Goal: Task Accomplishment & Management: Manage account settings

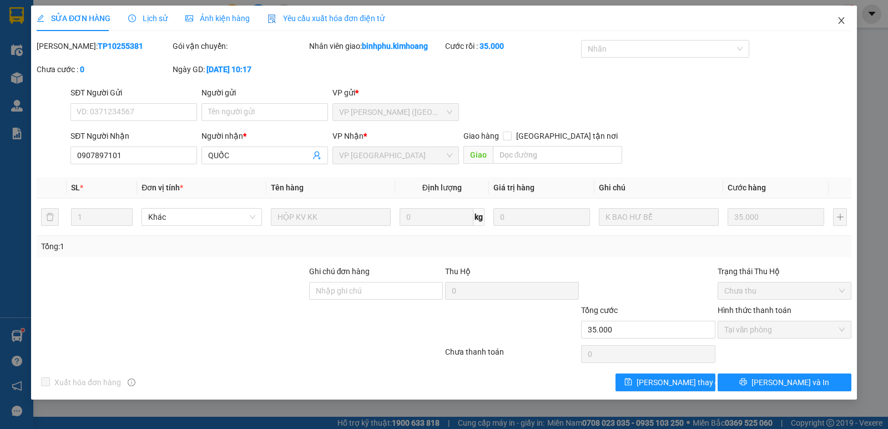
click at [838, 19] on icon "close" at bounding box center [841, 20] width 9 height 9
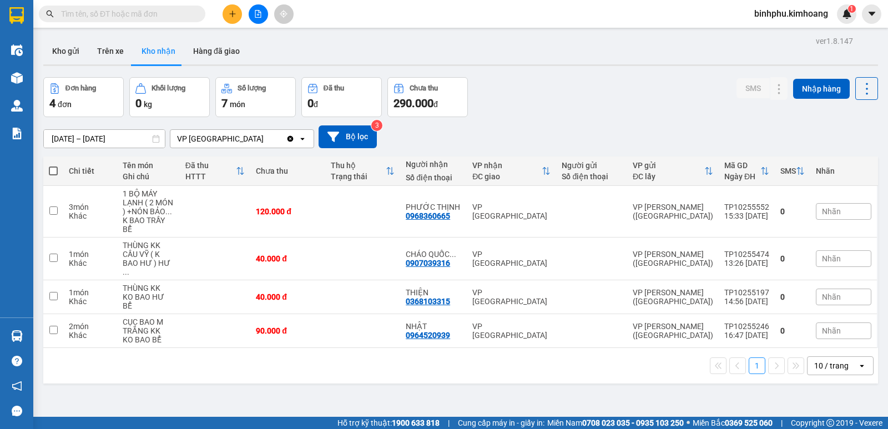
click at [142, 7] on span at bounding box center [122, 14] width 167 height 17
click at [140, 13] on input "text" at bounding box center [126, 14] width 131 height 12
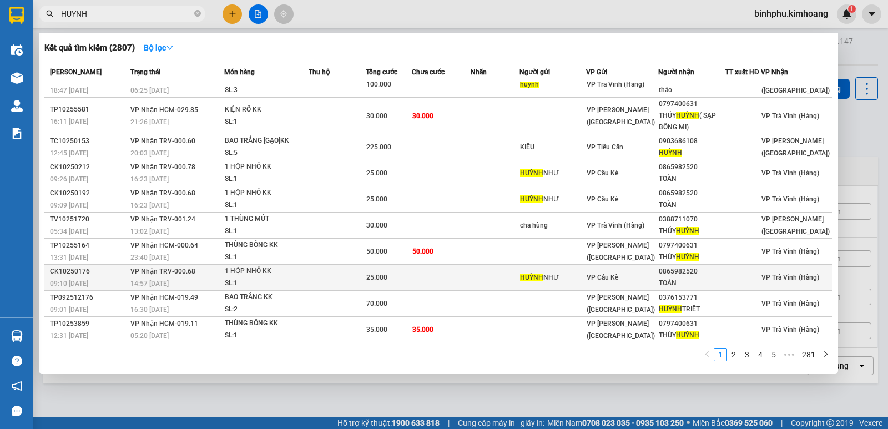
scroll to position [13, 0]
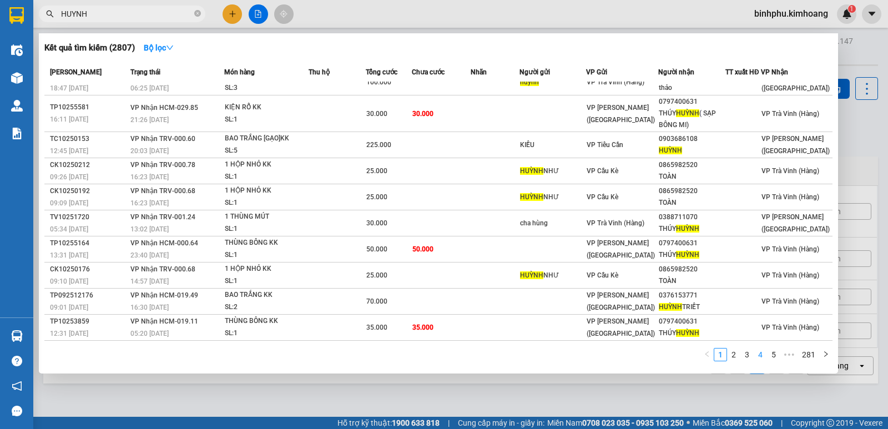
type input "HUYNH"
click at [758, 356] on link "4" at bounding box center [760, 355] width 12 height 12
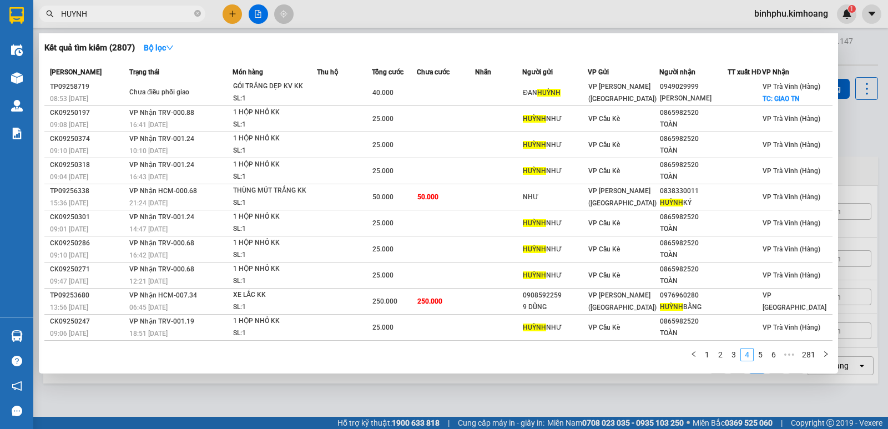
scroll to position [9, 0]
click at [775, 356] on link "6" at bounding box center [774, 355] width 12 height 12
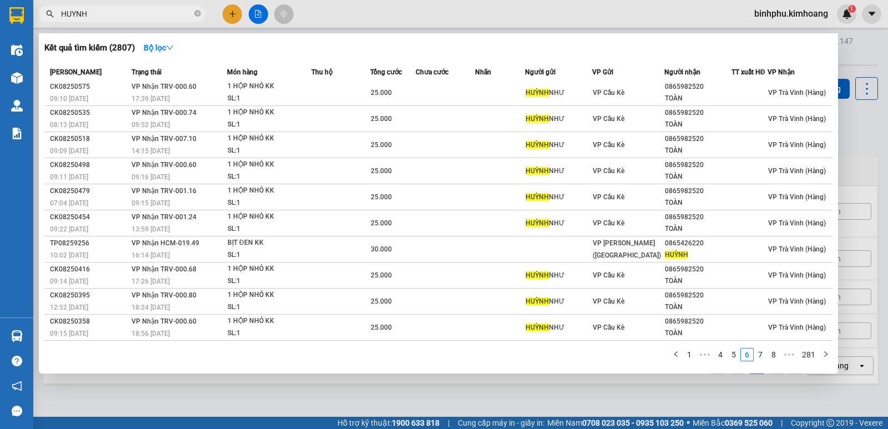
scroll to position [2, 0]
click at [775, 356] on link "8" at bounding box center [774, 355] width 12 height 12
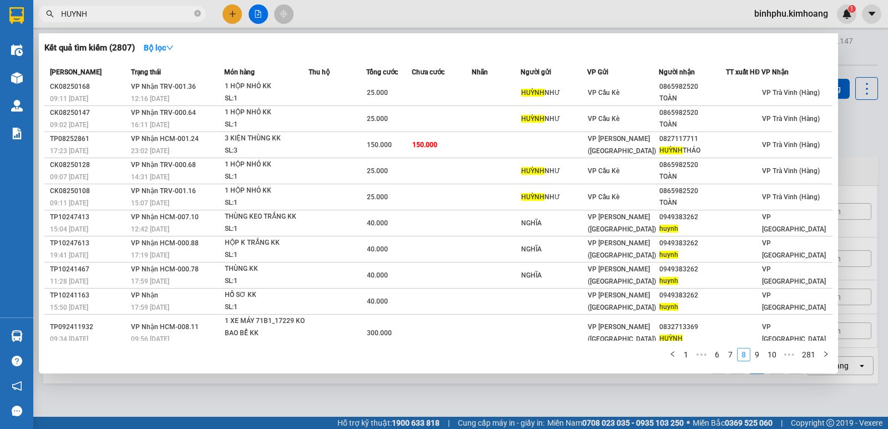
scroll to position [13, 0]
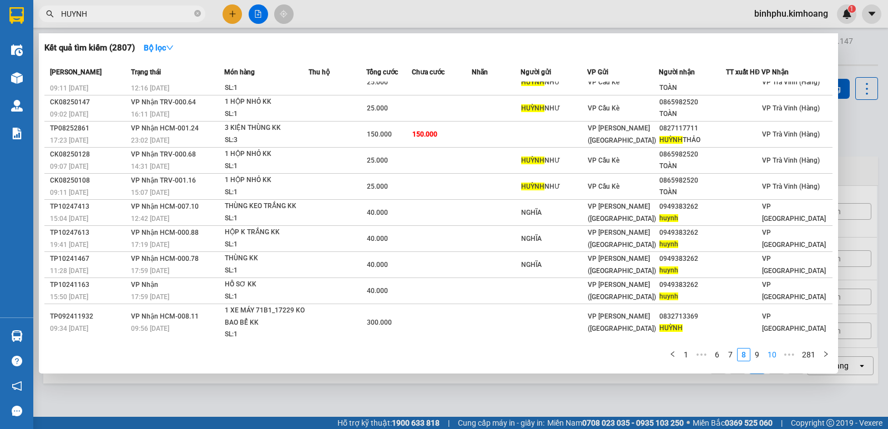
click at [775, 356] on link "10" at bounding box center [772, 355] width 16 height 12
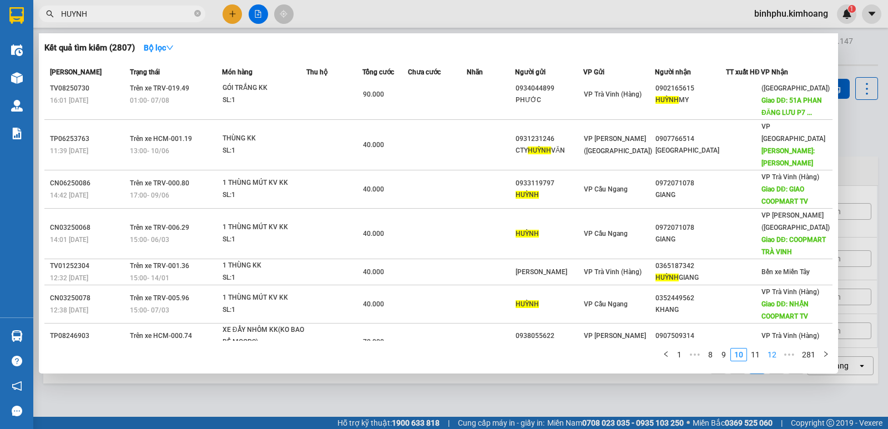
click at [775, 356] on link "12" at bounding box center [772, 355] width 16 height 12
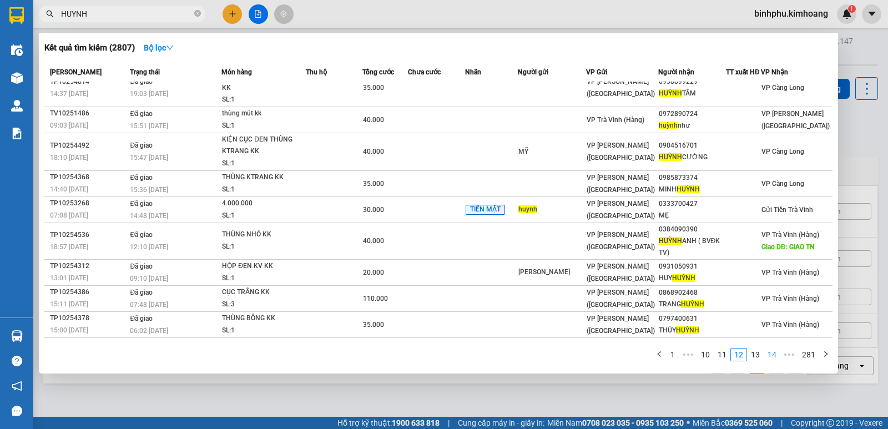
click at [775, 356] on link "14" at bounding box center [772, 355] width 16 height 12
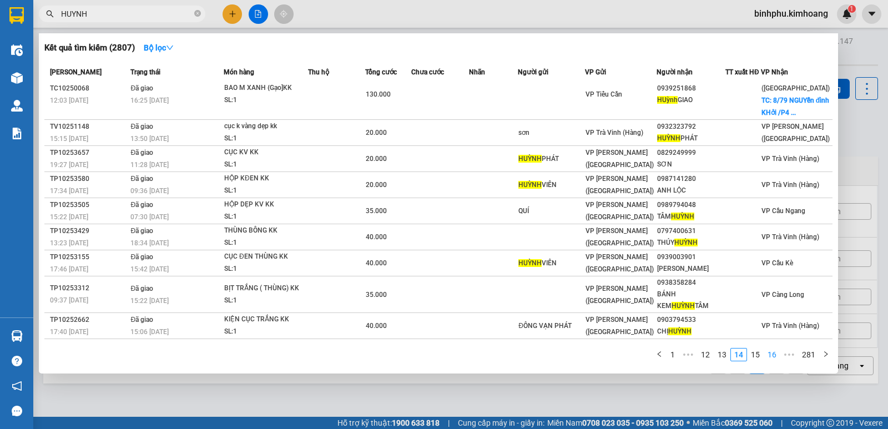
click at [775, 356] on link "16" at bounding box center [772, 355] width 16 height 12
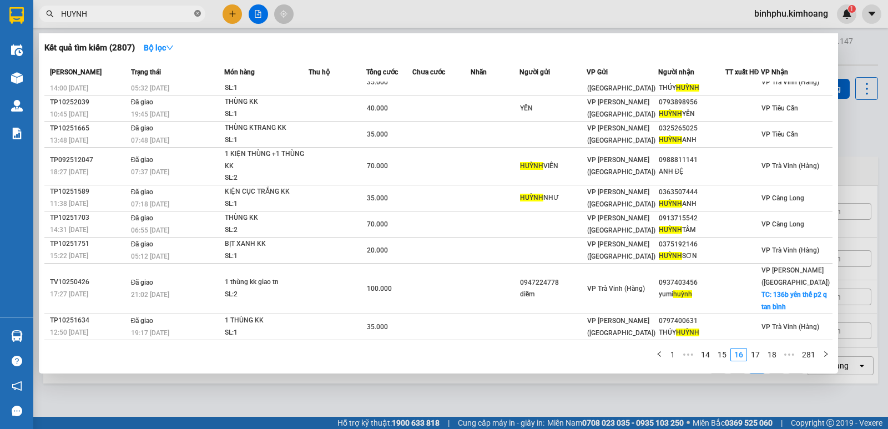
click at [199, 14] on icon "close-circle" at bounding box center [197, 13] width 7 height 7
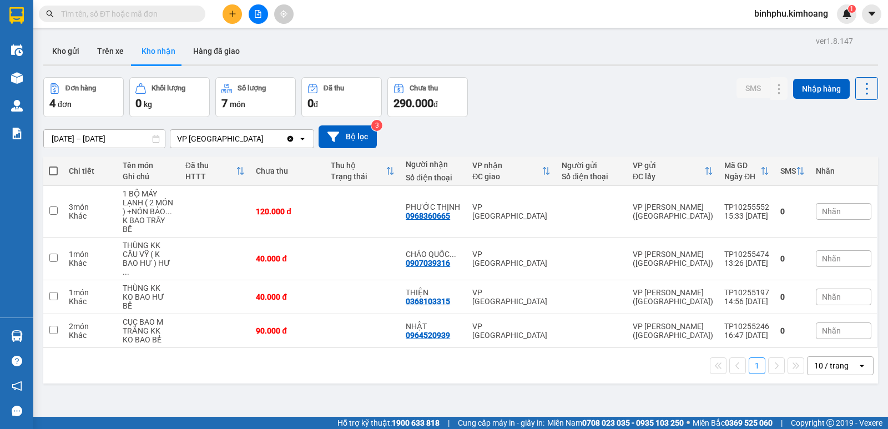
click at [185, 14] on input "text" at bounding box center [126, 14] width 131 height 12
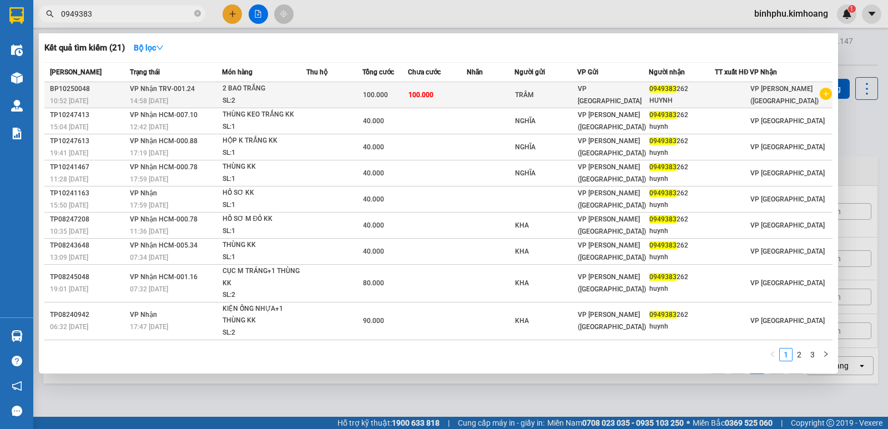
type input "0949383"
click at [571, 95] on div "TRẦM" at bounding box center [546, 95] width 62 height 12
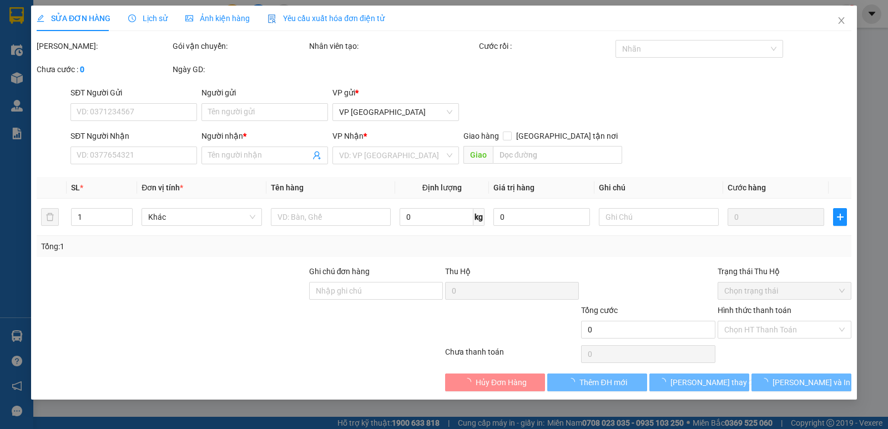
type input "TRẦM"
type input "0949383262"
type input "HUYNH"
type input "100.000"
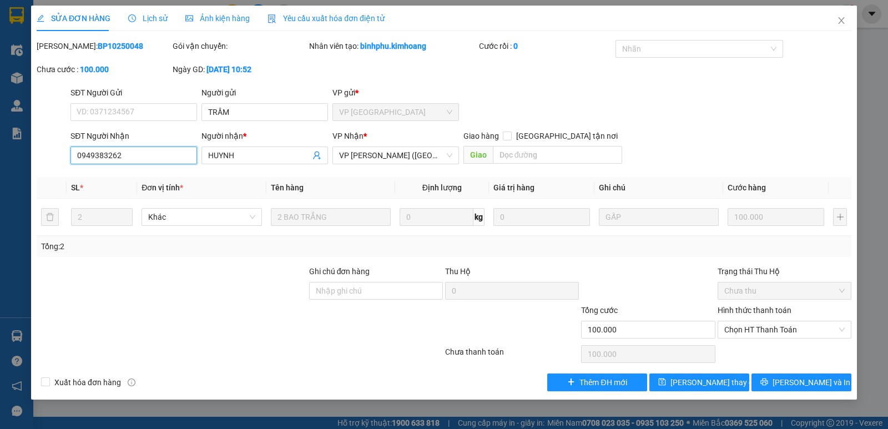
drag, startPoint x: 72, startPoint y: 153, endPoint x: 128, endPoint y: 147, distance: 56.4
click at [128, 147] on input "0949383262" at bounding box center [133, 156] width 127 height 18
click at [836, 19] on span "Close" at bounding box center [841, 21] width 31 height 31
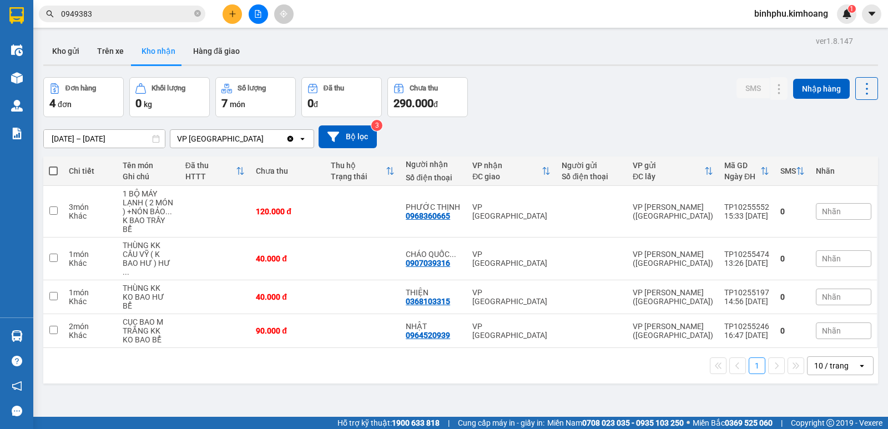
click at [236, 10] on button at bounding box center [232, 13] width 19 height 19
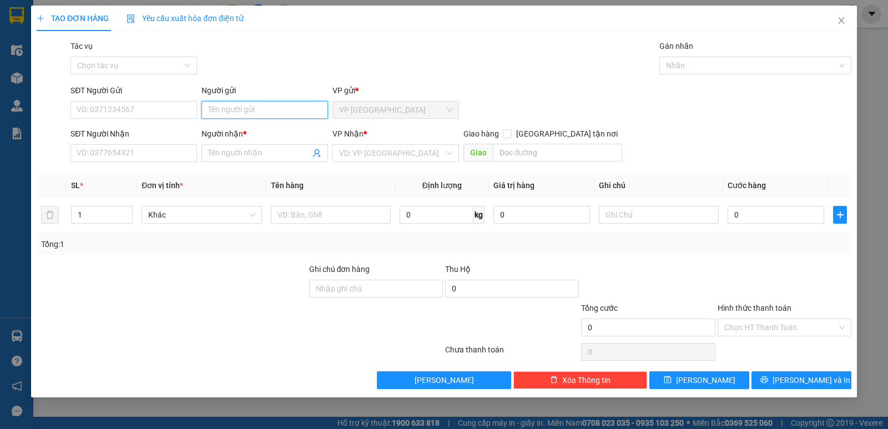
click at [240, 109] on input "Người gửi" at bounding box center [264, 110] width 127 height 18
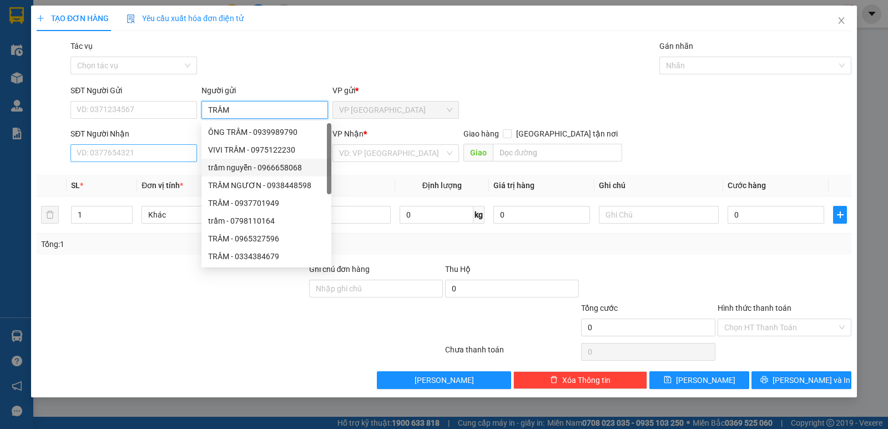
type input "TRẦM"
click at [80, 150] on input "SĐT Người Nhận" at bounding box center [133, 153] width 127 height 18
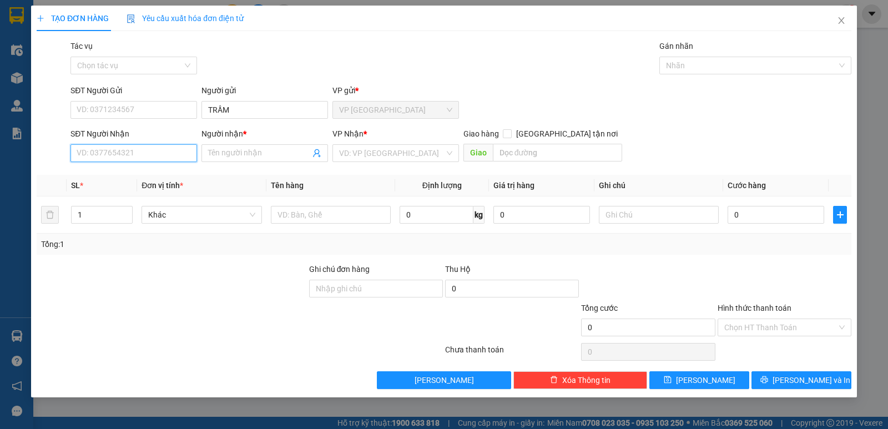
paste input "0949383262"
type input "0949383262"
click at [144, 178] on div "0949383262 - HUYNH" at bounding box center [133, 175] width 113 height 12
type input "HUYNH"
type input "100.000"
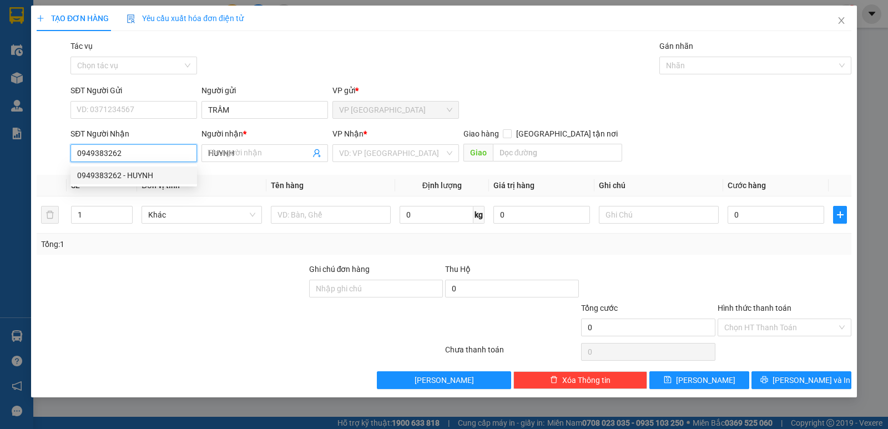
type input "100.000"
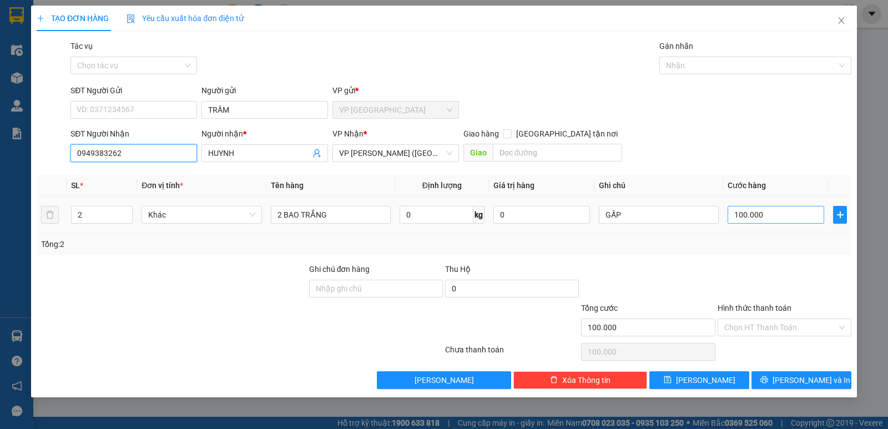
type input "0949383262"
click at [766, 218] on input "100.000" at bounding box center [776, 215] width 97 height 18
type input "0"
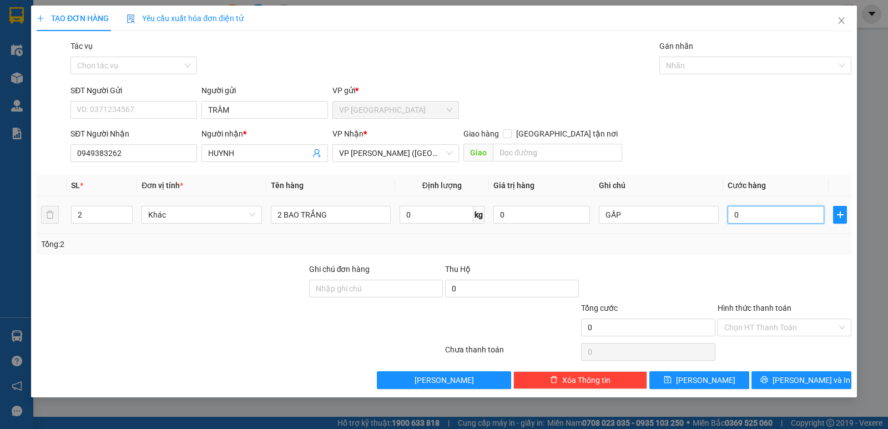
click at [730, 207] on input "0" at bounding box center [776, 215] width 97 height 18
type input "40"
type input "40.000"
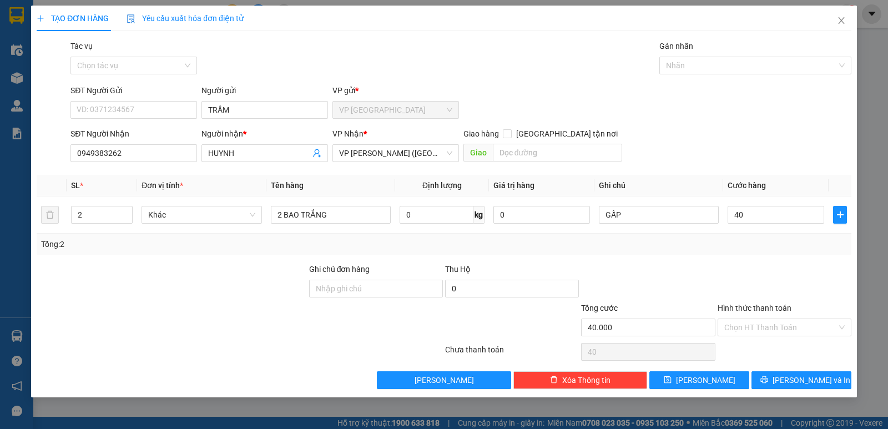
type input "40.000"
click at [757, 144] on div "SĐT Người Nhận 0949383262 Người nhận * HUYNH VP Nhận * VP [PERSON_NAME] ([GEOGR…" at bounding box center [460, 147] width 785 height 39
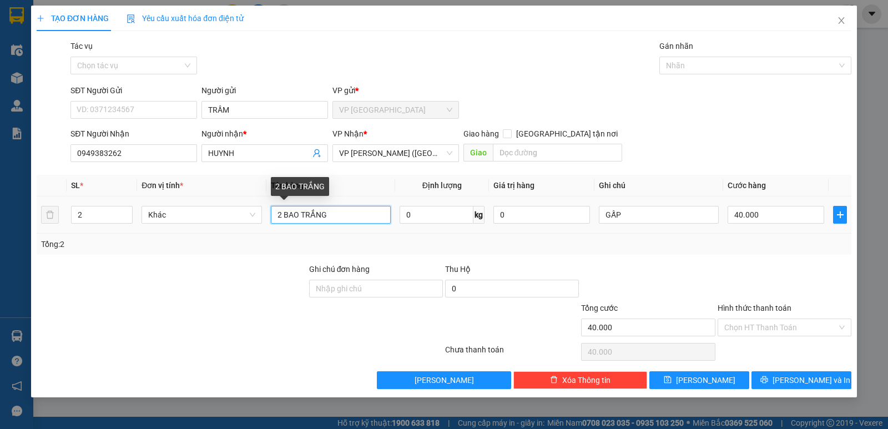
click at [355, 216] on input "2 BAO TRẮNG" at bounding box center [331, 215] width 120 height 18
type input "2"
type input "1 KIỆN GIẤY"
click at [119, 210] on td "2" at bounding box center [102, 214] width 70 height 37
click at [124, 209] on span "up" at bounding box center [126, 212] width 7 height 7
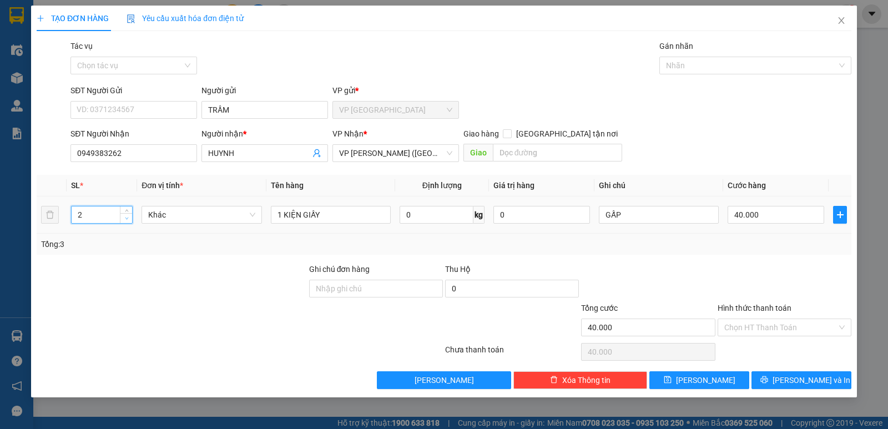
click at [127, 218] on icon "down" at bounding box center [127, 218] width 4 height 4
type input "1"
click at [127, 218] on icon "down" at bounding box center [127, 218] width 4 height 4
click at [791, 387] on button "[PERSON_NAME] và In" at bounding box center [802, 380] width 100 height 18
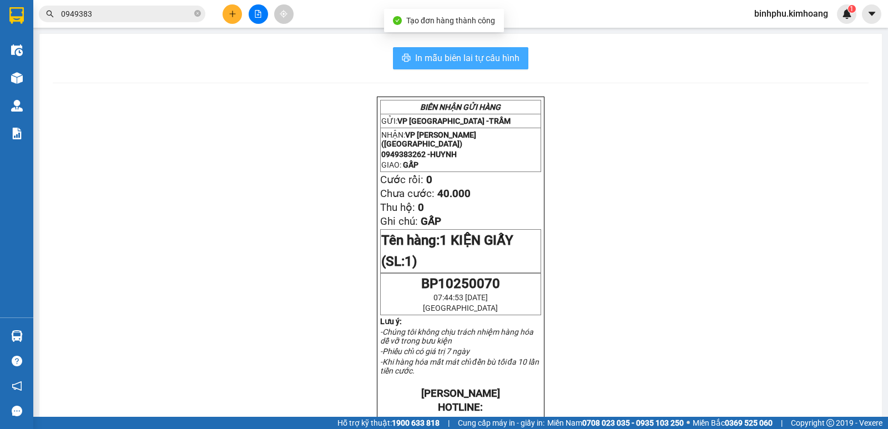
click at [496, 63] on span "In mẫu biên lai tự cấu hình" at bounding box center [467, 58] width 104 height 14
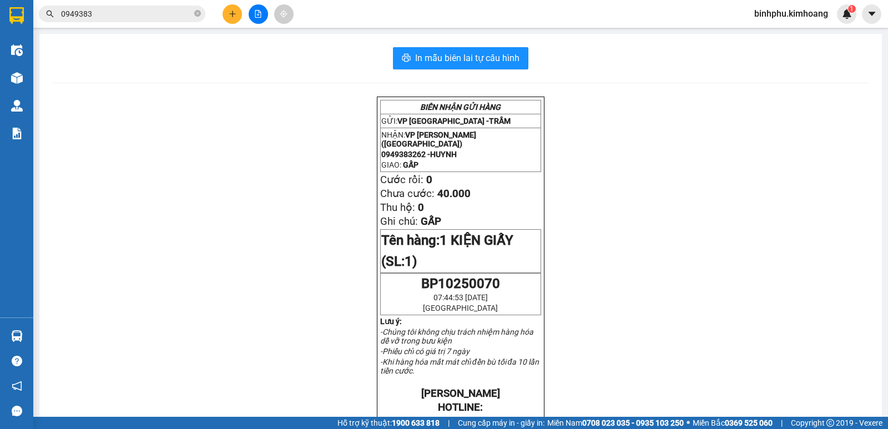
click at [230, 18] on button at bounding box center [232, 13] width 19 height 19
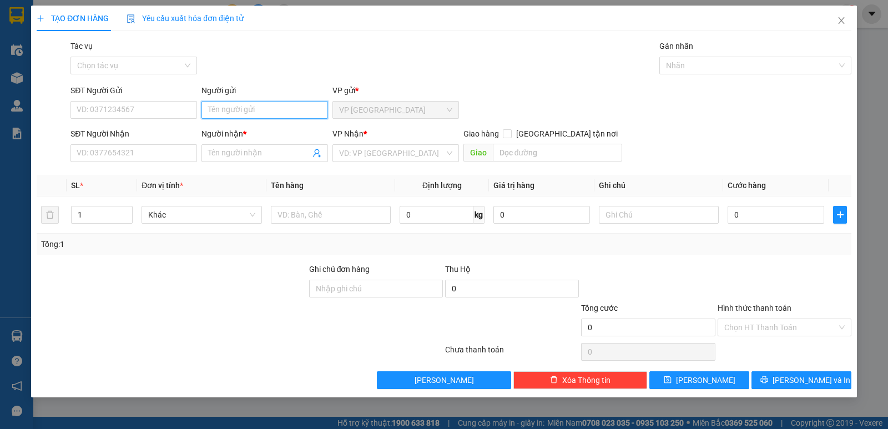
click at [259, 109] on input "Người gửi" at bounding box center [264, 110] width 127 height 18
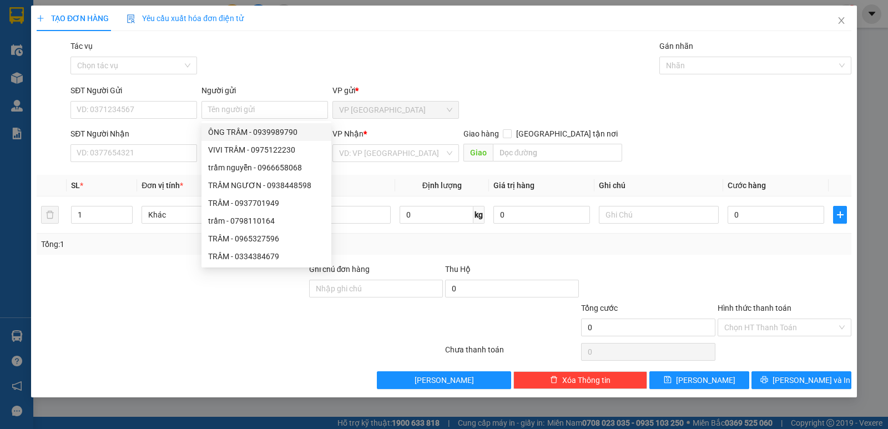
click at [293, 44] on div "Tác vụ Chọn tác vụ Gán nhãn Nhãn" at bounding box center [460, 59] width 785 height 39
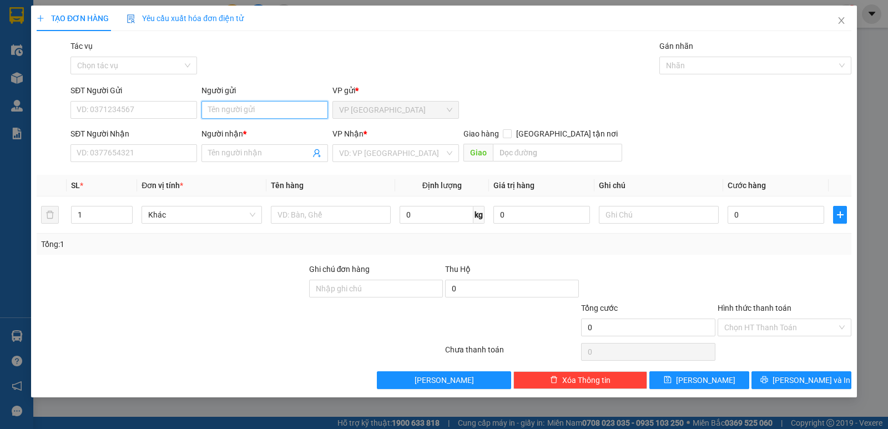
click at [281, 105] on input "Người gửi" at bounding box center [264, 110] width 127 height 18
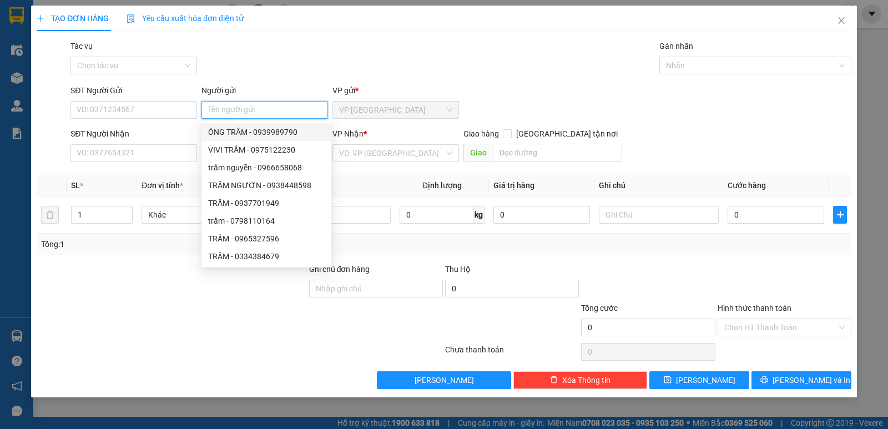
click at [285, 109] on input "Người gửi" at bounding box center [264, 110] width 127 height 18
click at [403, 155] on input "search" at bounding box center [391, 153] width 105 height 17
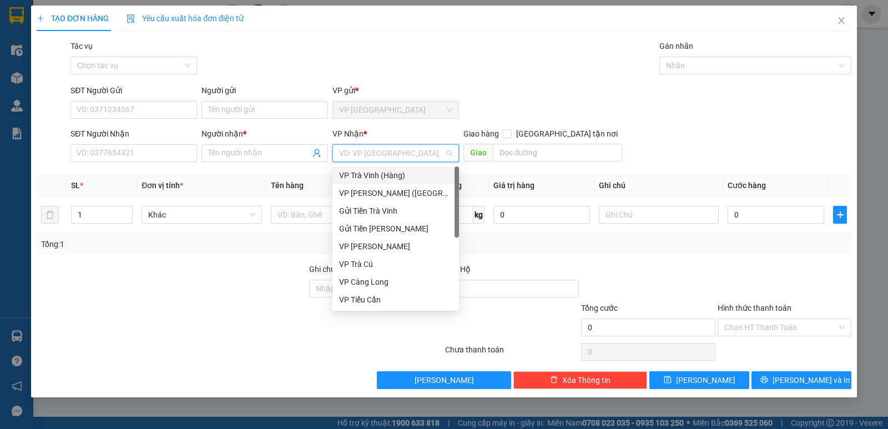
click at [585, 244] on div "Tổng: 1" at bounding box center [444, 244] width 806 height 12
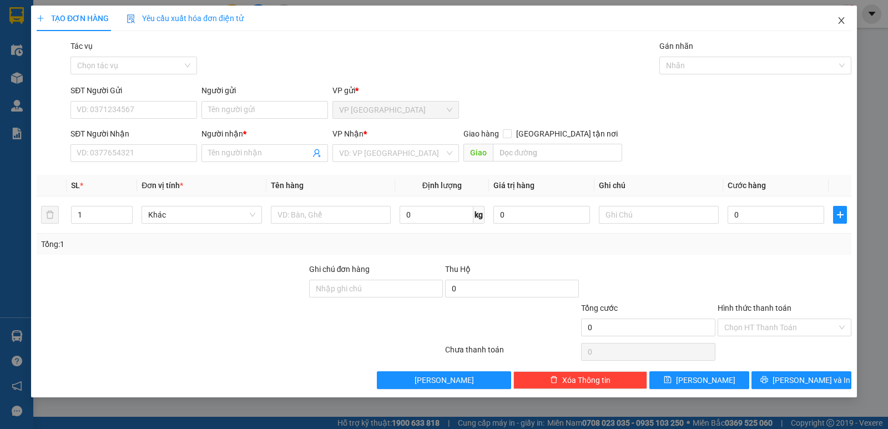
click at [835, 13] on span "Close" at bounding box center [841, 21] width 31 height 31
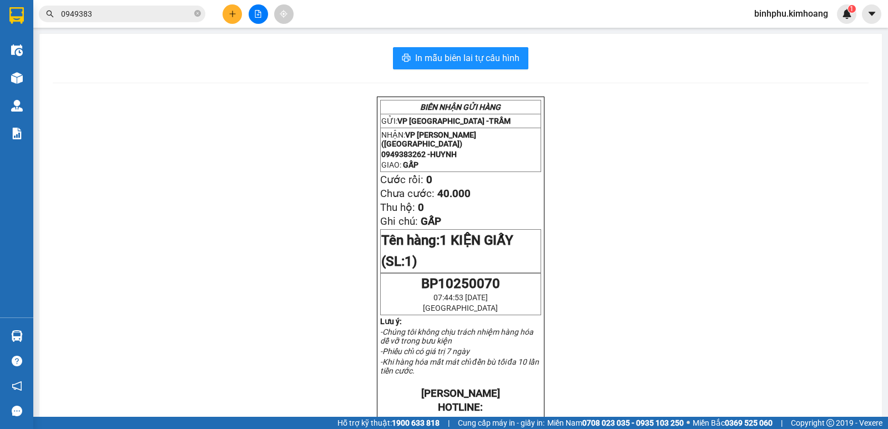
click at [201, 10] on span "0949383" at bounding box center [122, 14] width 167 height 17
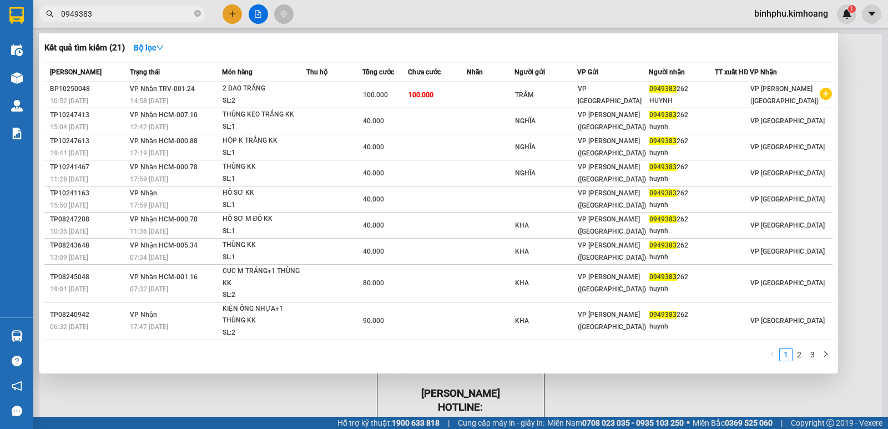
click at [194, 14] on span "0949383" at bounding box center [122, 14] width 167 height 17
click at [199, 12] on icon "close-circle" at bounding box center [197, 13] width 7 height 7
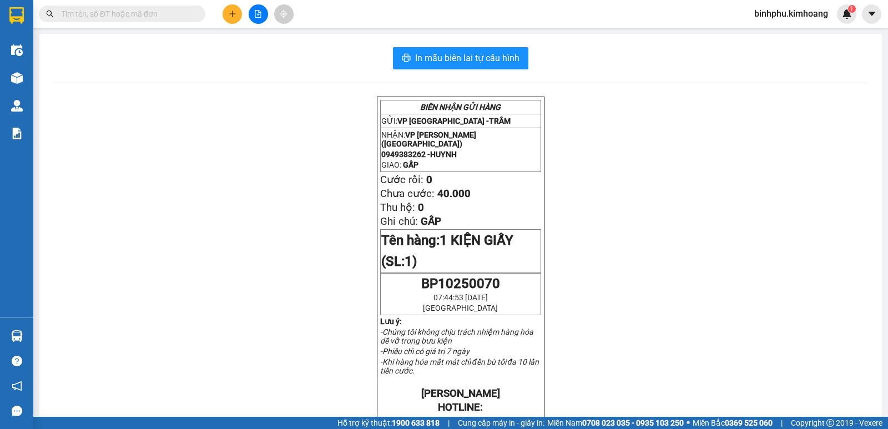
click at [188, 16] on input "text" at bounding box center [126, 14] width 131 height 12
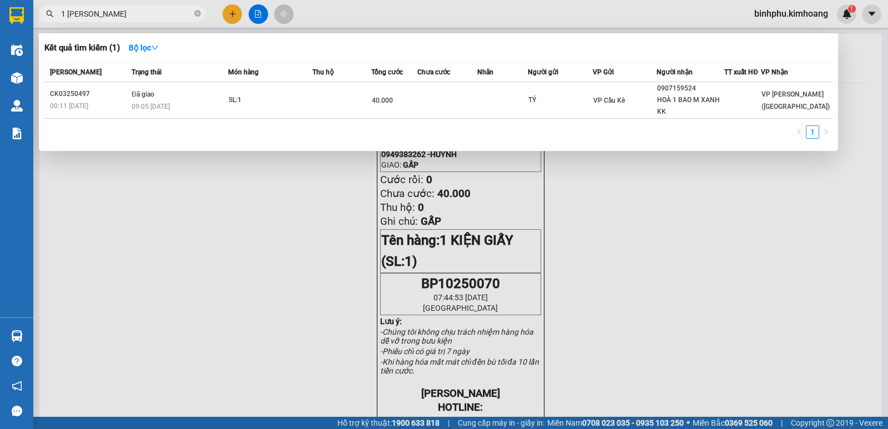
type input "1 BAO XANH"
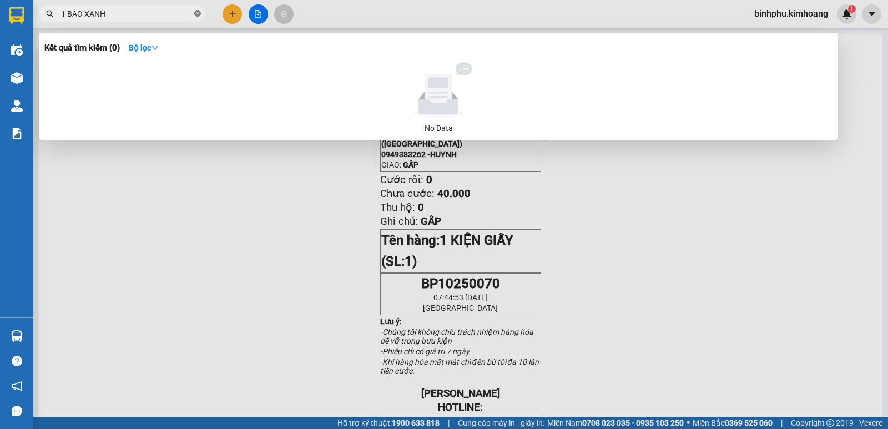
click at [196, 16] on icon "close-circle" at bounding box center [197, 13] width 7 height 7
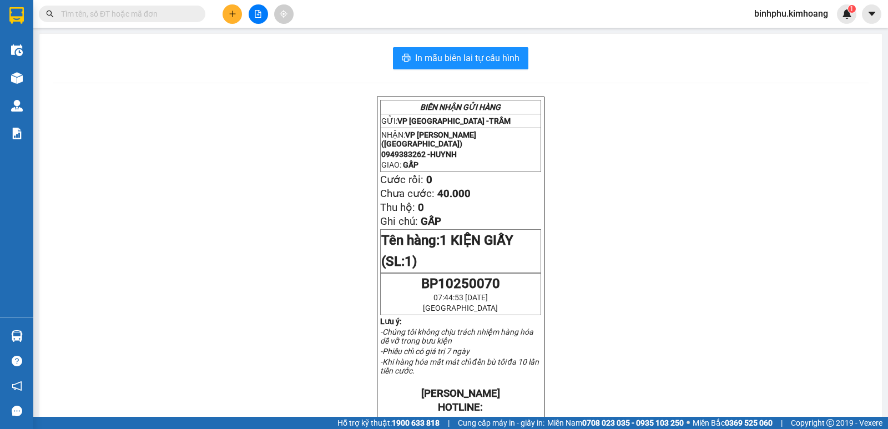
click at [176, 16] on input "text" at bounding box center [126, 14] width 131 height 12
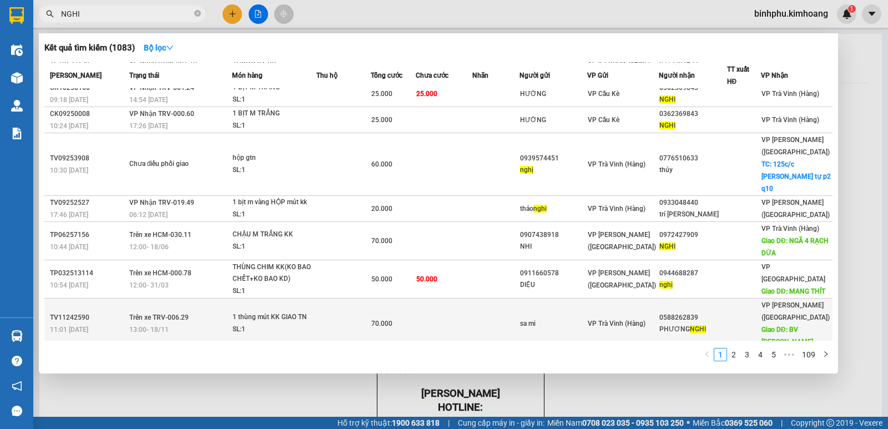
scroll to position [70, 0]
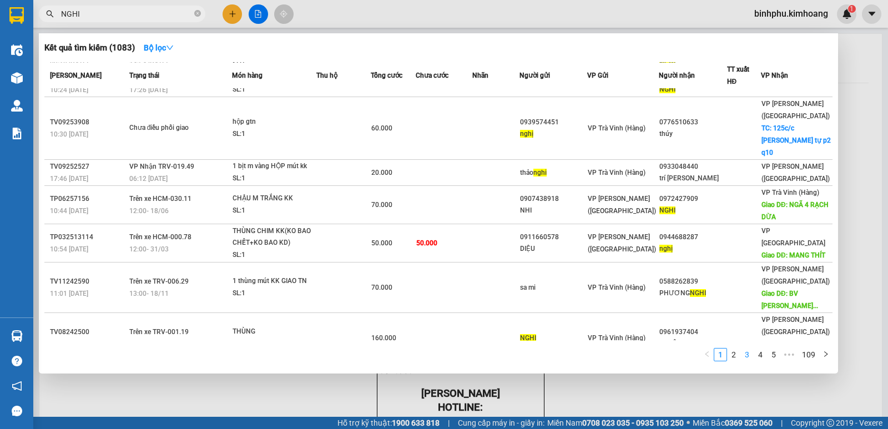
type input "NGHI"
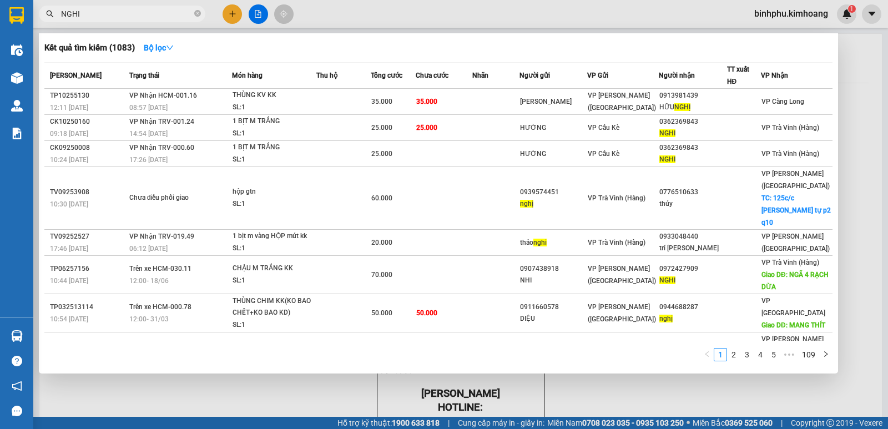
click at [746, 354] on link "3" at bounding box center [747, 355] width 12 height 12
click at [762, 352] on link "4" at bounding box center [760, 355] width 12 height 12
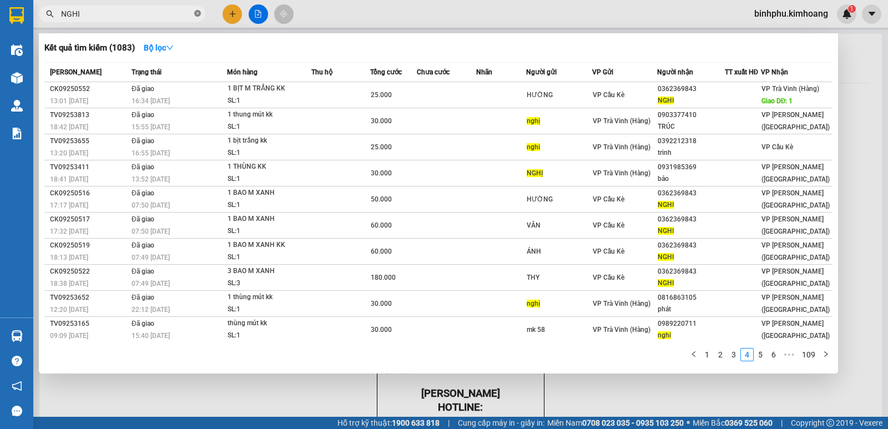
click at [196, 14] on icon "close-circle" at bounding box center [197, 13] width 7 height 7
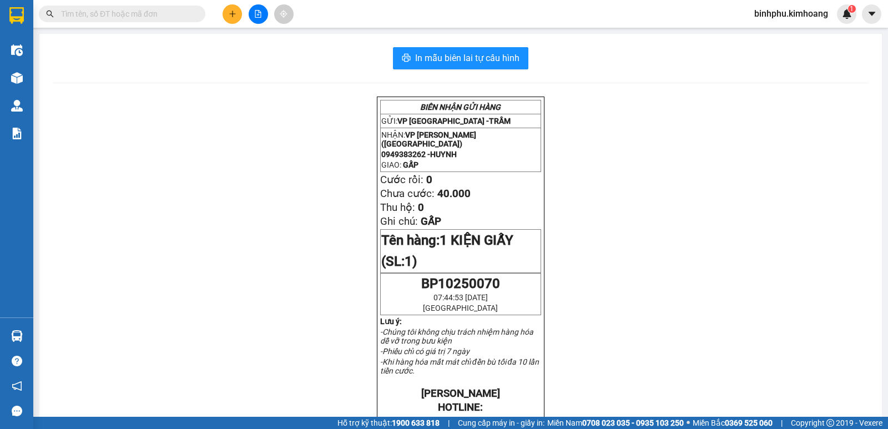
click at [176, 18] on input "text" at bounding box center [126, 14] width 131 height 12
click at [113, 12] on input "text" at bounding box center [126, 14] width 131 height 12
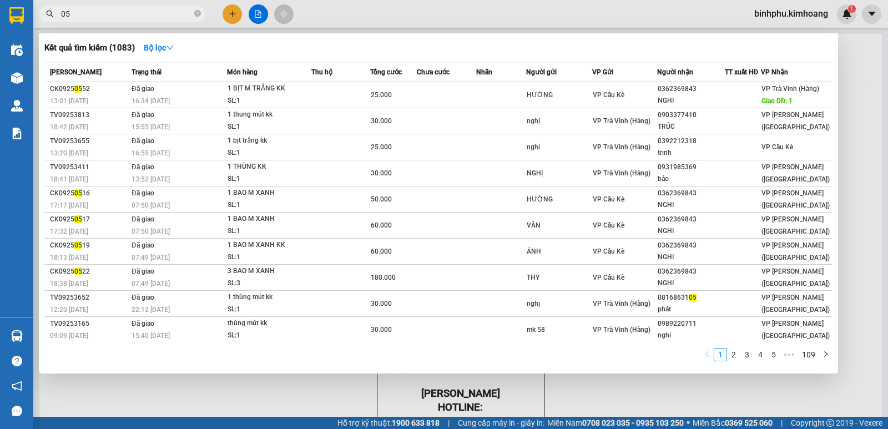
type input "050"
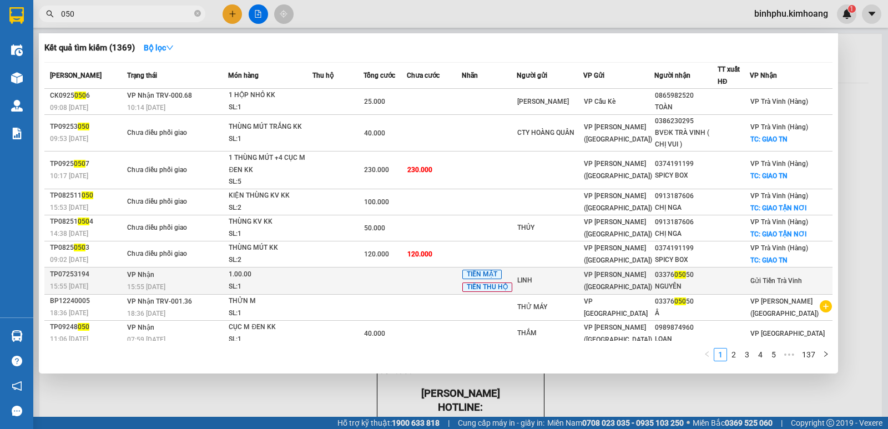
scroll to position [32, 0]
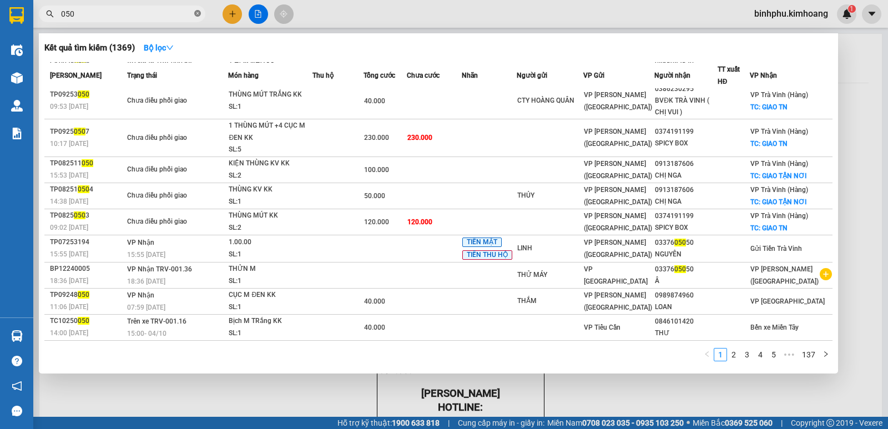
click at [199, 17] on icon "close-circle" at bounding box center [197, 13] width 7 height 7
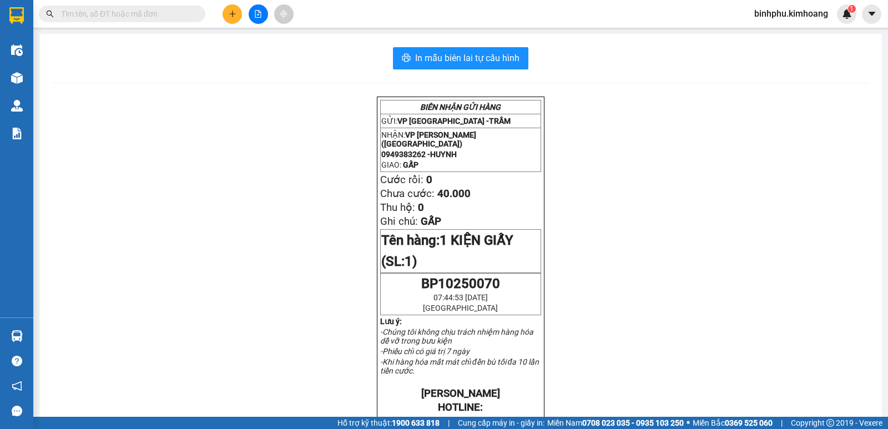
click at [184, 16] on input "text" at bounding box center [126, 14] width 131 height 12
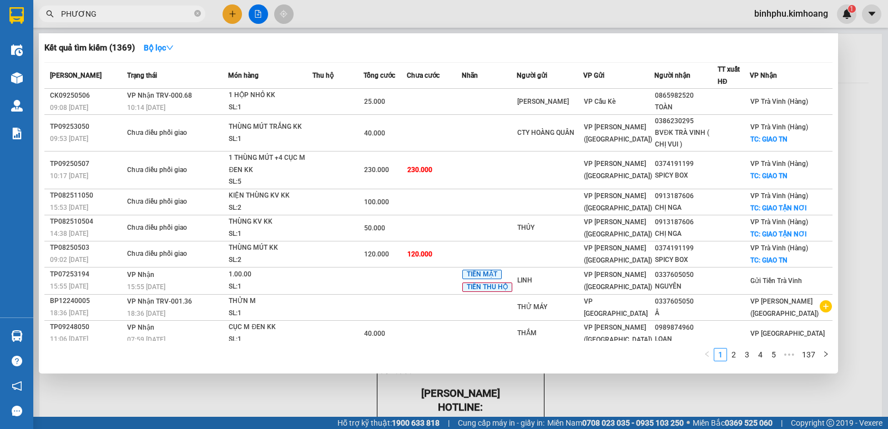
type input "PHƯỢNG"
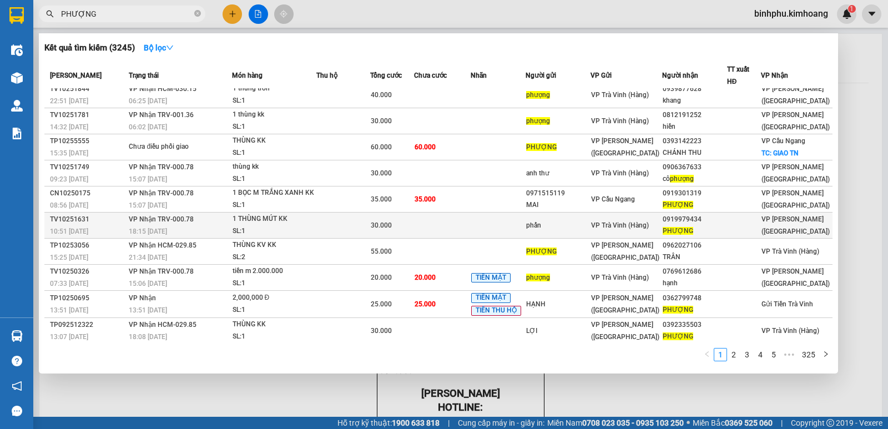
scroll to position [10, 0]
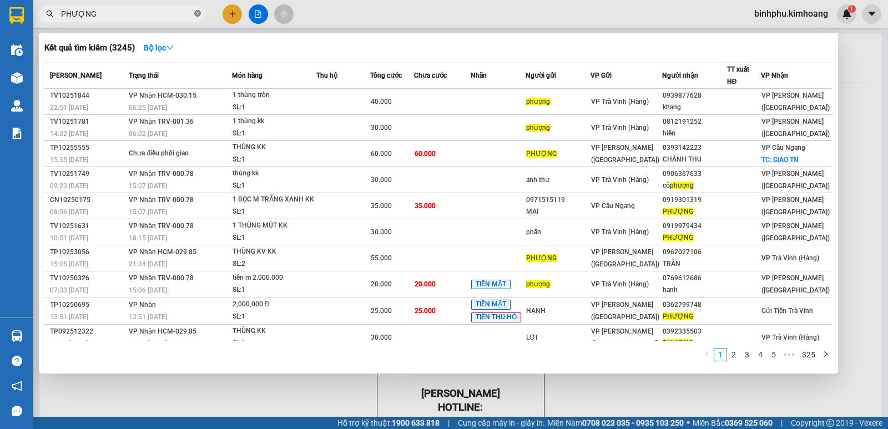
click at [195, 16] on icon "close-circle" at bounding box center [197, 13] width 7 height 7
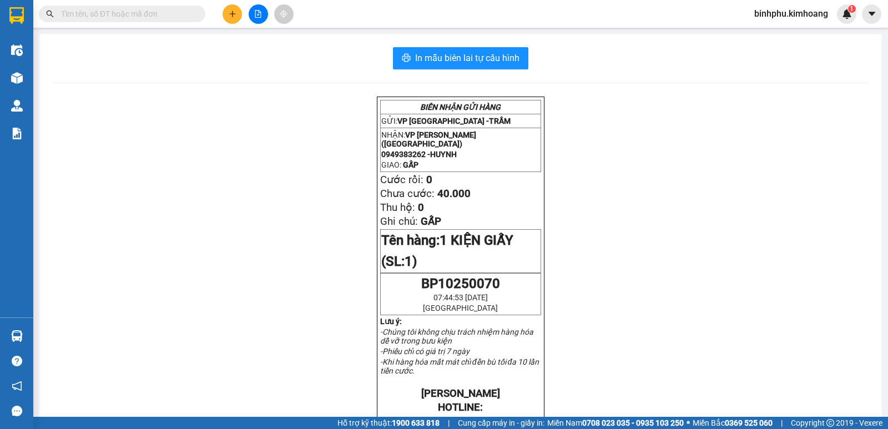
click at [172, 15] on input "text" at bounding box center [126, 14] width 131 height 12
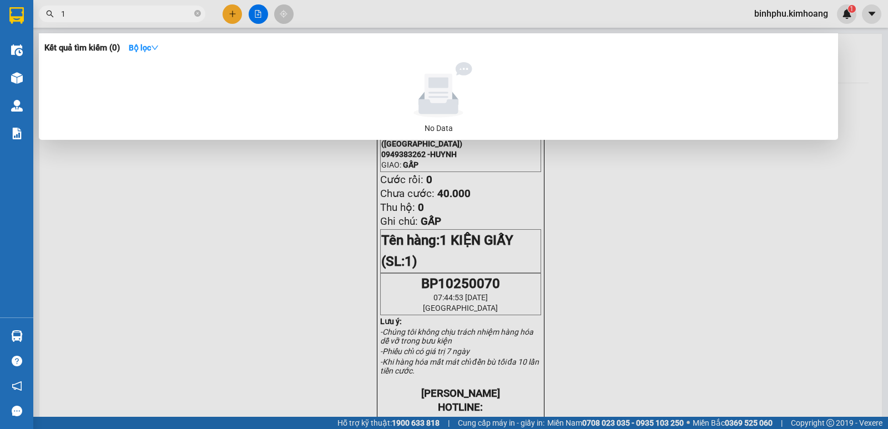
type input "1"
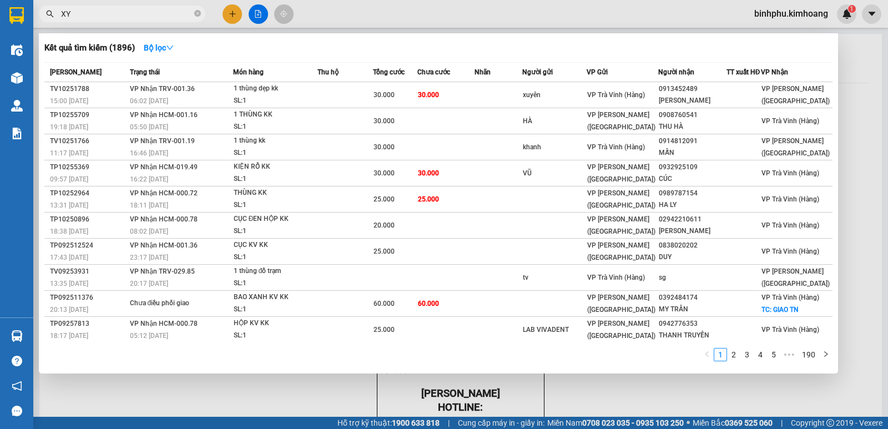
type input "X"
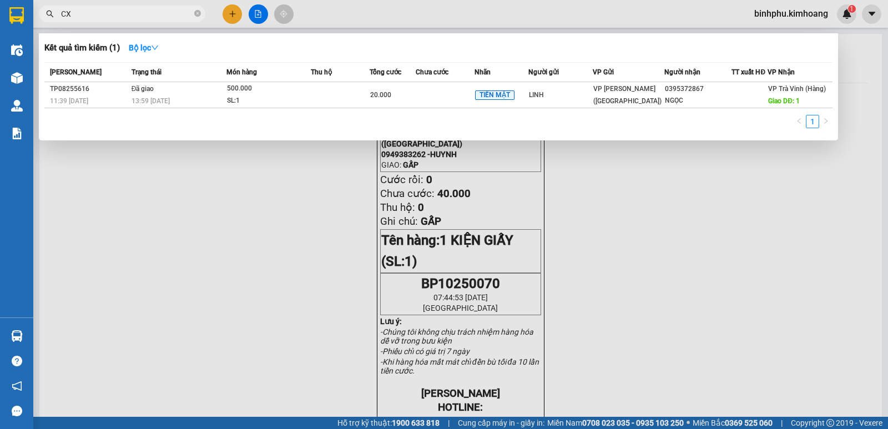
type input "C"
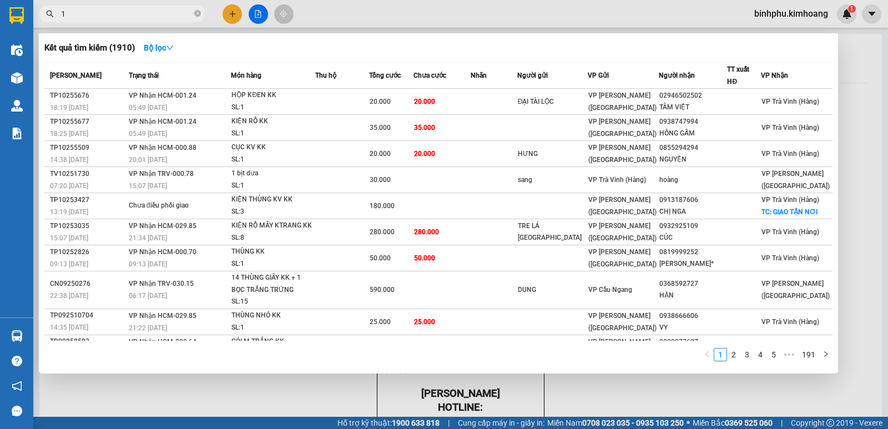
type input "1"
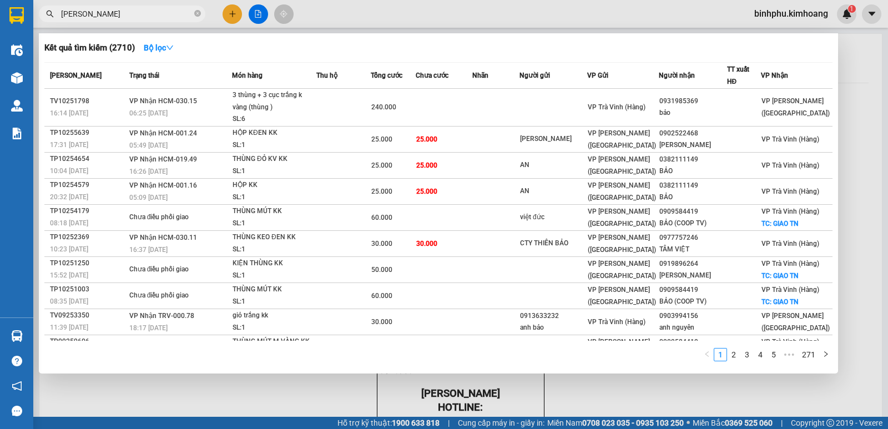
type input "bao xanh"
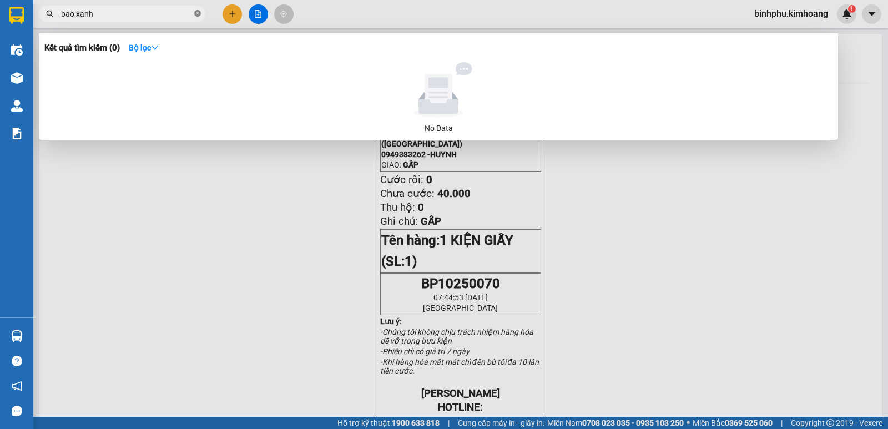
click at [199, 12] on icon "close-circle" at bounding box center [197, 13] width 7 height 7
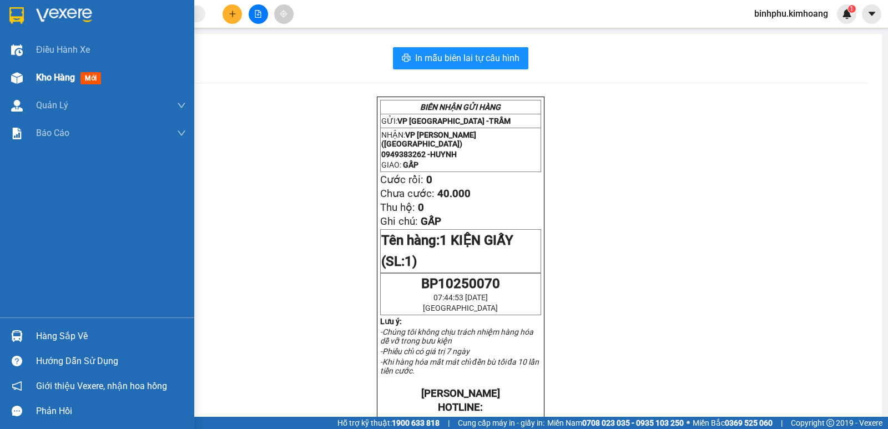
click at [28, 79] on div "Kho hàng mới" at bounding box center [97, 78] width 194 height 28
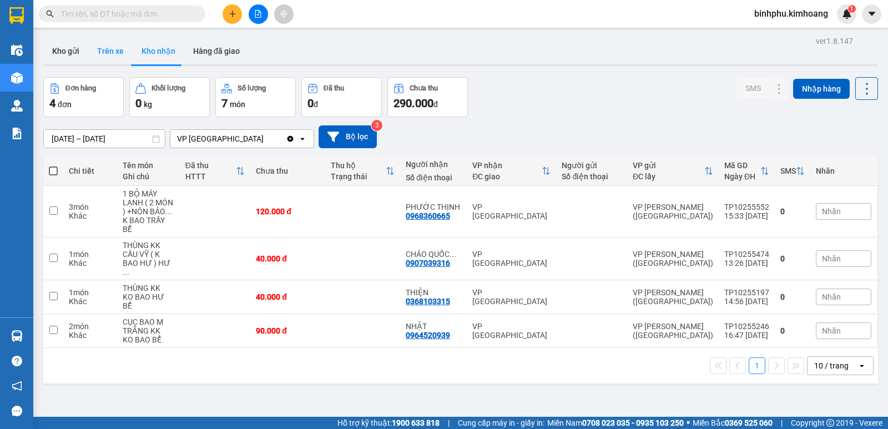
click at [122, 57] on button "Trên xe" at bounding box center [110, 51] width 44 height 27
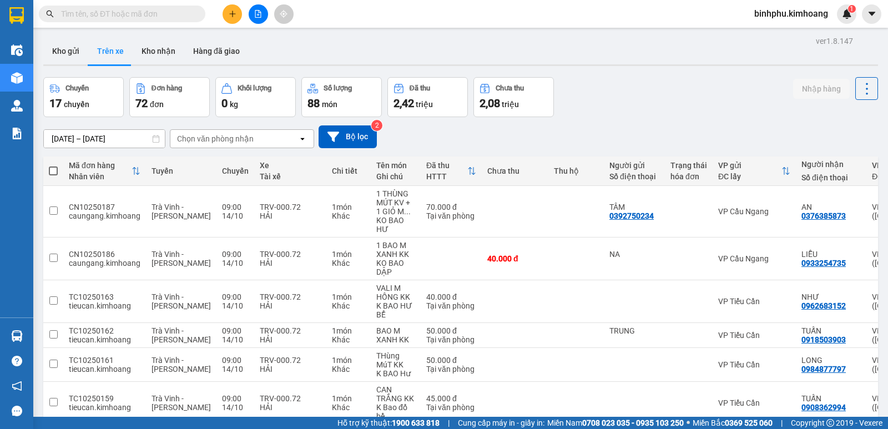
click at [135, 12] on input "text" at bounding box center [126, 14] width 131 height 12
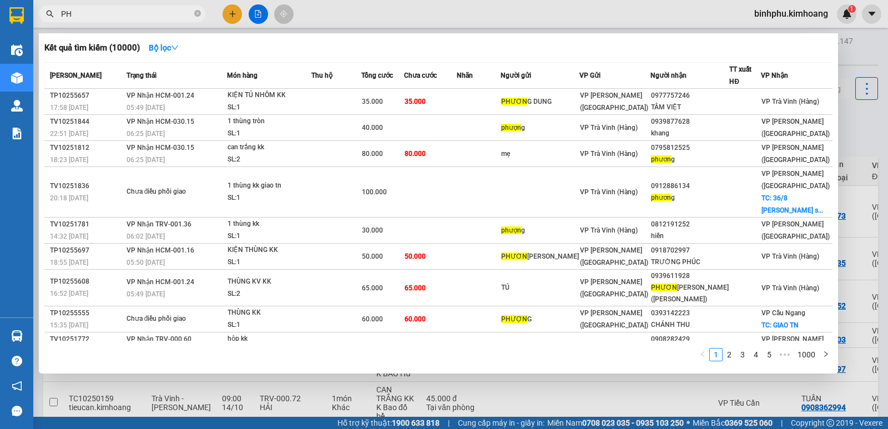
type input "P"
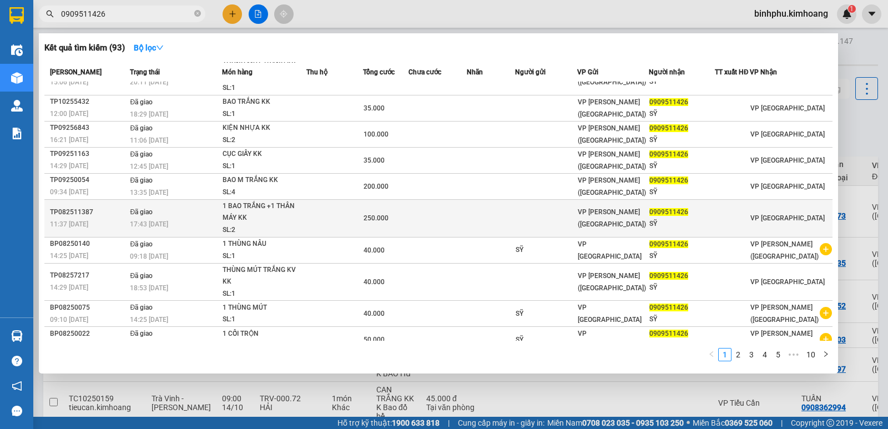
scroll to position [37, 0]
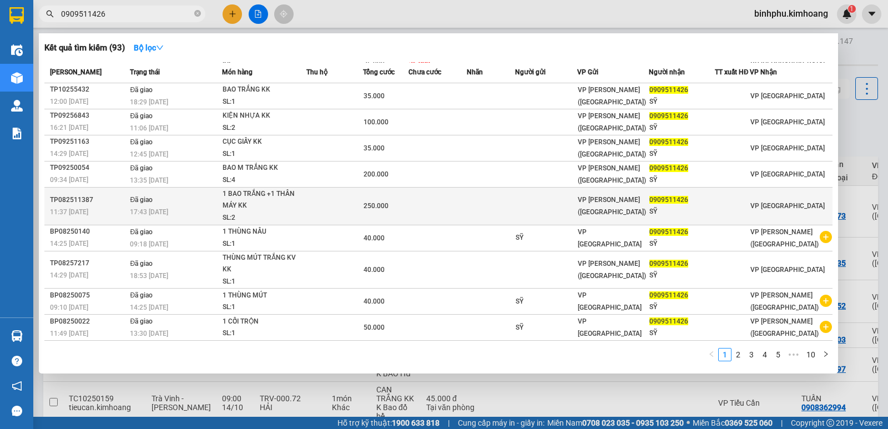
type input "0909511426"
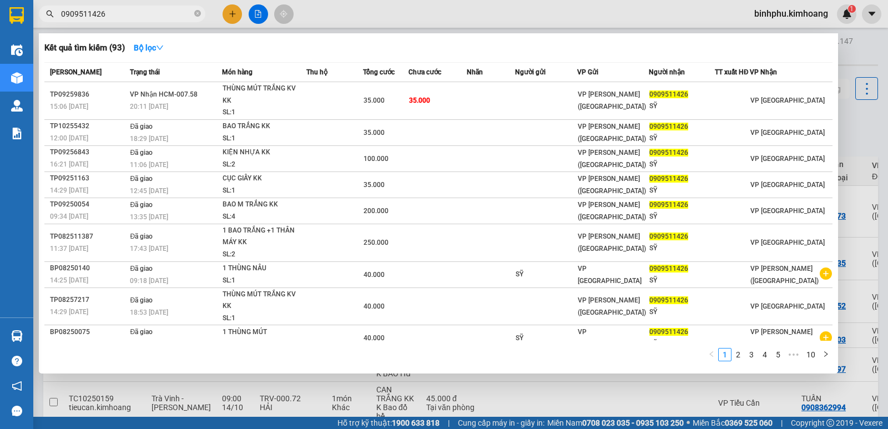
click at [436, 210] on td at bounding box center [438, 211] width 58 height 26
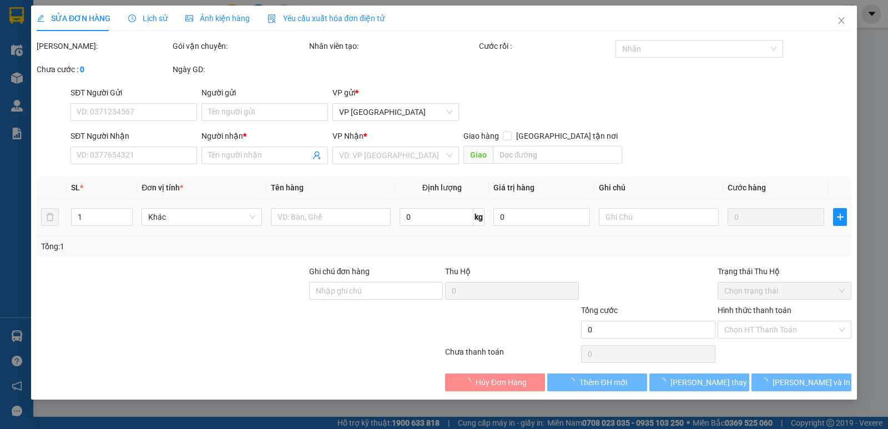
type input "0909511426"
type input "SỸ"
type input "200.000"
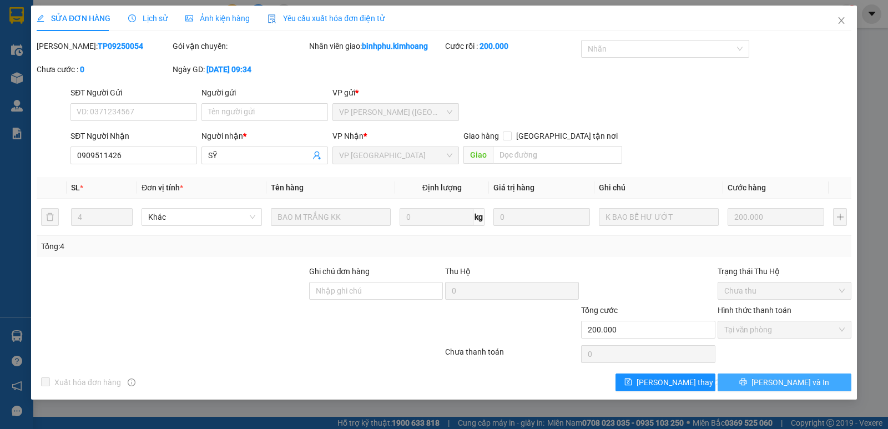
click at [818, 386] on button "[PERSON_NAME] và In" at bounding box center [785, 383] width 134 height 18
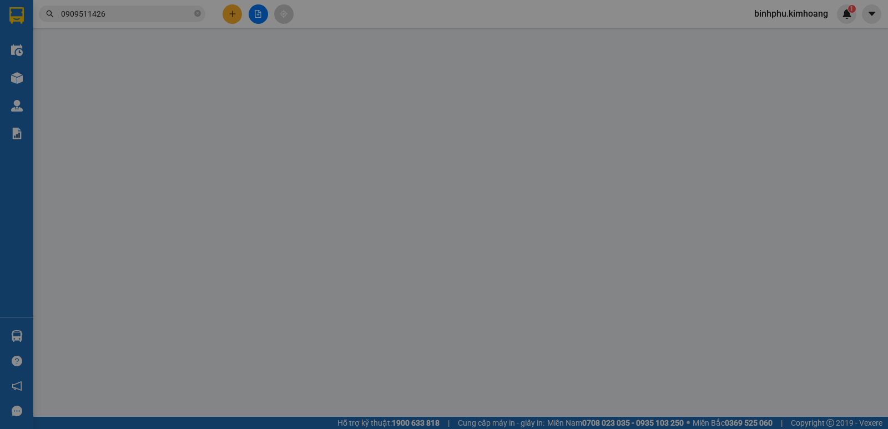
type input "0909511426"
type input "SỸ"
type input "200.000"
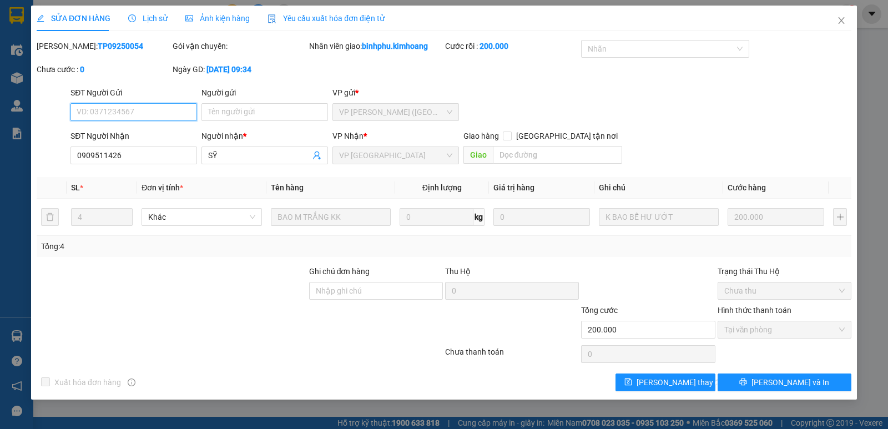
click at [361, 162] on span "VP [GEOGRAPHIC_DATA]" at bounding box center [395, 155] width 113 height 17
click at [449, 157] on span "VP [GEOGRAPHIC_DATA]" at bounding box center [395, 155] width 113 height 17
click at [449, 158] on span "VP [GEOGRAPHIC_DATA]" at bounding box center [395, 155] width 113 height 17
click at [446, 159] on span "VP [GEOGRAPHIC_DATA]" at bounding box center [395, 155] width 113 height 17
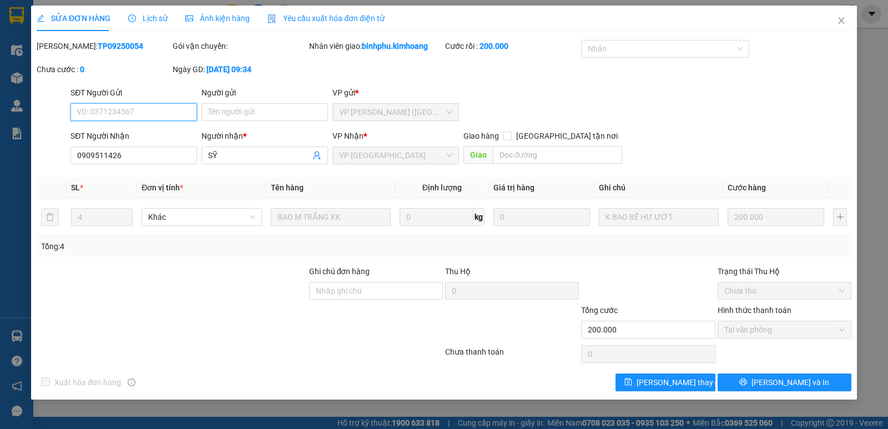
drag, startPoint x: 445, startPoint y: 159, endPoint x: 389, endPoint y: 155, distance: 56.8
click at [445, 159] on span "VP [GEOGRAPHIC_DATA]" at bounding box center [395, 155] width 113 height 17
click at [389, 155] on span "VP [GEOGRAPHIC_DATA]" at bounding box center [395, 155] width 113 height 17
click at [838, 18] on icon "close" at bounding box center [841, 20] width 9 height 9
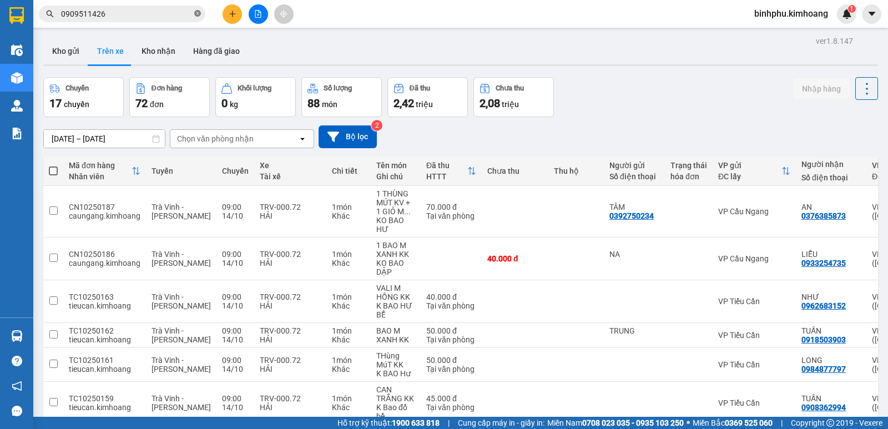
click at [198, 11] on icon "close-circle" at bounding box center [197, 13] width 7 height 7
click at [188, 16] on input "text" at bounding box center [126, 14] width 131 height 12
click at [229, 19] on button at bounding box center [232, 13] width 19 height 19
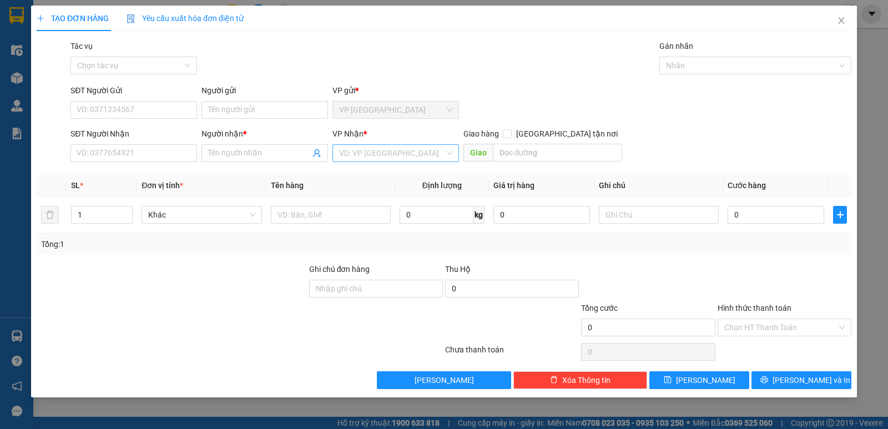
click at [367, 150] on input "search" at bounding box center [391, 153] width 105 height 17
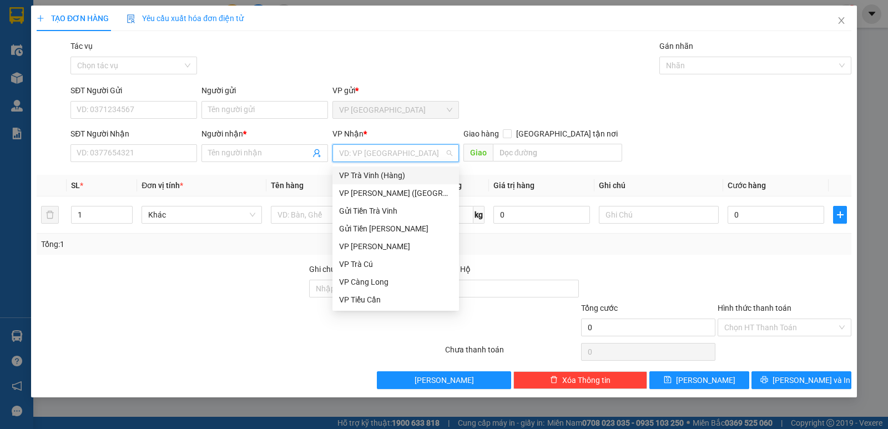
click at [437, 102] on span "VP [GEOGRAPHIC_DATA]" at bounding box center [395, 110] width 113 height 17
click at [448, 114] on span "VP [GEOGRAPHIC_DATA]" at bounding box center [395, 110] width 113 height 17
click at [451, 108] on span "VP [GEOGRAPHIC_DATA]" at bounding box center [395, 110] width 113 height 17
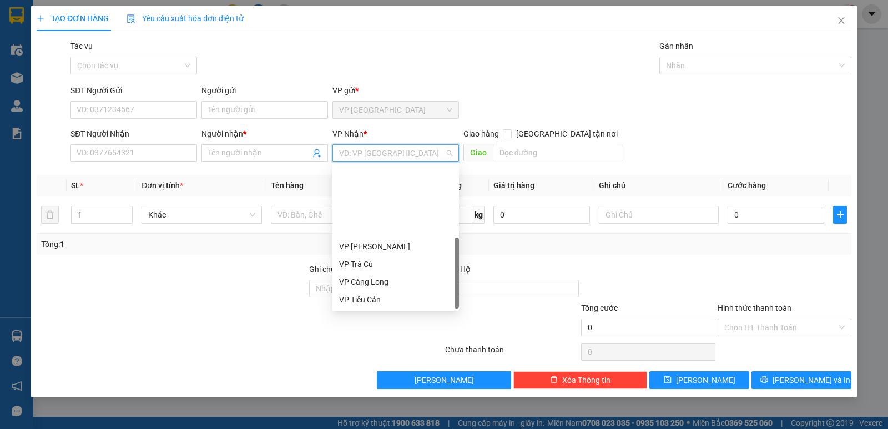
scroll to position [89, 0]
click at [373, 258] on div "VP [GEOGRAPHIC_DATA]" at bounding box center [395, 264] width 113 height 12
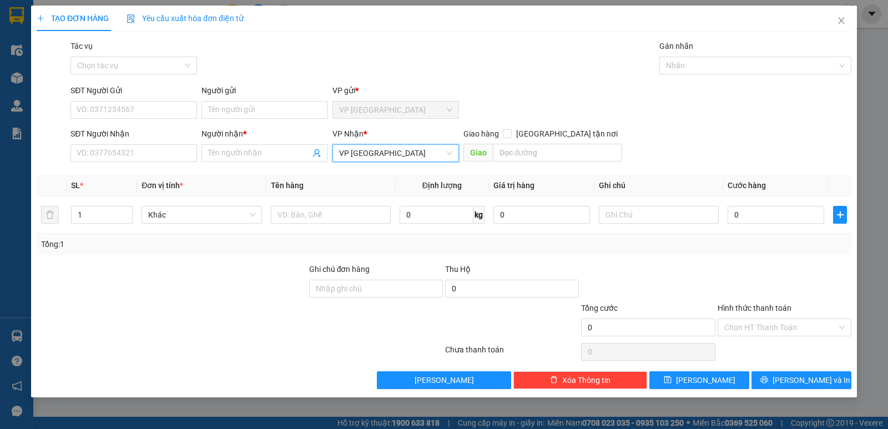
click at [410, 103] on span "VP [GEOGRAPHIC_DATA]" at bounding box center [395, 110] width 113 height 17
click at [446, 110] on span "VP [GEOGRAPHIC_DATA]" at bounding box center [395, 110] width 113 height 17
click at [432, 113] on span "VP [GEOGRAPHIC_DATA]" at bounding box center [395, 110] width 113 height 17
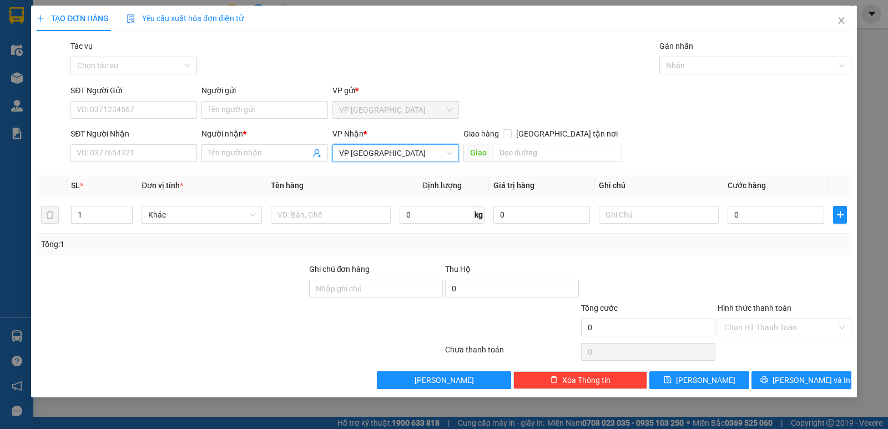
drag, startPoint x: 855, startPoint y: 1, endPoint x: 607, endPoint y: 62, distance: 255.7
click at [607, 62] on div "Tác vụ Chọn tác vụ Gán nhãn Nhãn" at bounding box center [460, 59] width 785 height 39
click at [225, 144] on div "Người nhận *" at bounding box center [264, 136] width 127 height 17
click at [227, 153] on input "Người nhận *" at bounding box center [259, 153] width 102 height 12
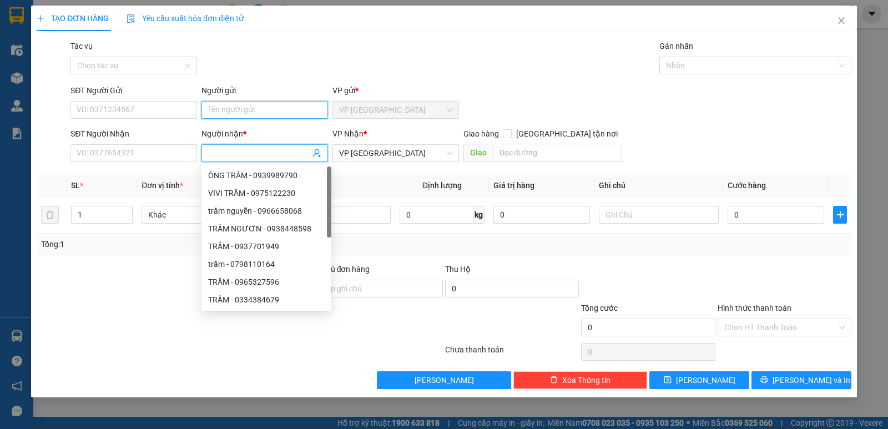
click at [240, 109] on input "Người gửi" at bounding box center [264, 110] width 127 height 18
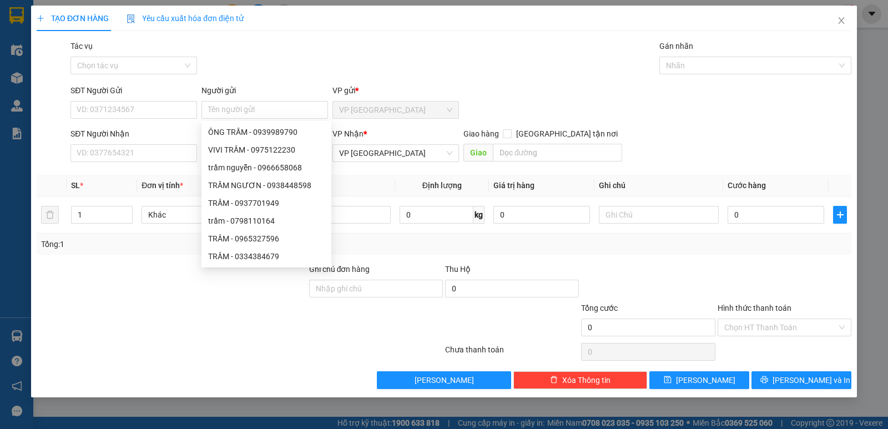
click at [250, 65] on div "Tác vụ Chọn tác vụ Gán nhãn Nhãn" at bounding box center [460, 59] width 785 height 39
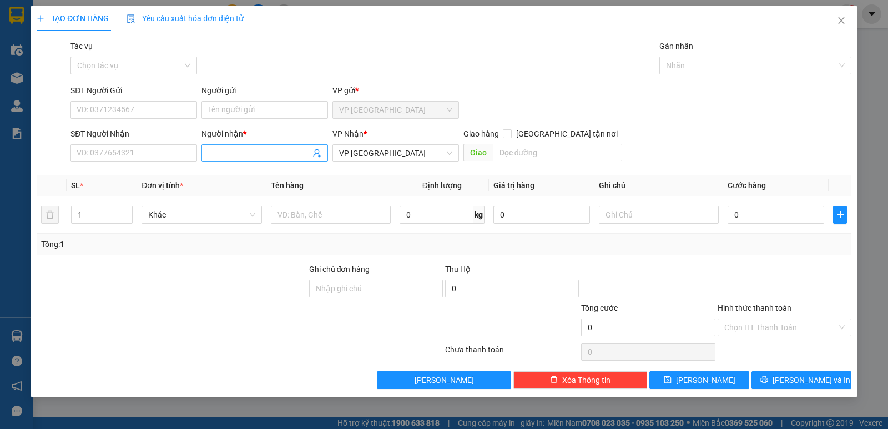
click at [235, 157] on input "Người nhận *" at bounding box center [259, 153] width 102 height 12
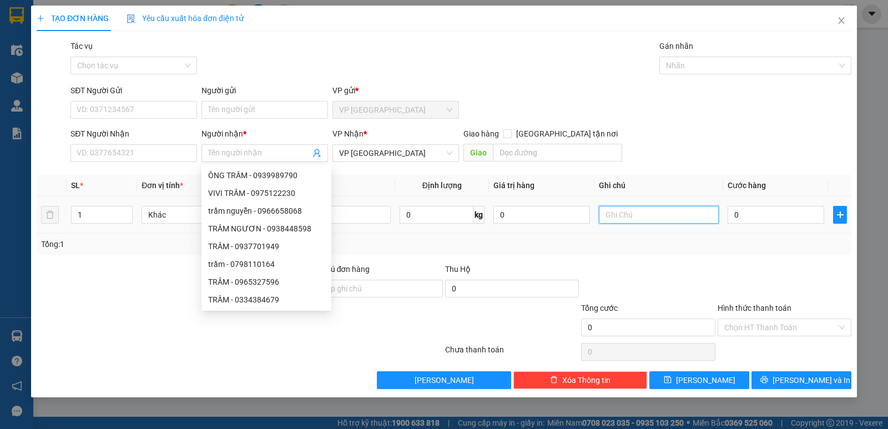
click at [656, 211] on input "text" at bounding box center [659, 215] width 120 height 18
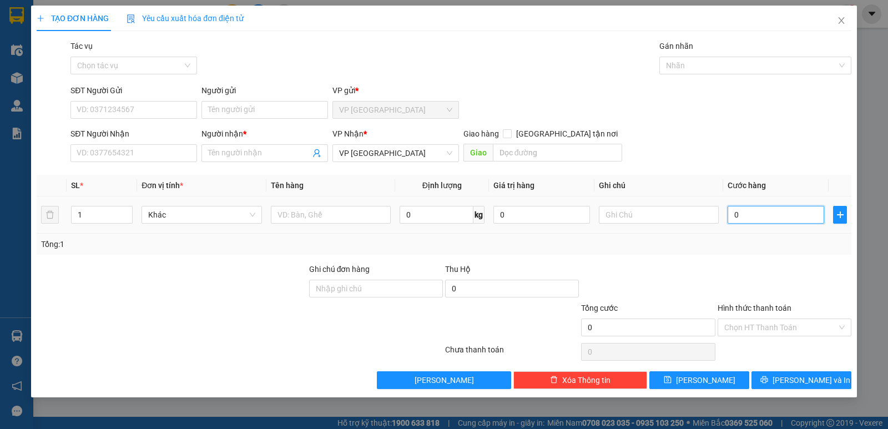
click at [736, 214] on input "0" at bounding box center [776, 215] width 97 height 18
click at [734, 216] on input "0" at bounding box center [776, 215] width 97 height 18
click at [732, 218] on input "0" at bounding box center [776, 215] width 97 height 18
type input "10"
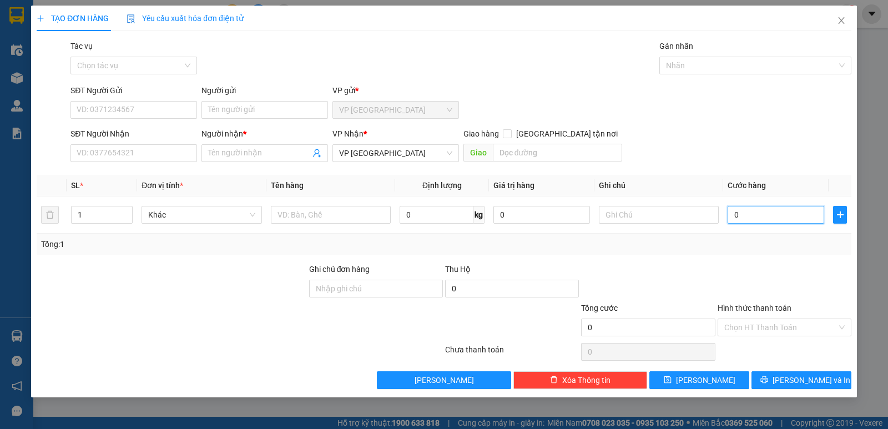
type input "10"
type input "150"
click at [706, 133] on div "SĐT Người Nhận VD: 0377654321 Người nhận * Tên người nhận VP Nhận * VP Bình [GE…" at bounding box center [460, 147] width 785 height 39
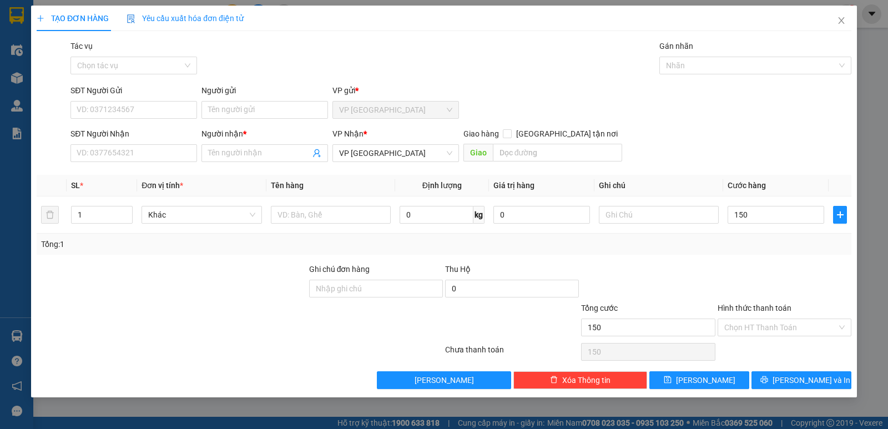
type input "150.000"
click at [308, 213] on input "text" at bounding box center [331, 215] width 120 height 18
type input "1 THÙNG MÚT VÀNG"
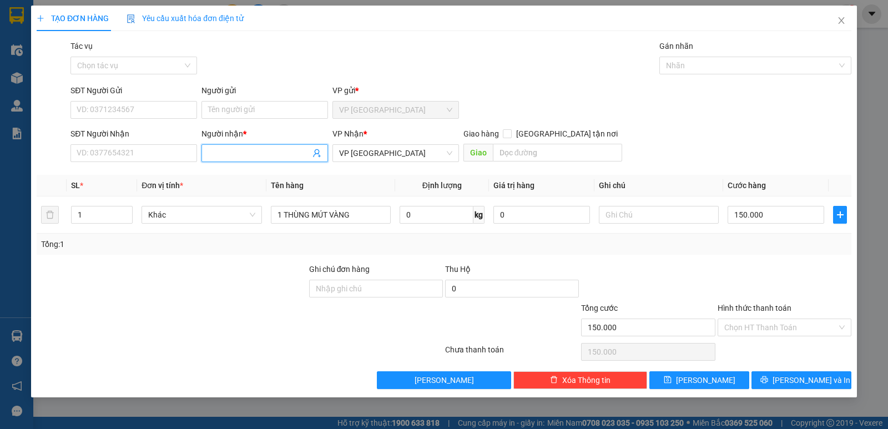
click at [233, 147] on input "Người nhận *" at bounding box center [259, 153] width 102 height 12
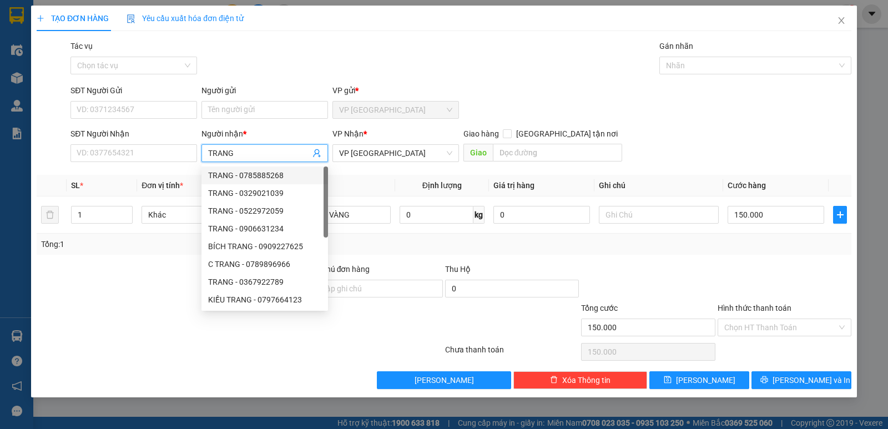
type input "TRANG"
click at [160, 163] on div "SĐT Người Nhận VD: 0377654321" at bounding box center [133, 147] width 127 height 39
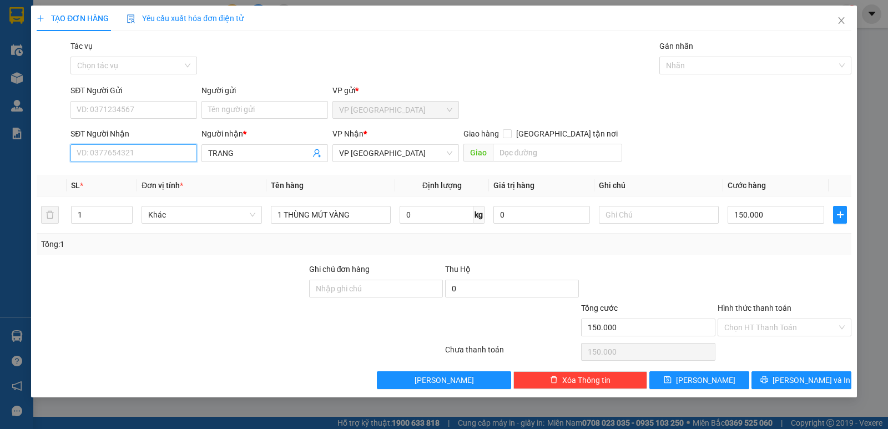
click at [168, 155] on input "SĐT Người Nhận" at bounding box center [133, 153] width 127 height 18
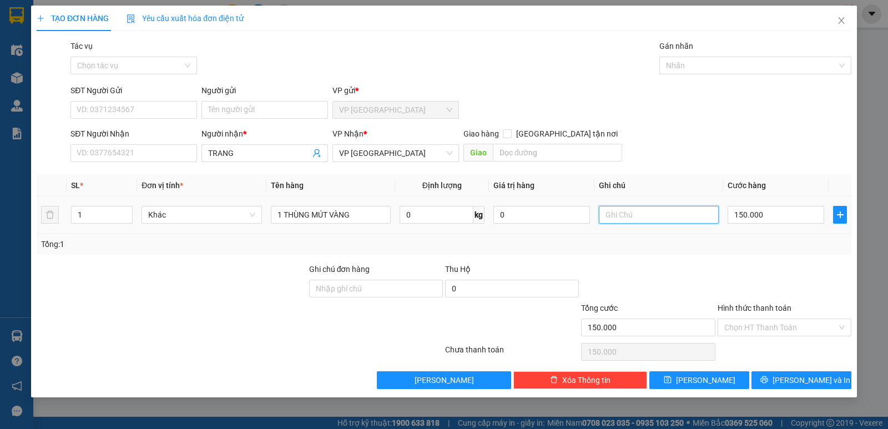
click at [648, 211] on input "text" at bounding box center [659, 215] width 120 height 18
type input "BXMT"
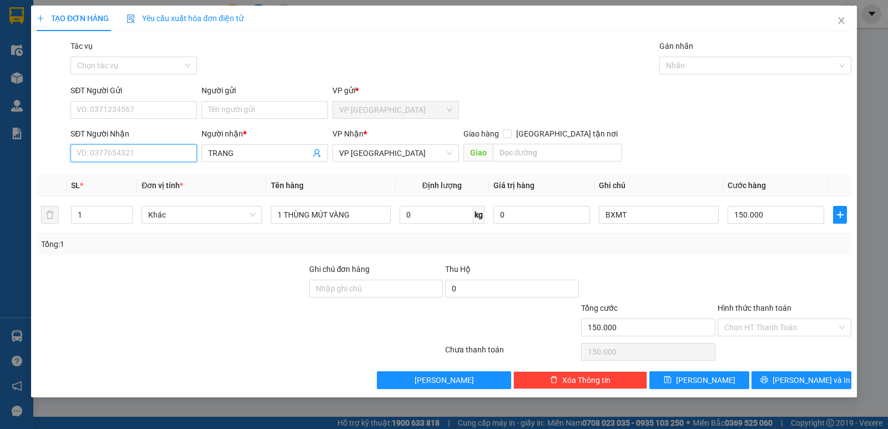
click at [148, 160] on input "SĐT Người Nhận" at bounding box center [133, 153] width 127 height 18
type input "0763874489"
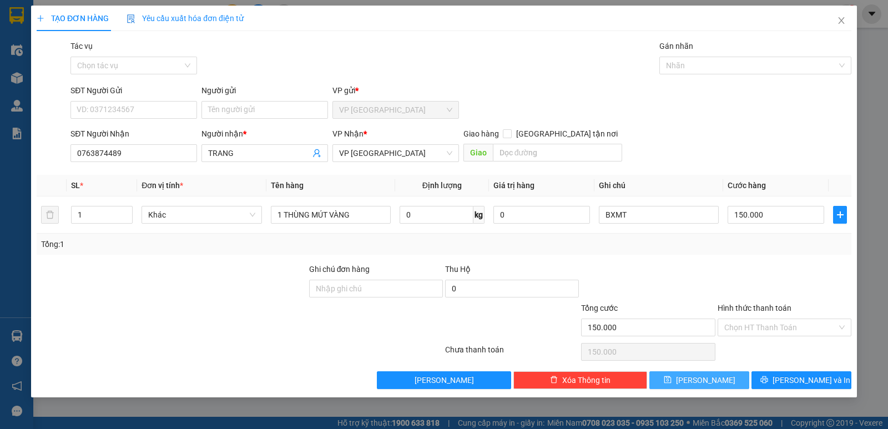
click at [728, 385] on button "[PERSON_NAME]" at bounding box center [699, 380] width 100 height 18
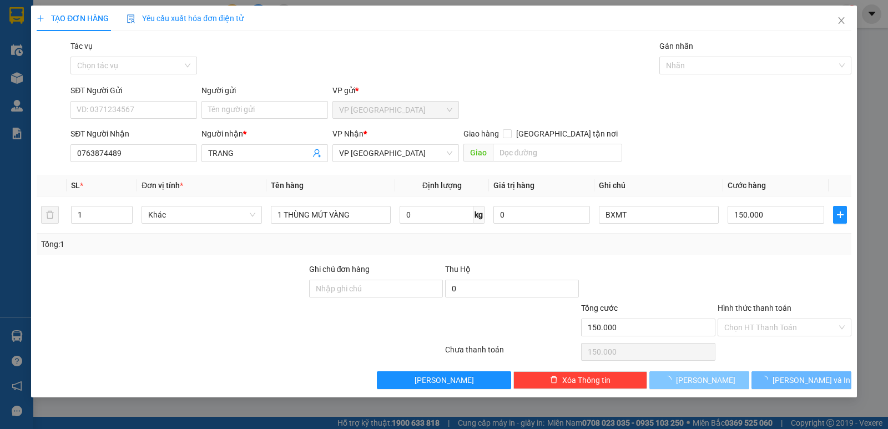
type input "0"
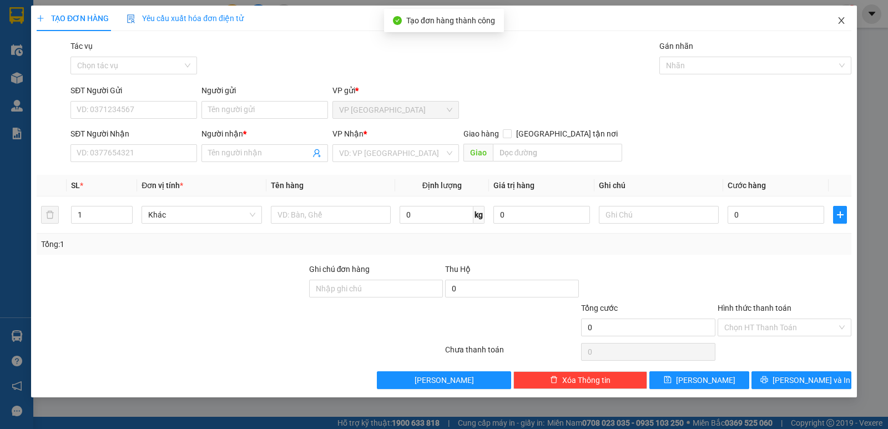
click at [844, 21] on icon "close" at bounding box center [841, 20] width 9 height 9
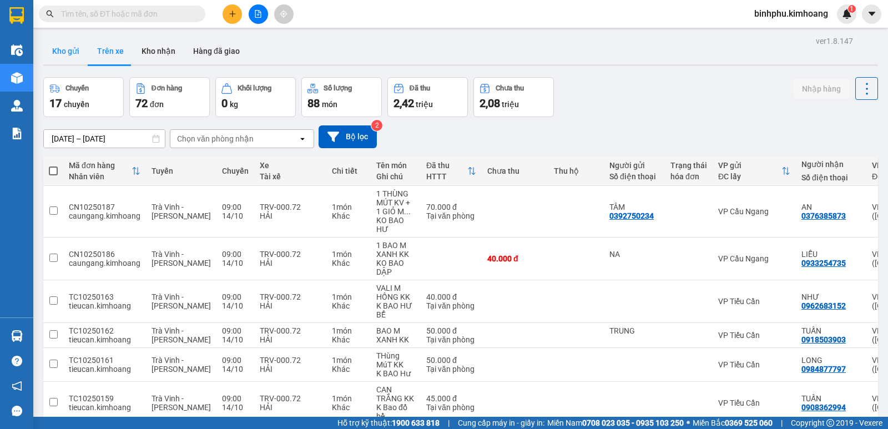
click at [70, 42] on button "Kho gửi" at bounding box center [65, 51] width 45 height 27
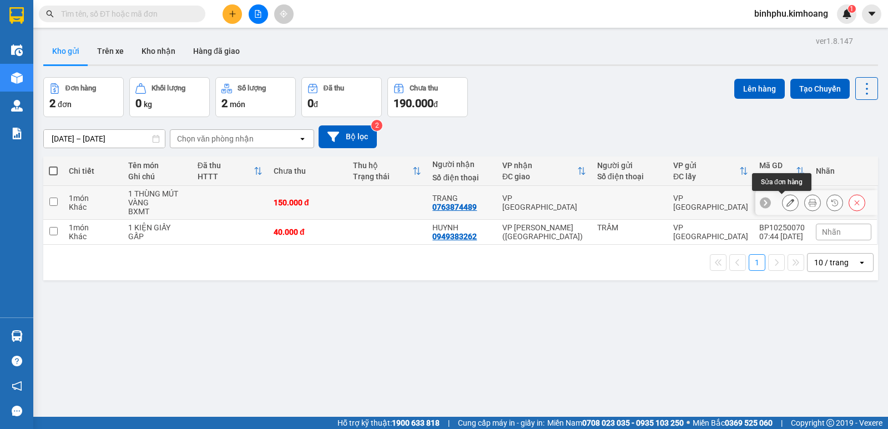
click at [783, 198] on button at bounding box center [791, 202] width 16 height 19
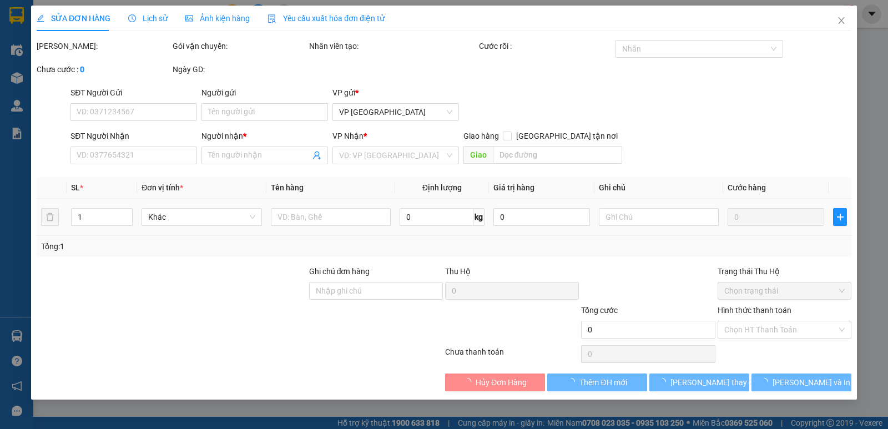
type input "0763874489"
type input "TRANG"
type input "150.000"
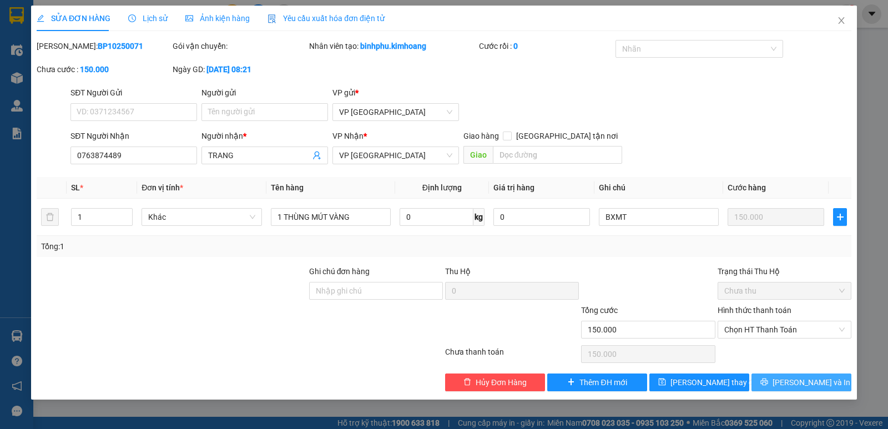
click at [774, 377] on button "[PERSON_NAME] và In" at bounding box center [802, 383] width 100 height 18
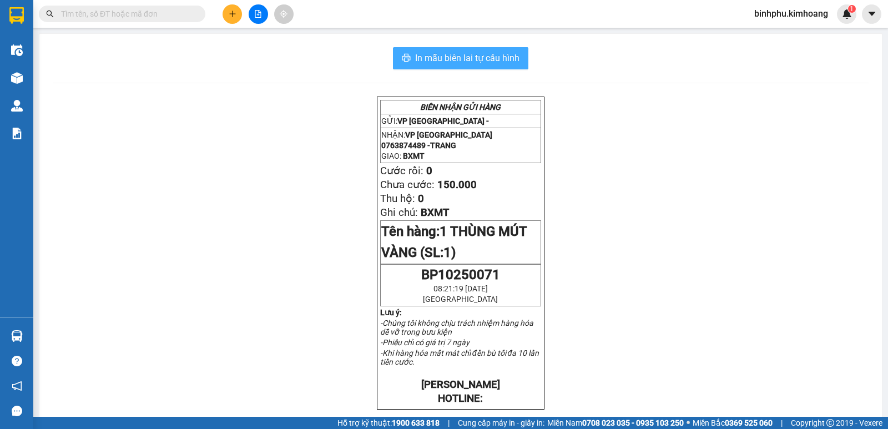
click at [441, 54] on span "In mẫu biên lai tự cấu hình" at bounding box center [467, 58] width 104 height 14
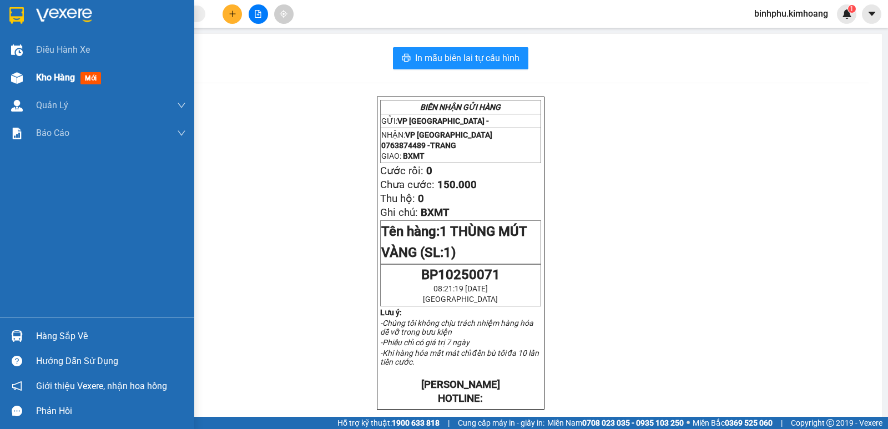
click at [59, 84] on div "Kho hàng mới" at bounding box center [70, 77] width 69 height 14
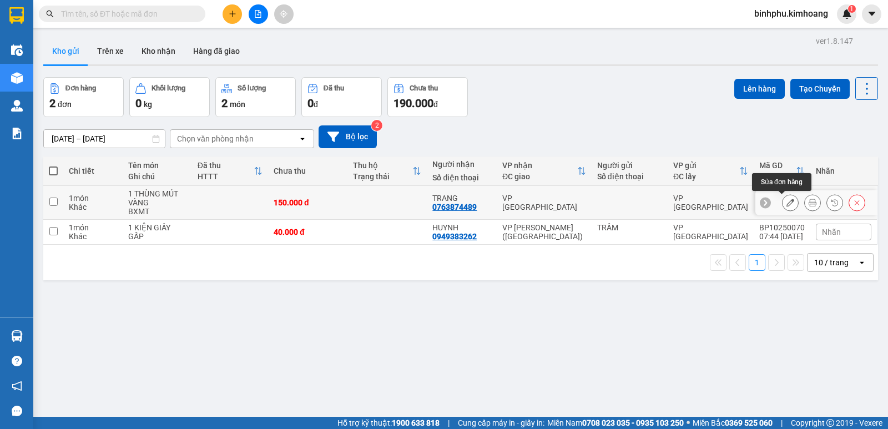
click at [787, 203] on icon at bounding box center [791, 203] width 8 height 8
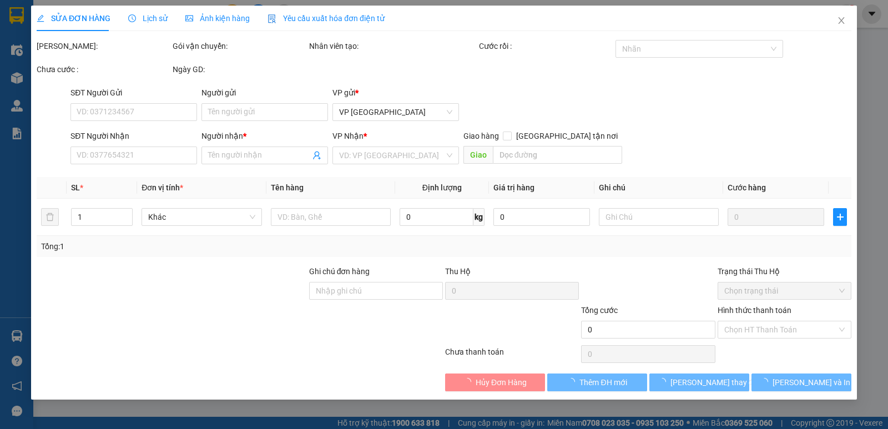
type input "0763874489"
type input "TRANG"
type input "150.000"
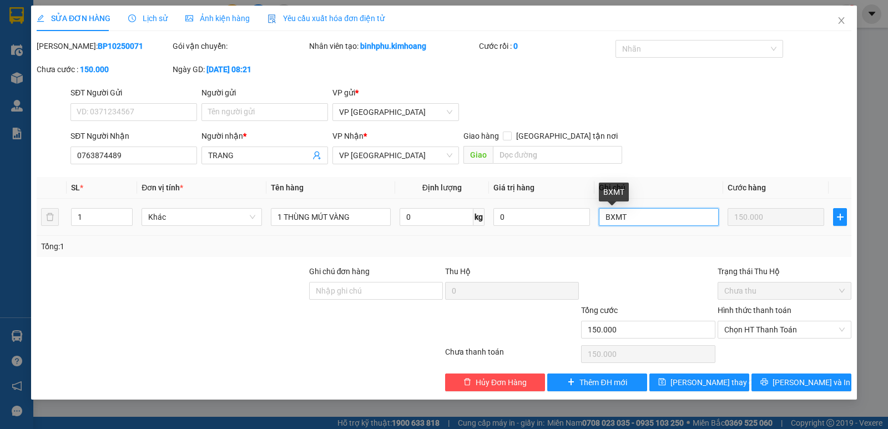
click at [642, 214] on input "BXMT" at bounding box center [659, 217] width 120 height 18
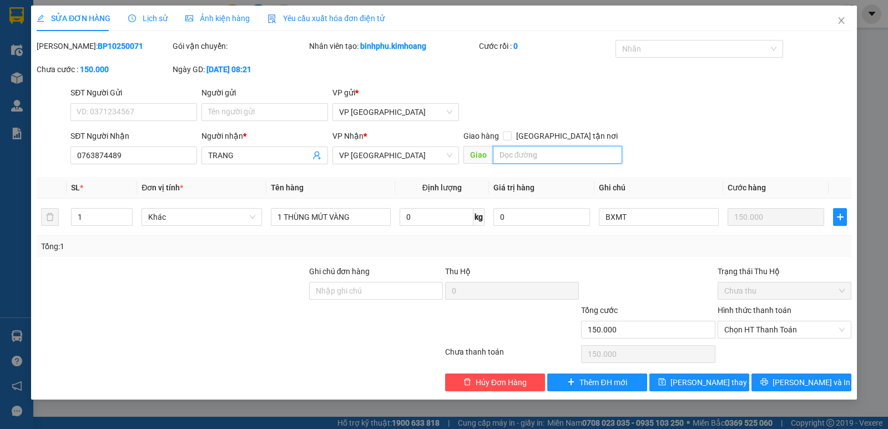
click at [541, 157] on input "text" at bounding box center [558, 155] width 130 height 18
type input "M"
type input "MAI PHỐP"
click at [792, 386] on button "[PERSON_NAME] và In" at bounding box center [802, 383] width 100 height 18
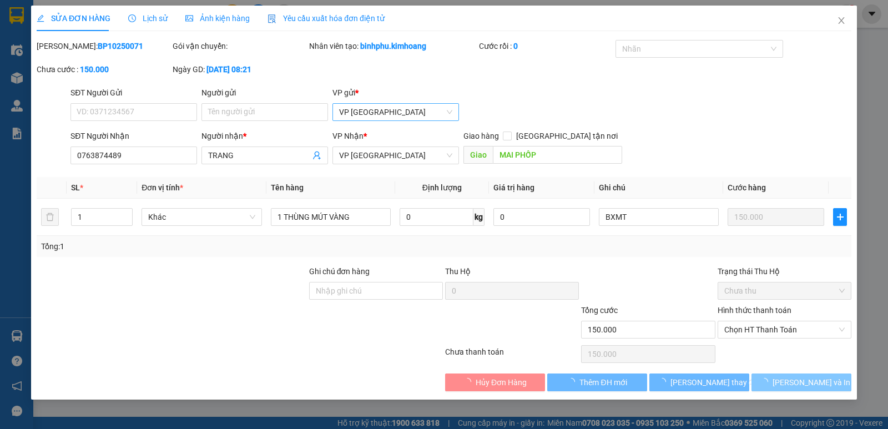
click at [447, 110] on span "VP [GEOGRAPHIC_DATA]" at bounding box center [395, 112] width 113 height 17
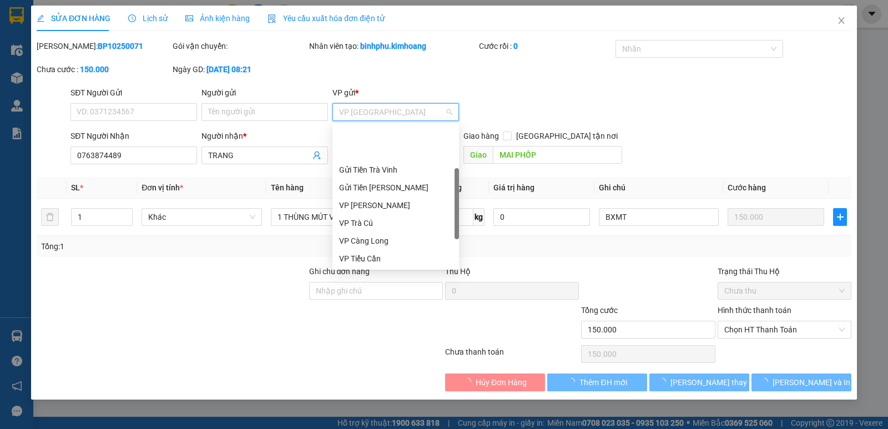
scroll to position [53, 0]
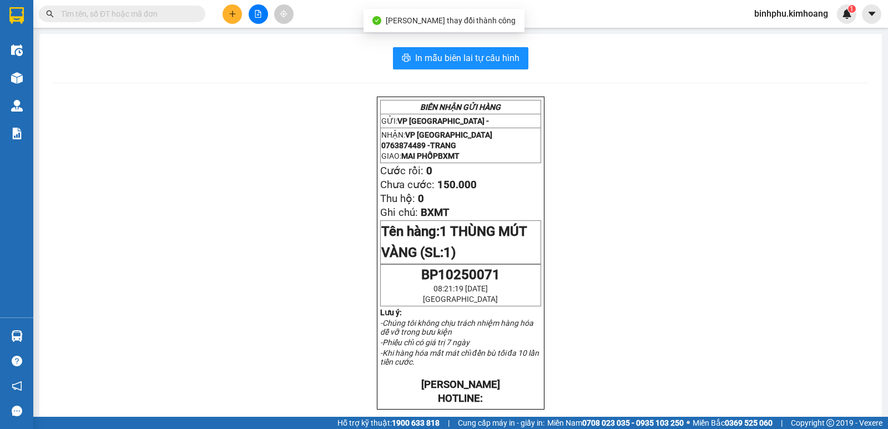
click at [40, 76] on div "In mẫu biên lai tự cấu hình BIÊN NHẬN GỬI HÀNG GỬI: VP [GEOGRAPHIC_DATA] - NHẬN…" at bounding box center [460, 377] width 843 height 686
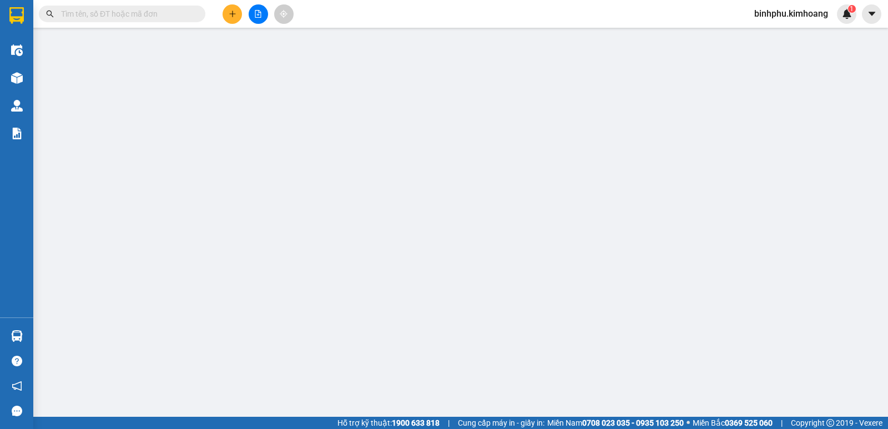
type input "0763874489"
type input "TRANG"
type input "MAI PHỐP"
type input "150.000"
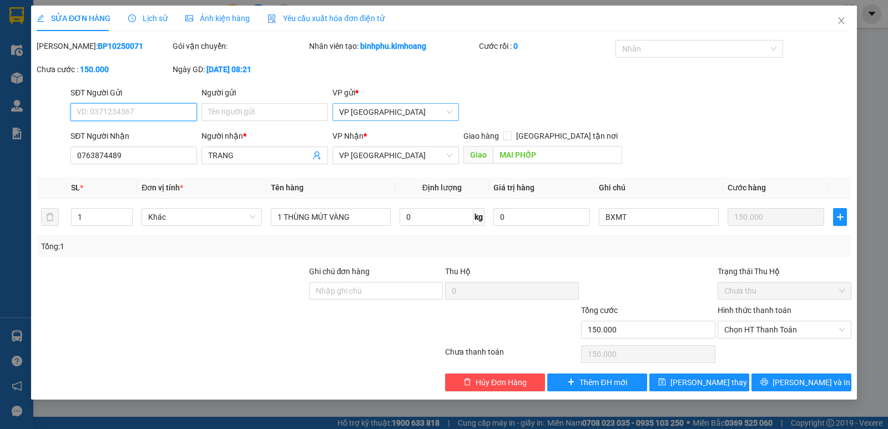
click at [458, 115] on div "VP [GEOGRAPHIC_DATA]" at bounding box center [395, 112] width 127 height 18
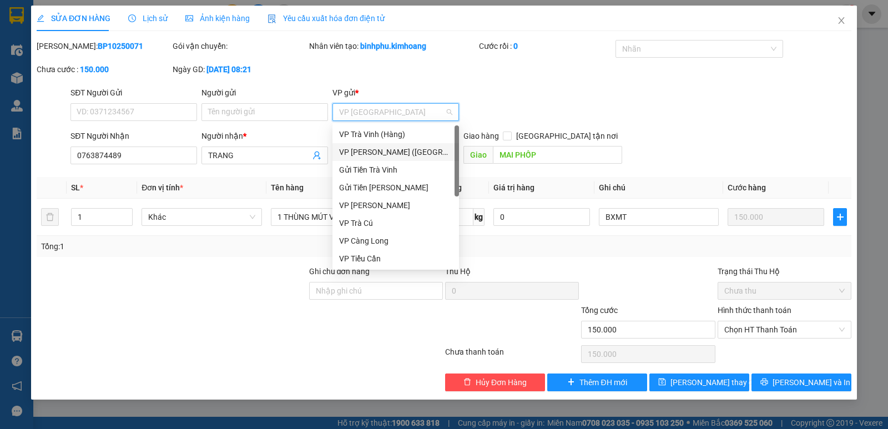
click at [405, 152] on div "VP [PERSON_NAME] ([GEOGRAPHIC_DATA])" at bounding box center [395, 152] width 113 height 12
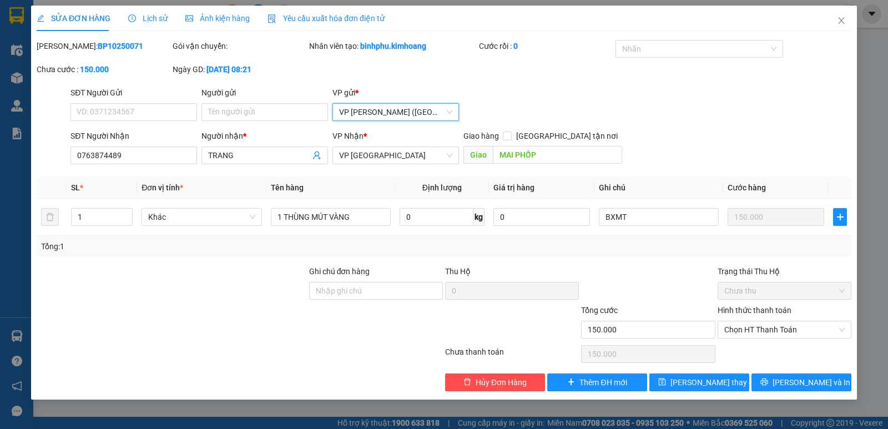
click at [416, 110] on span "VP [PERSON_NAME] ([GEOGRAPHIC_DATA])" at bounding box center [395, 112] width 113 height 17
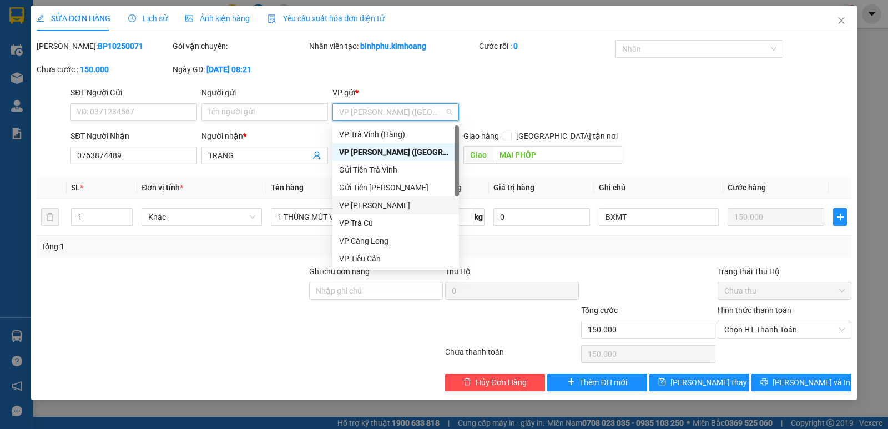
scroll to position [89, 0]
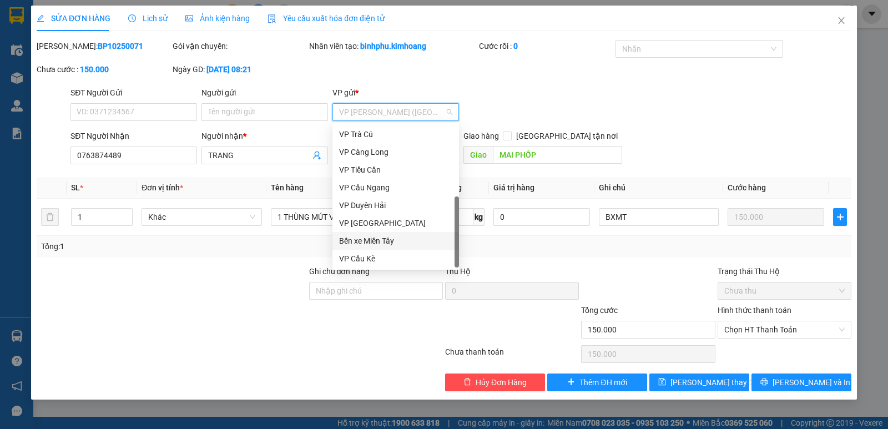
click at [382, 242] on div "Bến xe Miền Tây" at bounding box center [395, 241] width 113 height 12
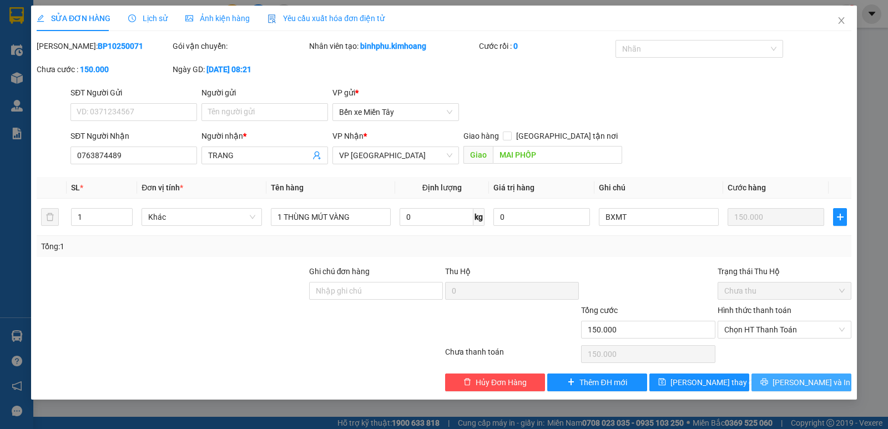
click at [766, 377] on button "[PERSON_NAME] và In" at bounding box center [802, 383] width 100 height 18
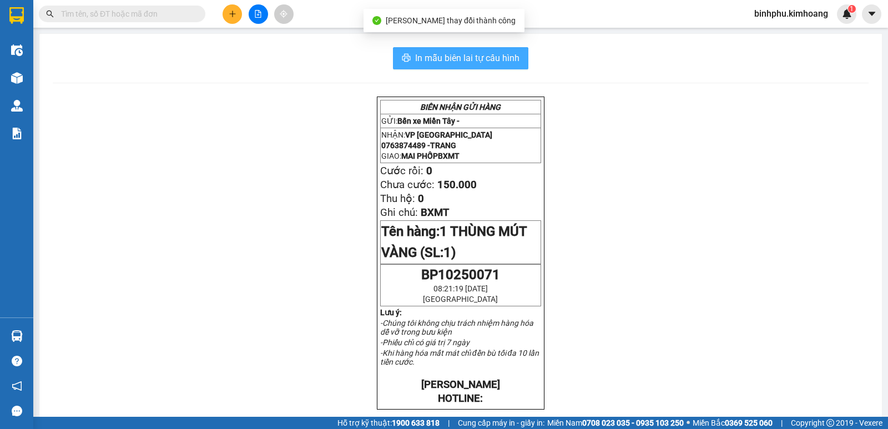
click at [418, 63] on span "In mẫu biên lai tự cấu hình" at bounding box center [467, 58] width 104 height 14
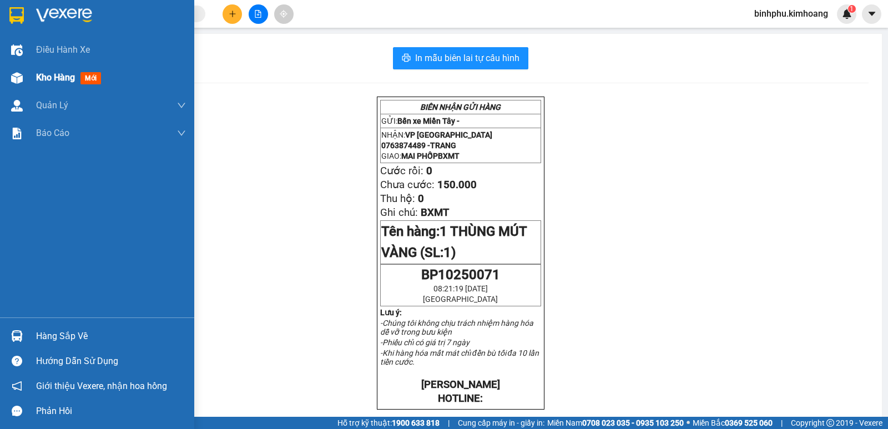
click at [26, 74] on div at bounding box center [16, 77] width 19 height 19
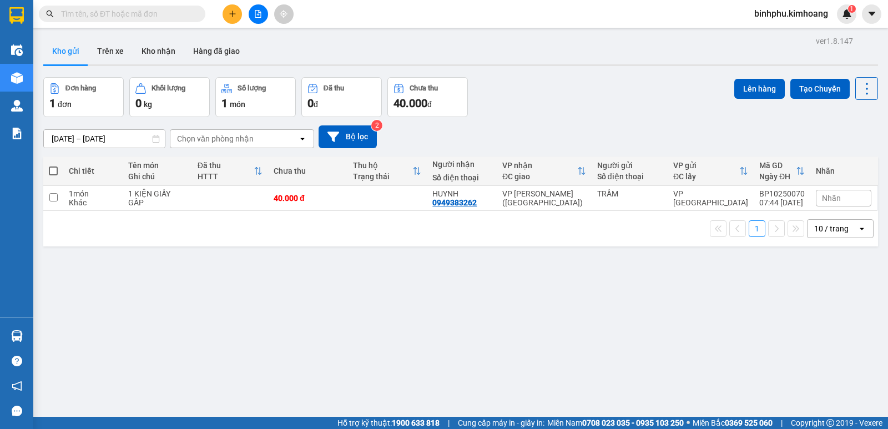
click at [147, 21] on span at bounding box center [122, 14] width 167 height 17
click at [154, 11] on input "text" at bounding box center [126, 14] width 131 height 12
click at [180, 9] on input "text" at bounding box center [126, 14] width 131 height 12
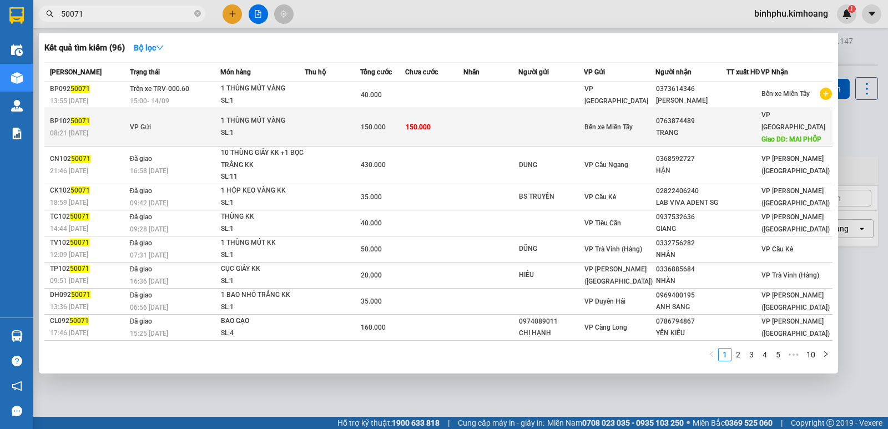
type input "50071"
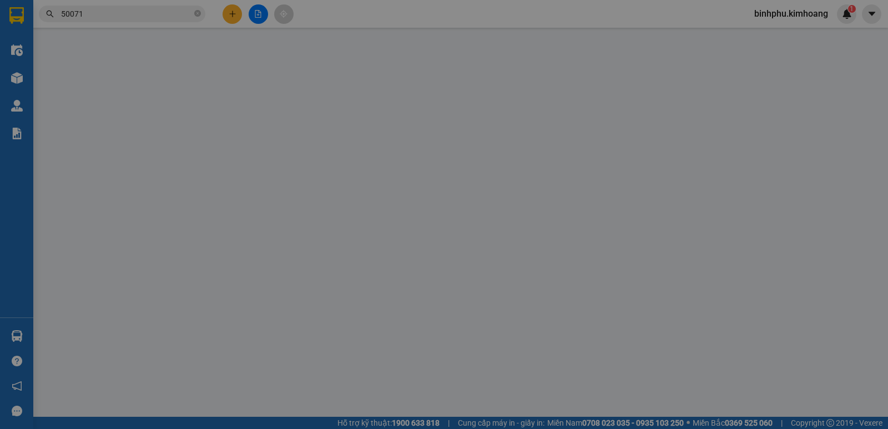
type input "0763874489"
type input "TRANG"
type input "MAI PHỐP"
type input "150.000"
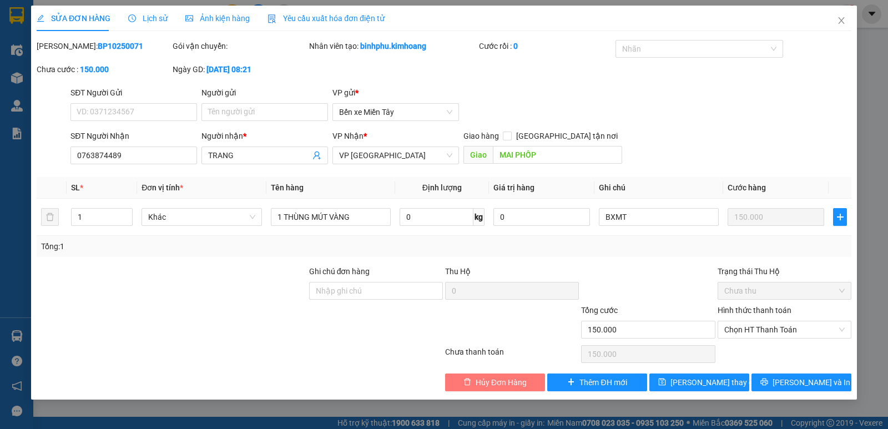
click at [516, 382] on span "Hủy Đơn Hàng" at bounding box center [501, 382] width 51 height 12
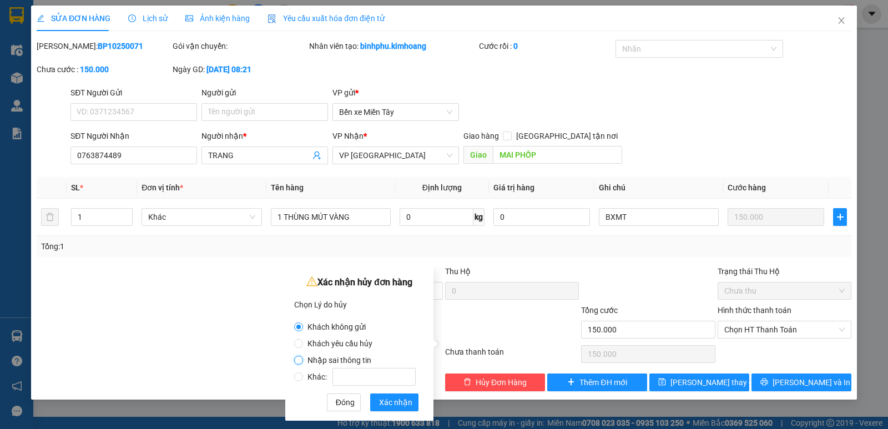
click at [302, 361] on input "Nhập sai thông tin" at bounding box center [298, 360] width 9 height 9
radio input "true"
radio input "false"
click at [402, 406] on span "Xác nhận" at bounding box center [395, 402] width 33 height 12
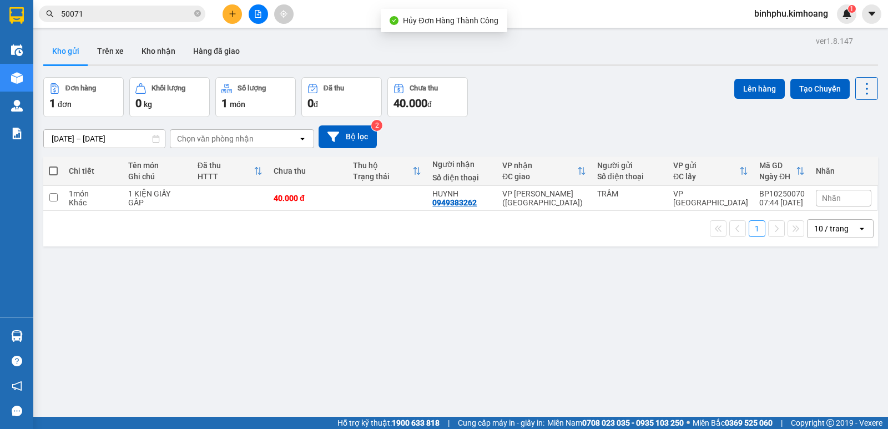
click at [151, 14] on input "50071" at bounding box center [126, 14] width 131 height 12
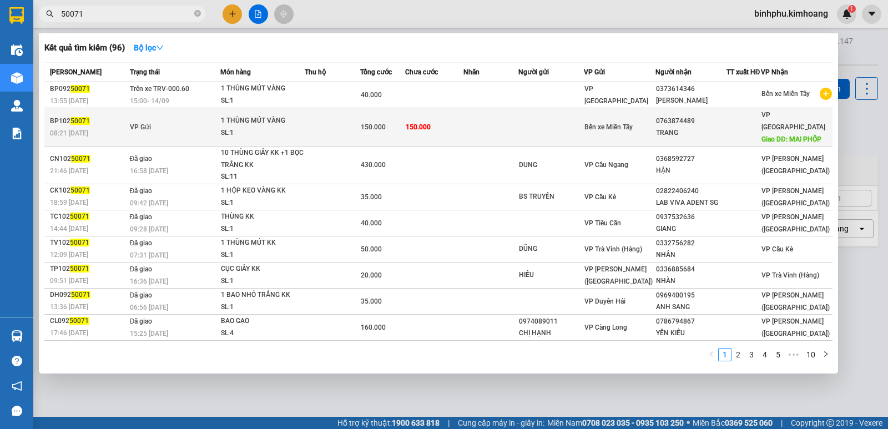
click at [247, 118] on div "1 THÙNG MÚT VÀNG" at bounding box center [262, 121] width 83 height 12
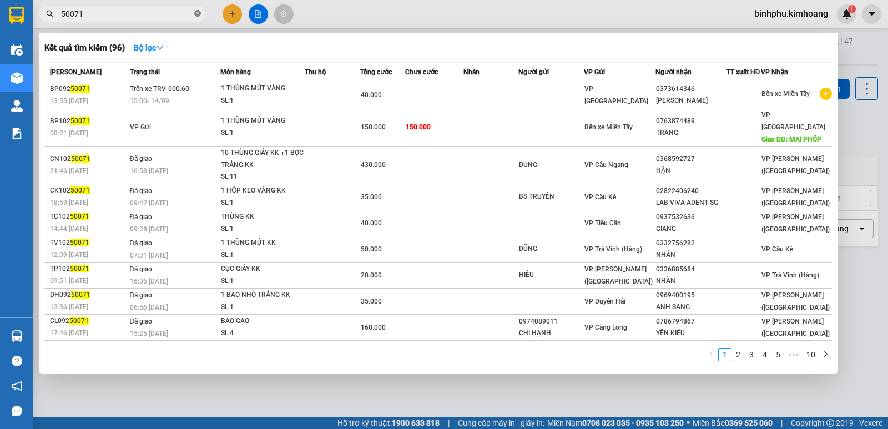
click at [196, 11] on icon "close-circle" at bounding box center [197, 13] width 7 height 7
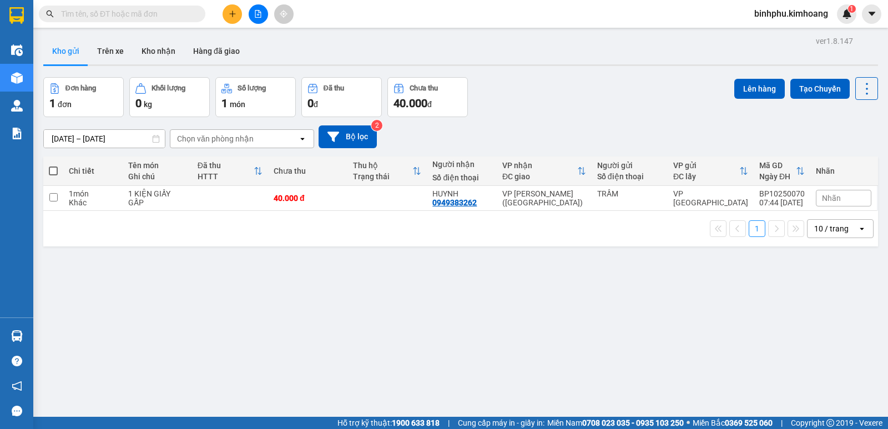
click at [140, 17] on input "text" at bounding box center [126, 14] width 131 height 12
click at [228, 16] on button at bounding box center [232, 13] width 19 height 19
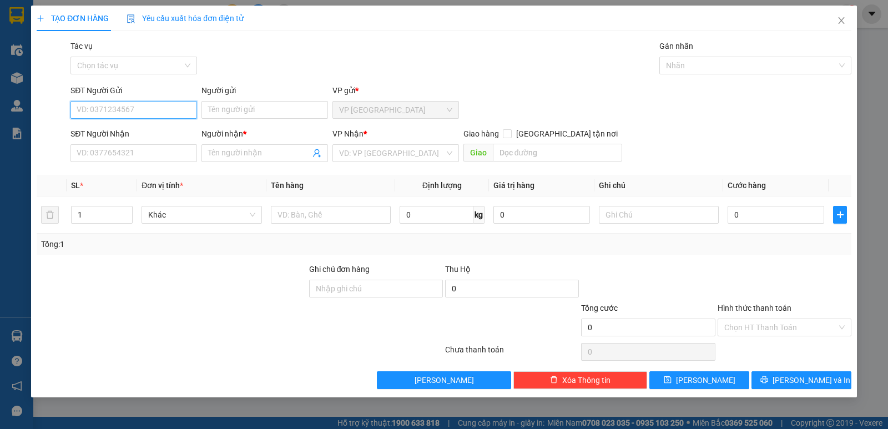
click at [441, 114] on span "VP [GEOGRAPHIC_DATA]" at bounding box center [395, 110] width 113 height 17
click at [303, 104] on input "Người gửi" at bounding box center [264, 110] width 127 height 18
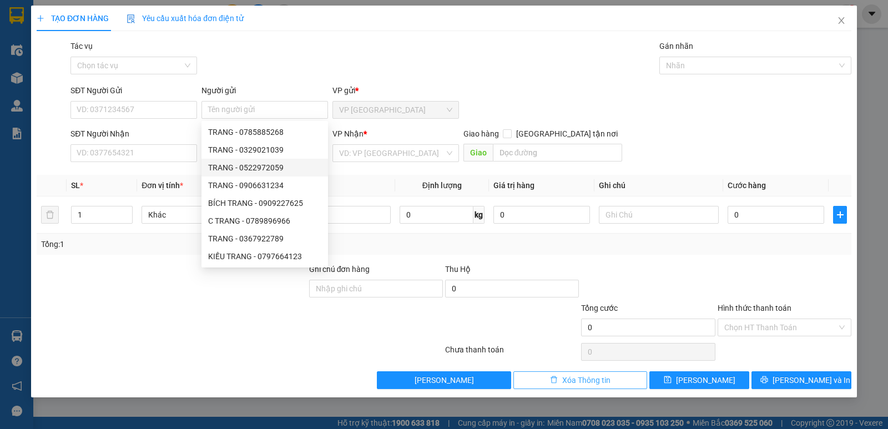
click at [562, 381] on span "Xóa Thông tin" at bounding box center [586, 380] width 48 height 12
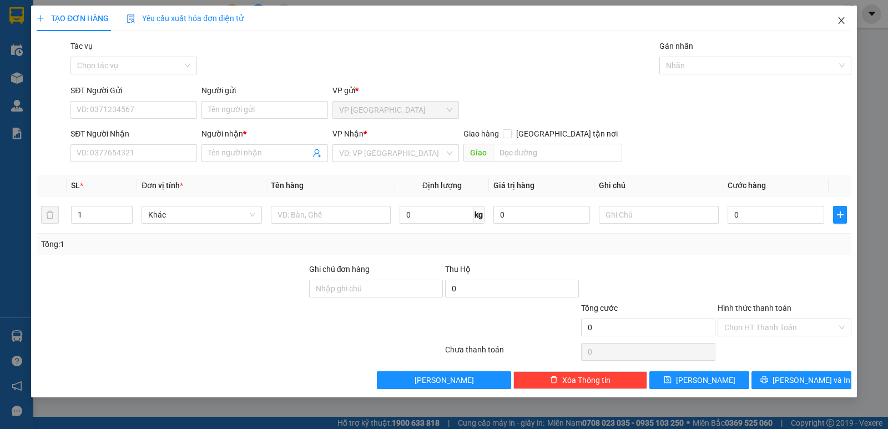
click at [847, 21] on span "Close" at bounding box center [841, 21] width 31 height 31
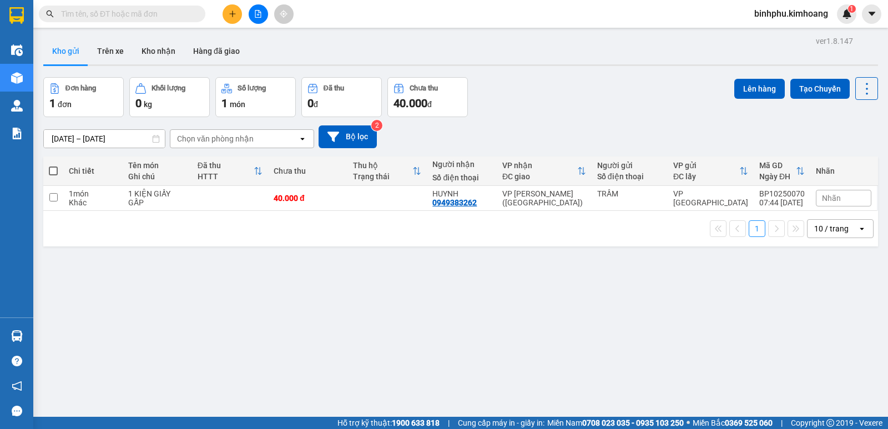
click at [147, 17] on input "text" at bounding box center [126, 14] width 131 height 12
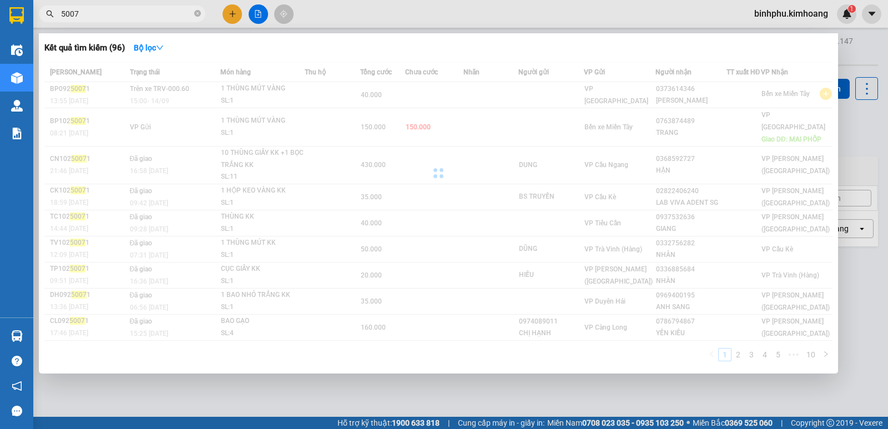
type input "50071"
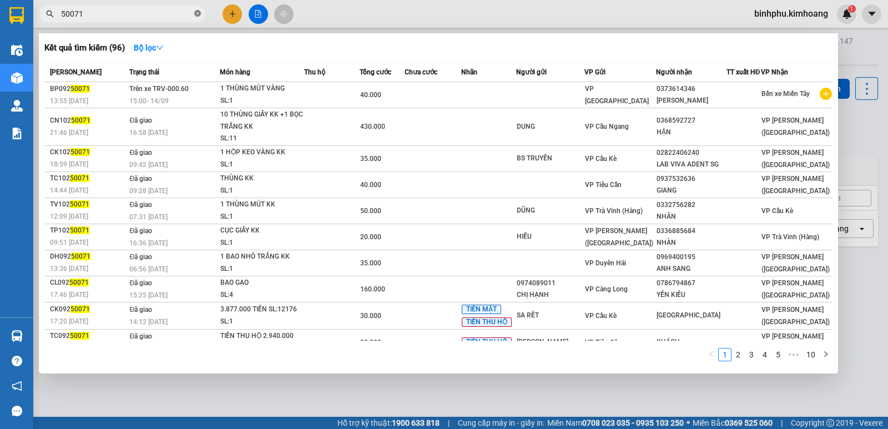
click at [199, 13] on icon "close-circle" at bounding box center [197, 13] width 7 height 7
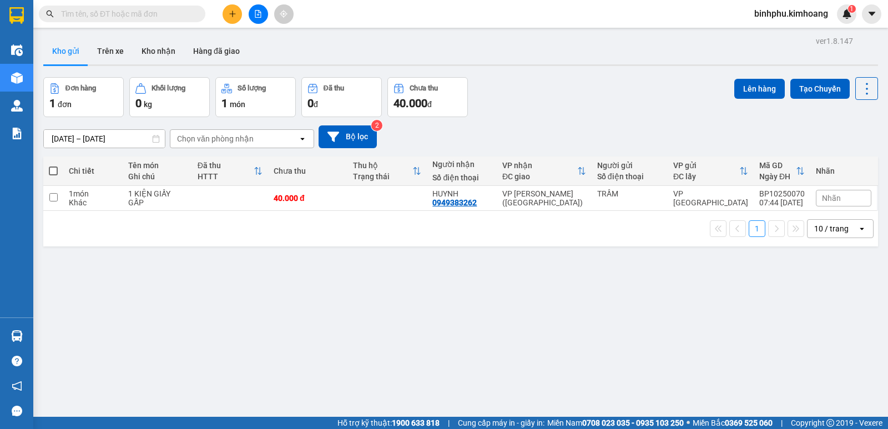
click at [175, 13] on input "text" at bounding box center [126, 14] width 131 height 12
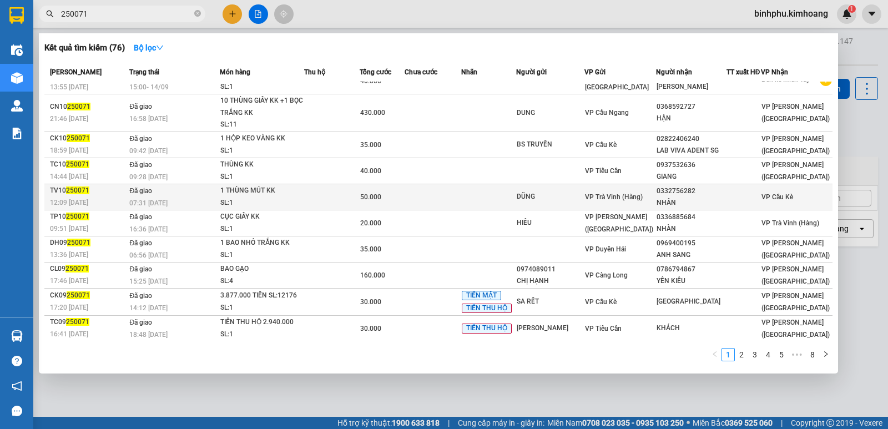
scroll to position [22, 0]
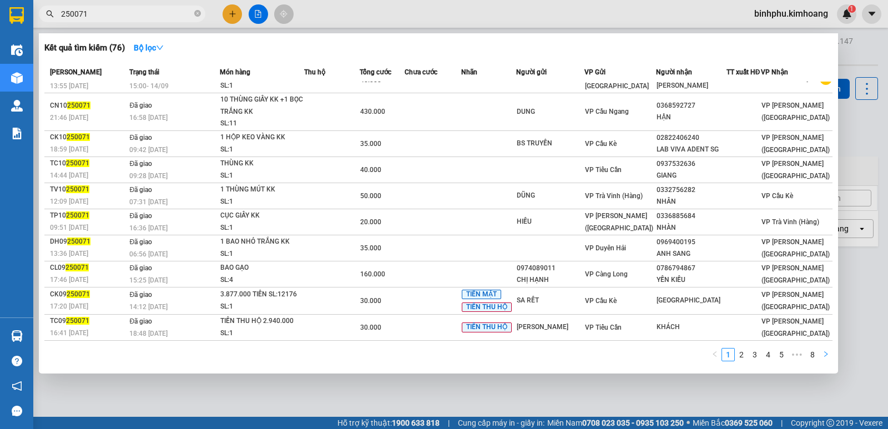
type input "250071"
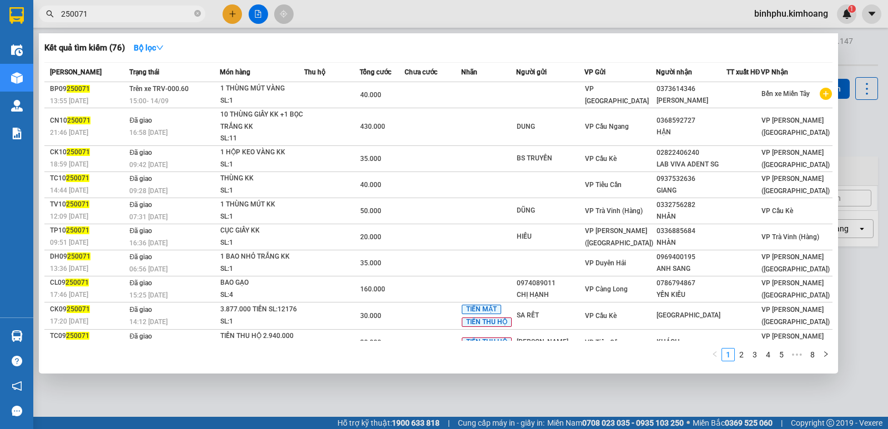
click at [829, 355] on button "button" at bounding box center [825, 354] width 13 height 13
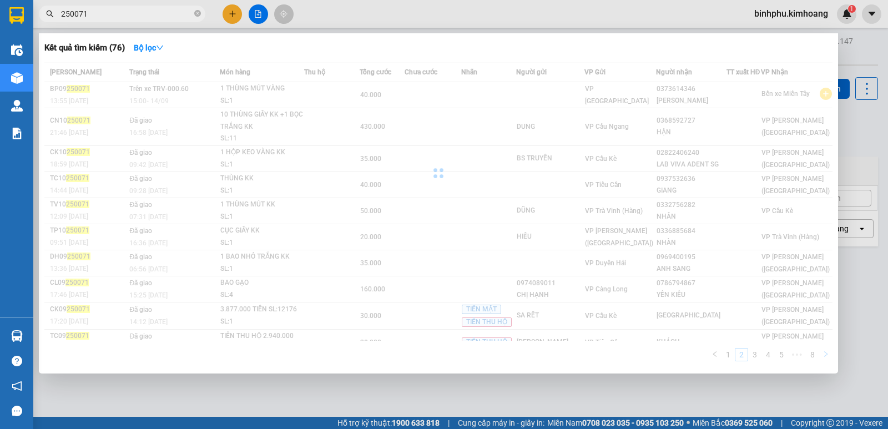
click at [830, 355] on div "[PERSON_NAME] thái Món hàng Thu hộ Tổng cước Chưa cước Nhãn Người gửi VP Gửi Ng…" at bounding box center [438, 215] width 788 height 306
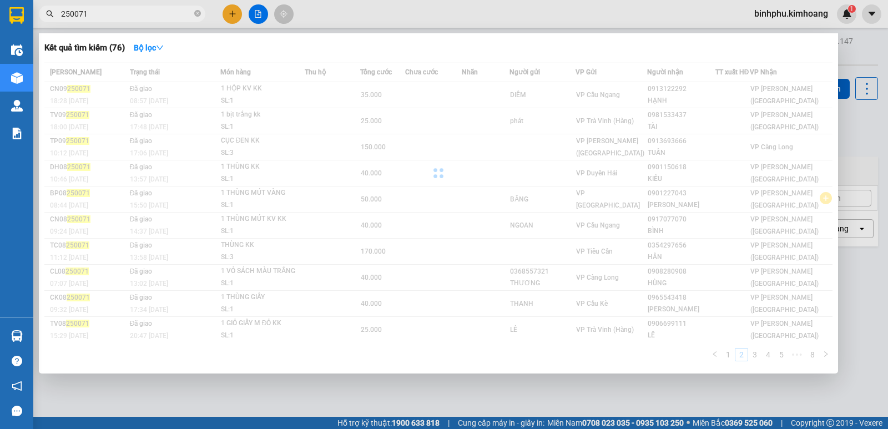
click at [830, 356] on div "[PERSON_NAME] thái Món hàng Thu hộ Tổng cước Chưa cước Nhãn Người gửi VP Gửi Ng…" at bounding box center [438, 215] width 788 height 306
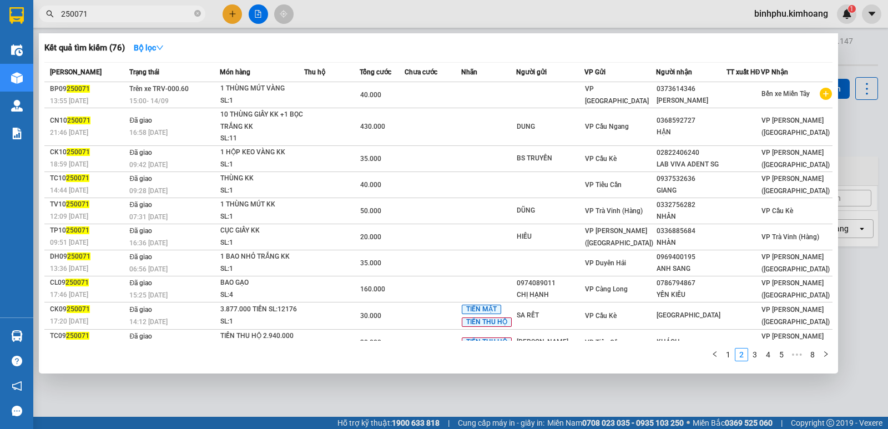
click at [830, 356] on button "button" at bounding box center [825, 354] width 13 height 13
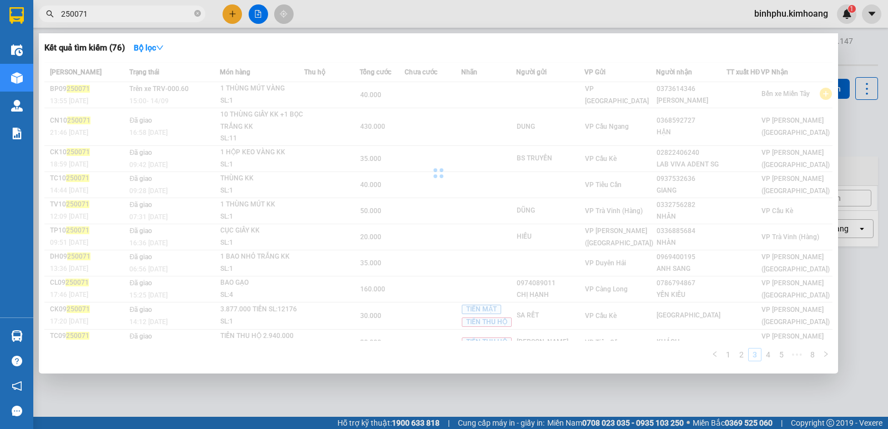
click at [830, 356] on div "[PERSON_NAME] thái Món hàng Thu hộ Tổng cước Chưa cước Nhãn Người gửi VP Gửi Ng…" at bounding box center [438, 215] width 788 height 306
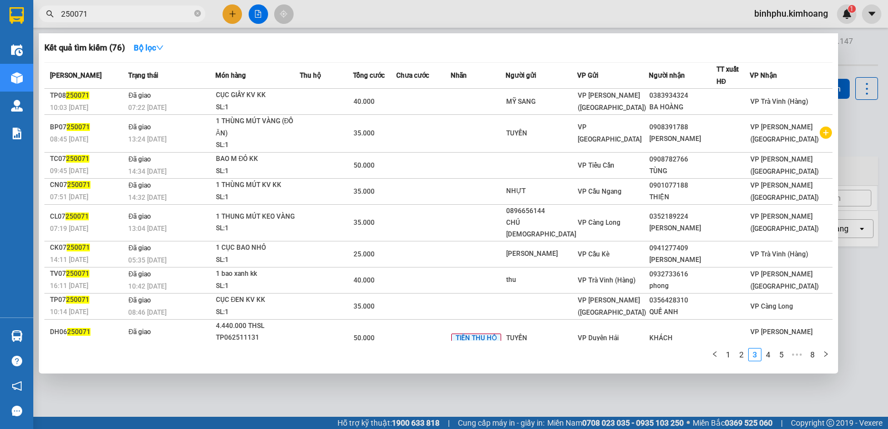
click at [830, 356] on button "button" at bounding box center [825, 354] width 13 height 13
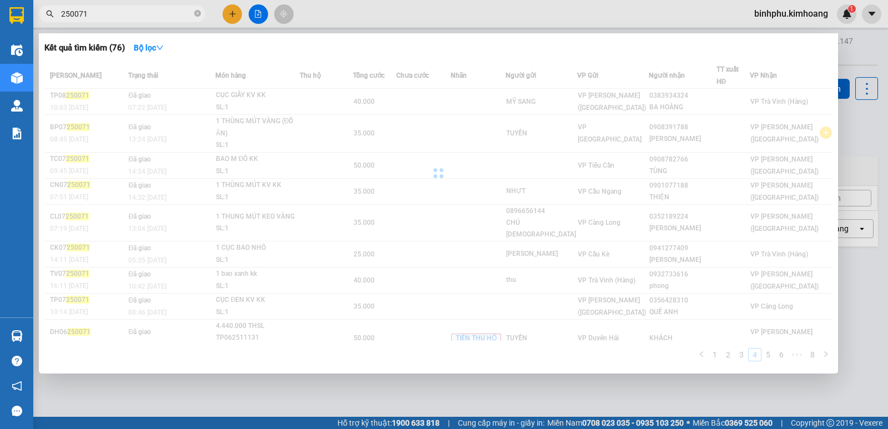
click at [830, 356] on div "Mã ĐH Trạng thái Món hàng Thu hộ Tổng cước Chưa cước Nhãn Người gửi VP Gửi Ngườ…" at bounding box center [438, 215] width 788 height 306
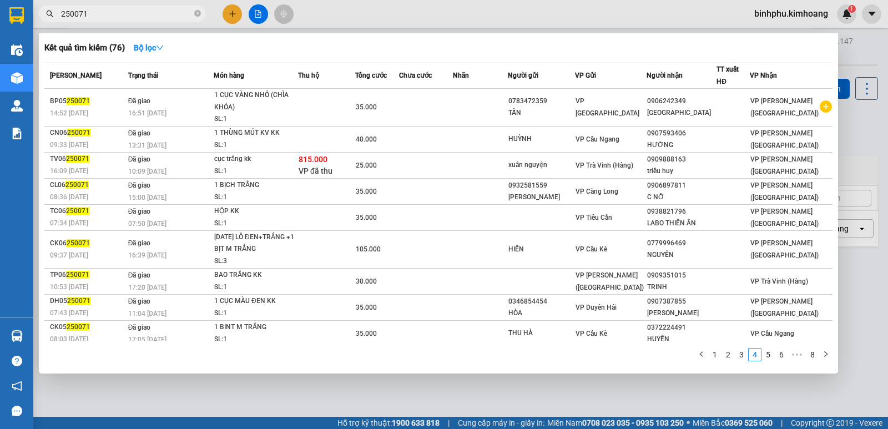
click at [830, 356] on div "[PERSON_NAME] thái Món hàng Thu hộ Tổng cước Chưa cước Nhãn Người gửi VP Gửi Ng…" at bounding box center [438, 215] width 788 height 306
click at [830, 356] on button "button" at bounding box center [825, 354] width 13 height 13
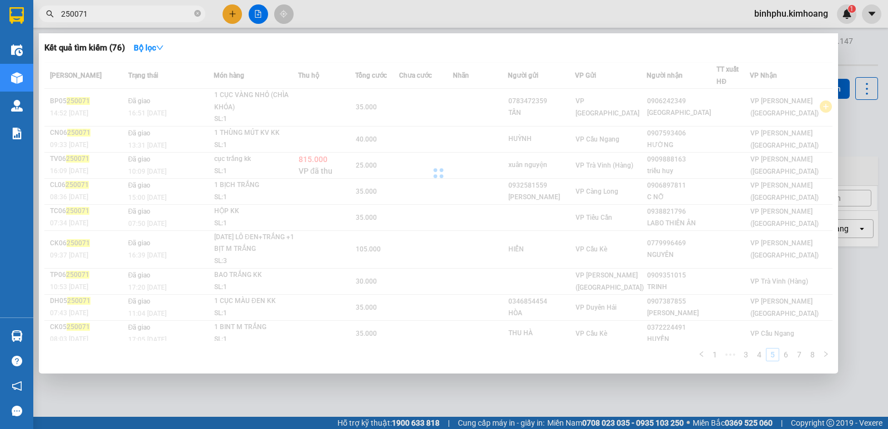
click at [830, 356] on div "[PERSON_NAME] thái Món hàng Thu hộ Tổng cước Chưa cước Nhãn Người gửi VP Gửi Ng…" at bounding box center [438, 215] width 788 height 306
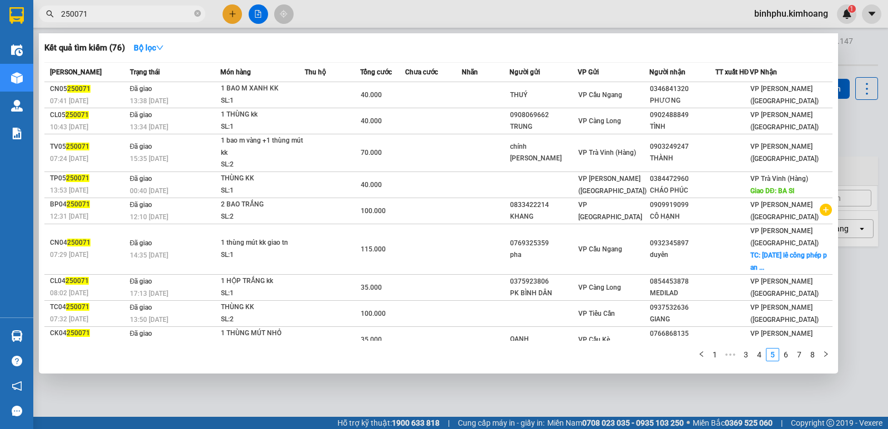
click at [830, 356] on button "button" at bounding box center [825, 354] width 13 height 13
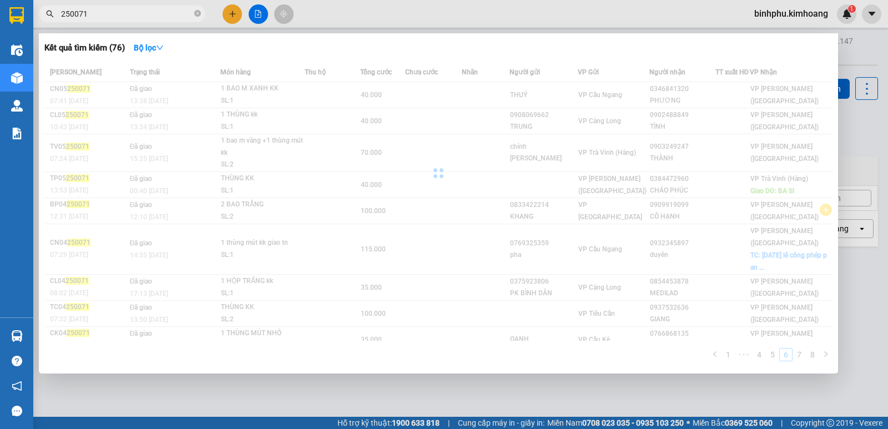
click at [830, 356] on div "[PERSON_NAME] thái Món hàng Thu hộ Tổng cước Chưa cước Nhãn Người gửi VP Gửi Ng…" at bounding box center [438, 215] width 788 height 306
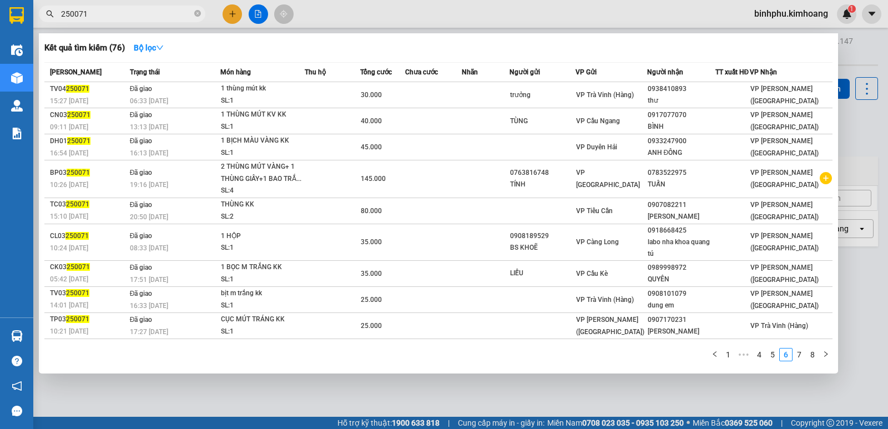
click at [830, 356] on button "button" at bounding box center [825, 354] width 13 height 13
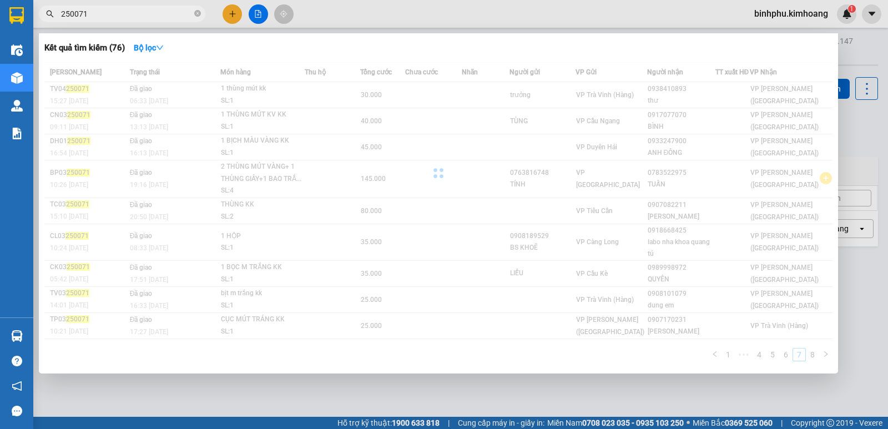
click at [830, 356] on div "Mã ĐH Trạng thái Món hàng Thu hộ Tổng cước Chưa cước Nhãn Người gửi VP Gửi Ngườ…" at bounding box center [438, 215] width 788 height 306
click at [830, 356] on button "button" at bounding box center [825, 354] width 13 height 13
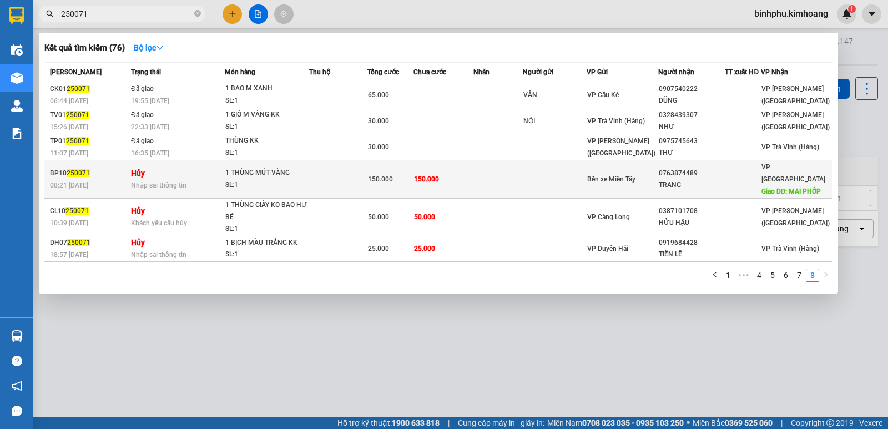
click at [548, 172] on td at bounding box center [555, 179] width 64 height 38
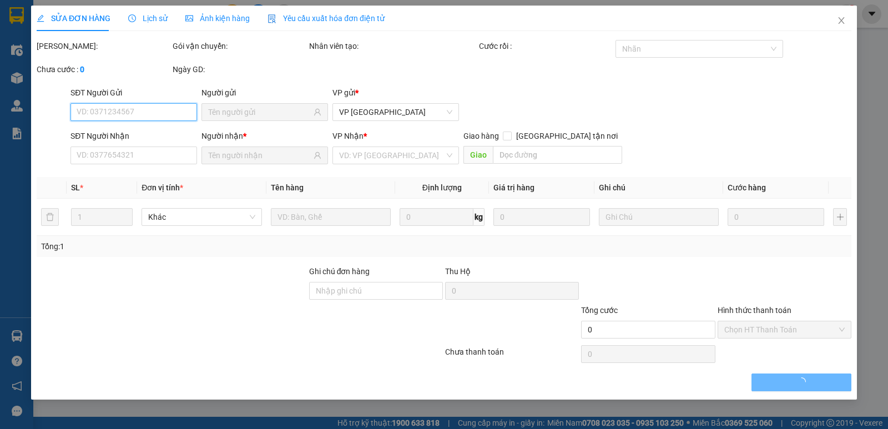
type input "0763874489"
type input "TRANG"
type input "MAI PHỐP"
type input "150.000"
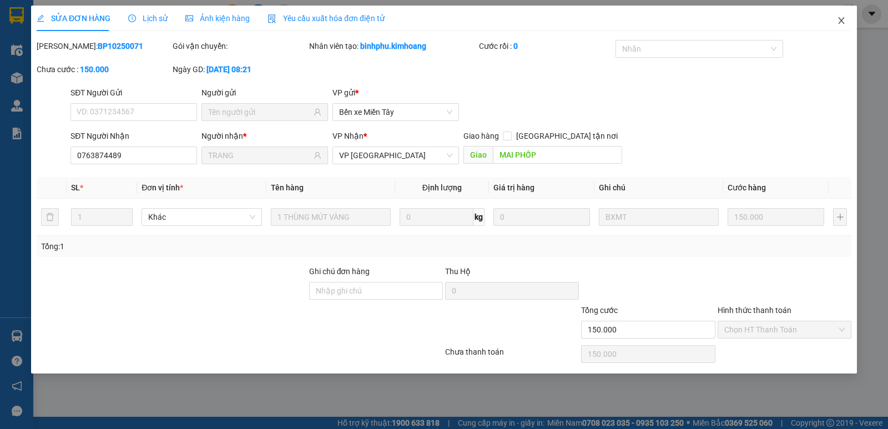
click at [842, 17] on icon "close" at bounding box center [841, 20] width 9 height 9
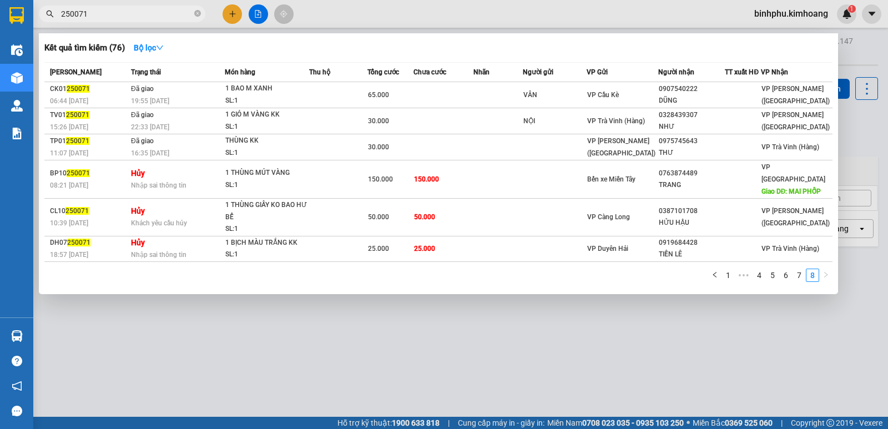
click at [155, 12] on input "250071" at bounding box center [126, 14] width 131 height 12
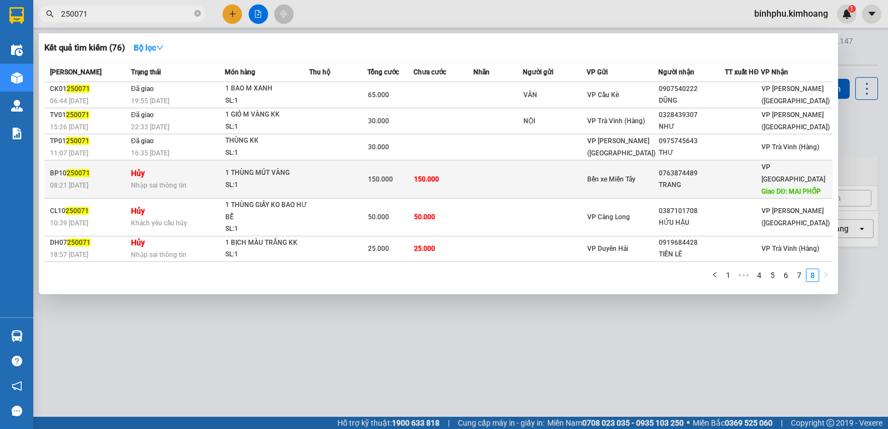
click at [735, 180] on td at bounding box center [743, 179] width 36 height 38
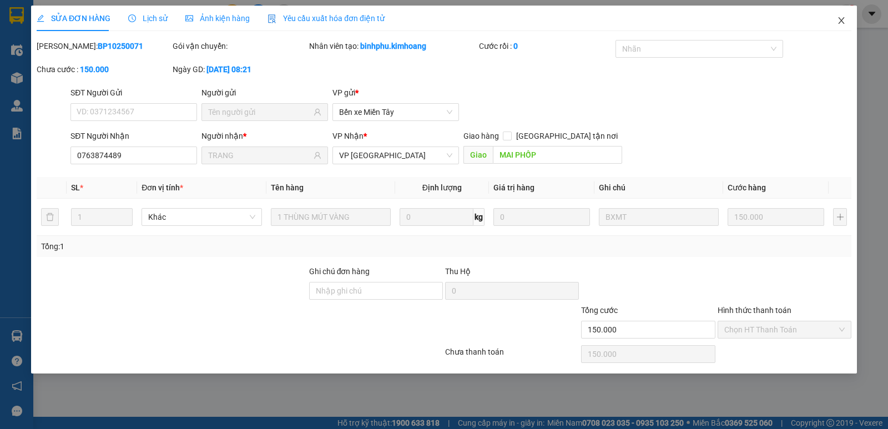
click at [845, 23] on icon "close" at bounding box center [841, 20] width 9 height 9
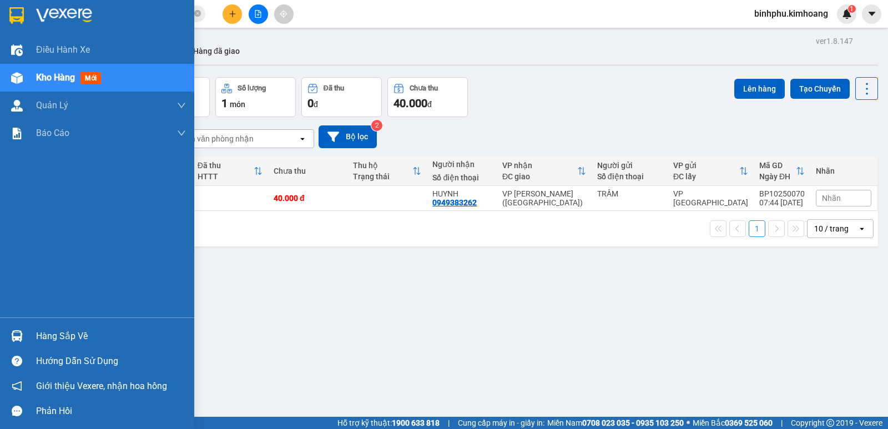
click at [50, 331] on div "Hàng sắp về" at bounding box center [111, 336] width 150 height 17
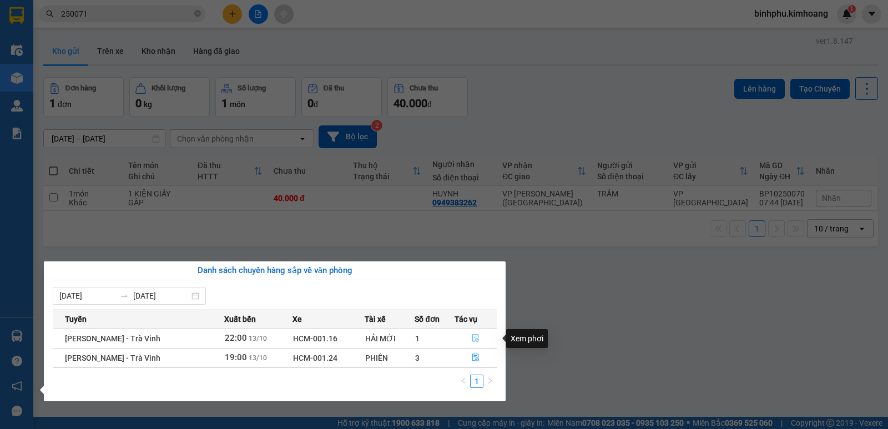
click at [475, 338] on icon "file-done" at bounding box center [476, 338] width 8 height 8
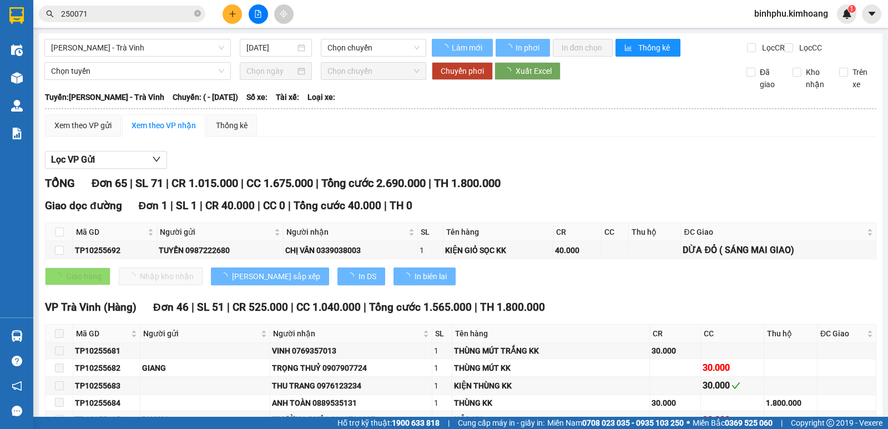
type input "[DATE]"
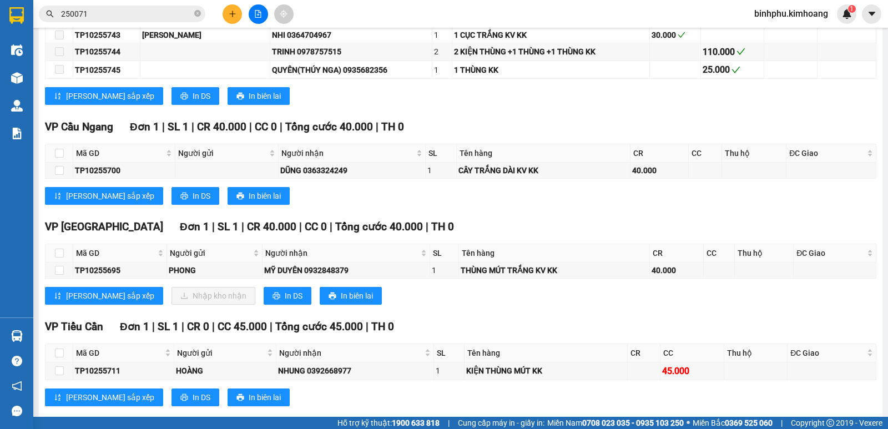
scroll to position [1110, 0]
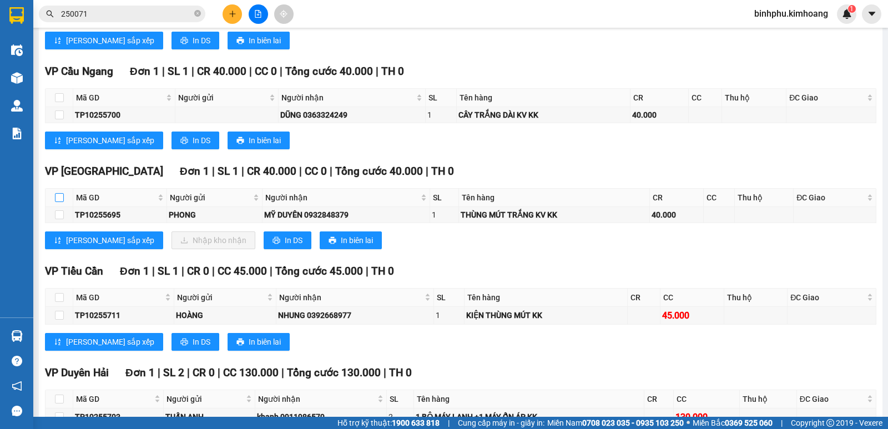
click at [59, 202] on input "checkbox" at bounding box center [59, 197] width 9 height 9
checkbox input "true"
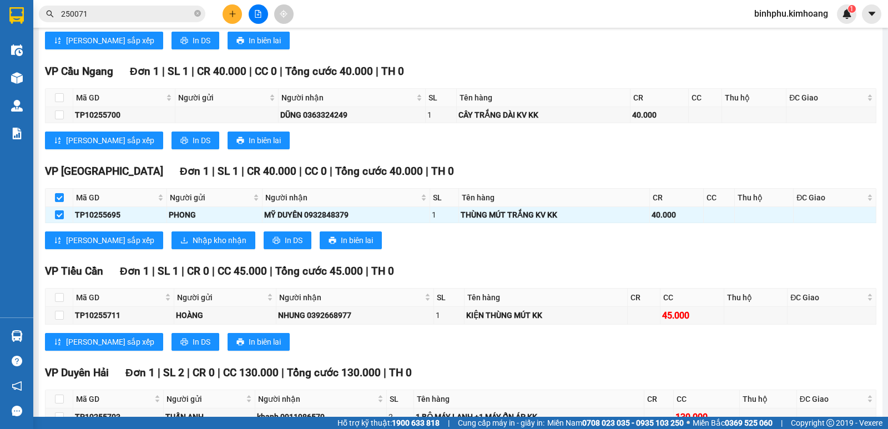
click at [167, 238] on div "VP [GEOGRAPHIC_DATA] 1 | SL 1 | CR 40.000 | CC 0 | Tổng cước 40.000 | TH 0 Mã G…" at bounding box center [461, 210] width 832 height 94
click at [172, 240] on button "Nhập kho nhận" at bounding box center [214, 240] width 84 height 18
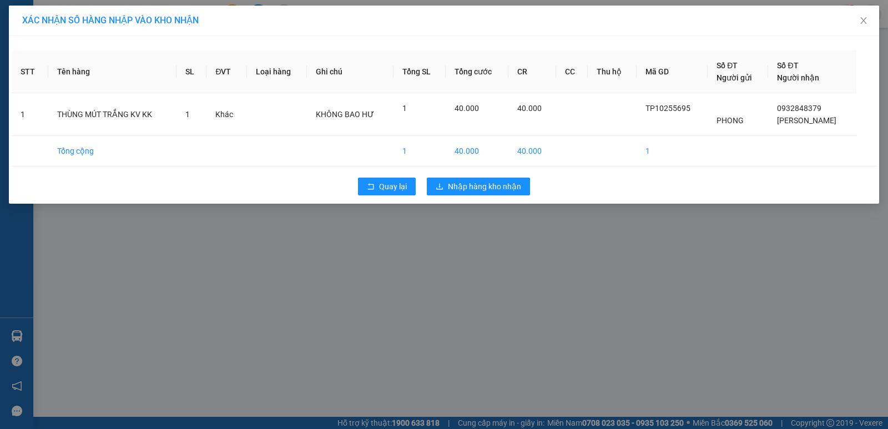
click at [461, 177] on div "Quay lại Nhập hàng kho nhận" at bounding box center [444, 186] width 865 height 29
click at [469, 183] on span "Nhập hàng kho nhận" at bounding box center [484, 186] width 73 height 12
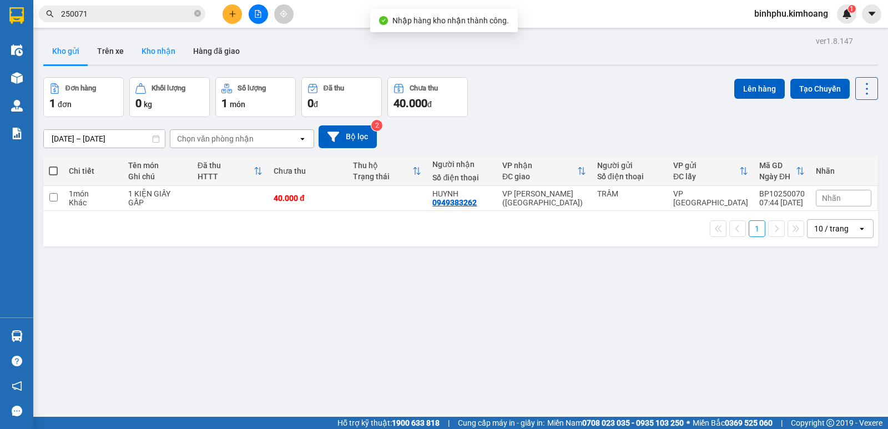
click at [172, 52] on button "Kho nhận" at bounding box center [159, 51] width 52 height 27
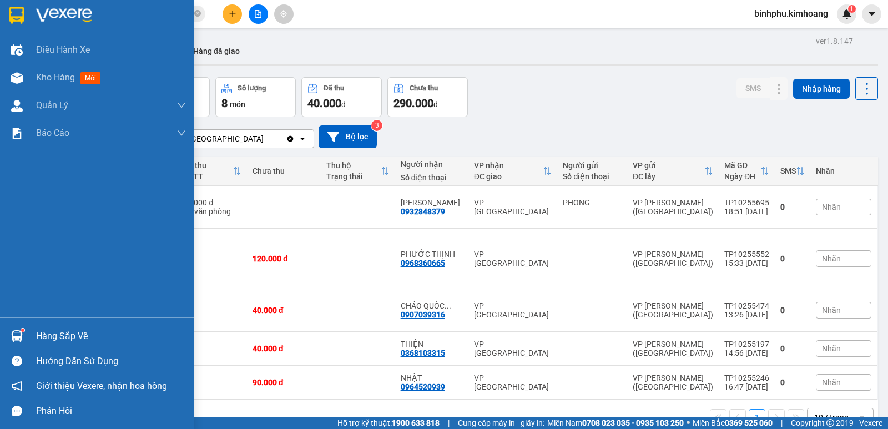
drag, startPoint x: 23, startPoint y: 344, endPoint x: 32, endPoint y: 341, distance: 9.3
click at [32, 342] on div "Hàng sắp về" at bounding box center [97, 336] width 194 height 25
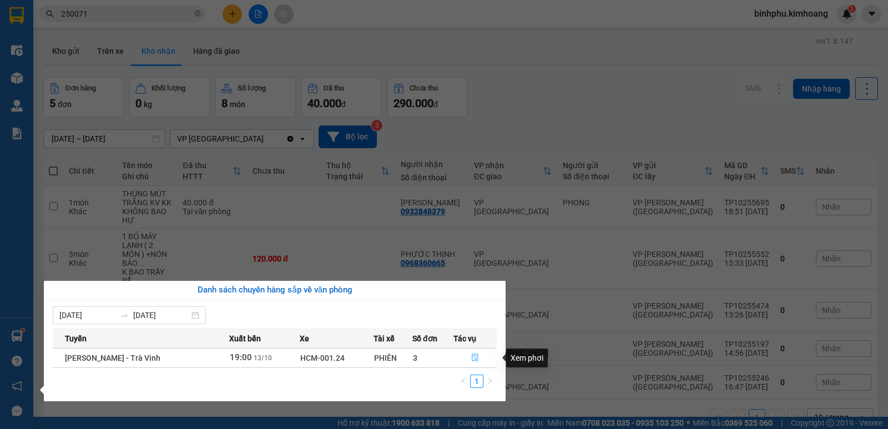
click at [478, 357] on button "button" at bounding box center [475, 358] width 42 height 18
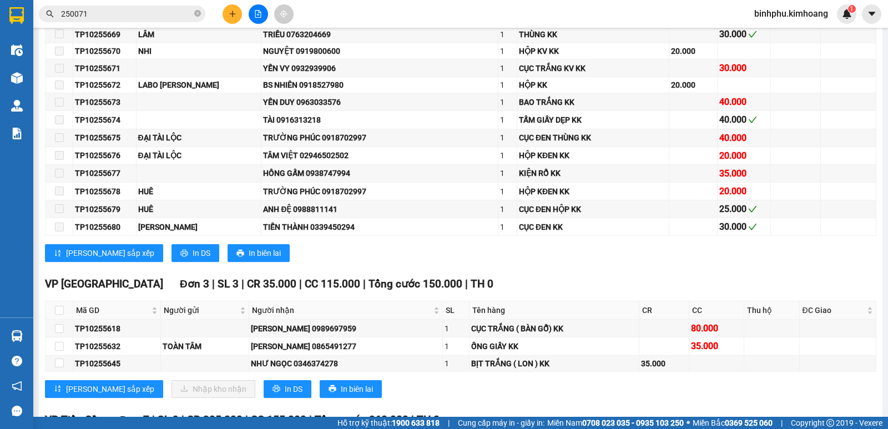
scroll to position [1332, 0]
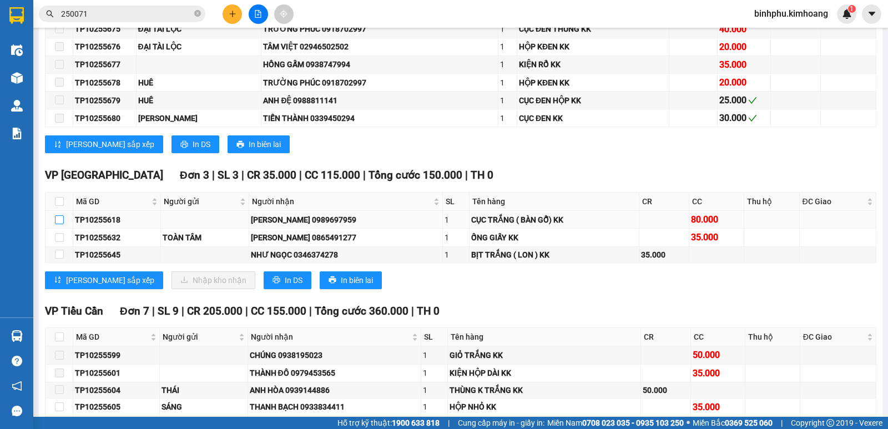
click at [57, 224] on input "checkbox" at bounding box center [59, 219] width 9 height 9
checkbox input "true"
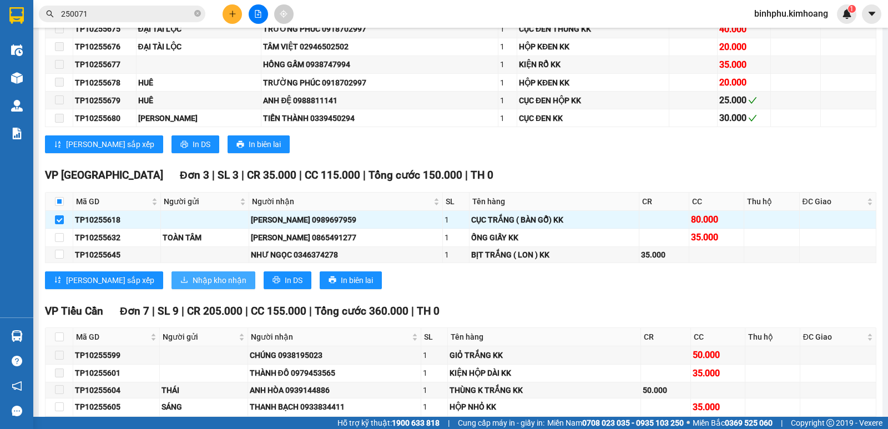
click at [193, 286] on span "Nhập kho nhận" at bounding box center [220, 280] width 54 height 12
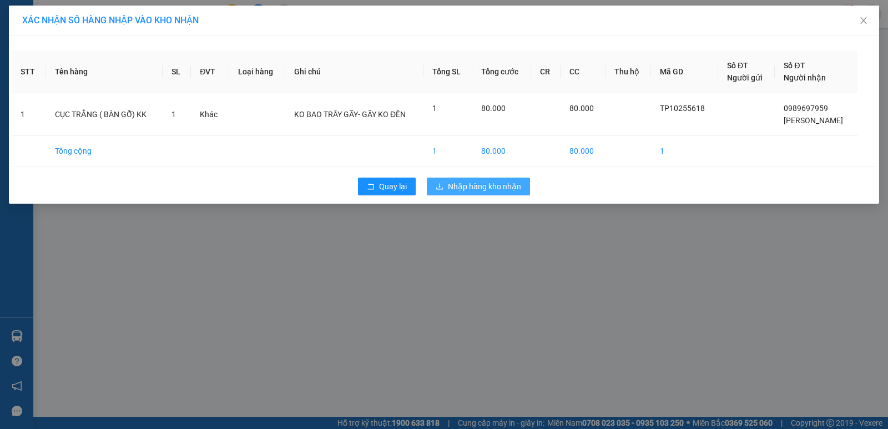
click at [482, 190] on span "Nhập hàng kho nhận" at bounding box center [484, 186] width 73 height 12
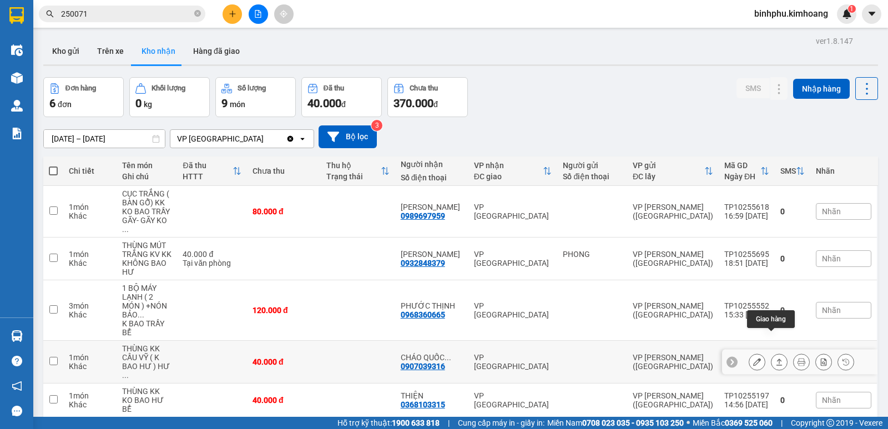
click at [775, 358] on icon at bounding box center [779, 362] width 8 height 8
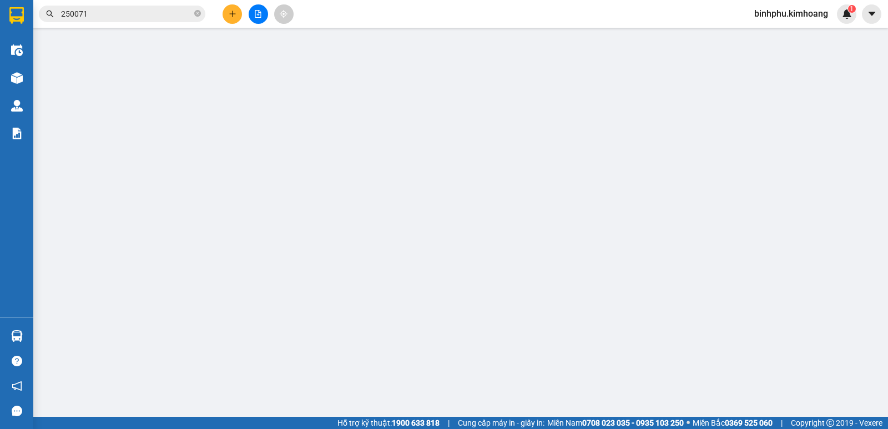
type input "0907039316"
type input "CHÁO QUỐC ANH"
type input "40.000"
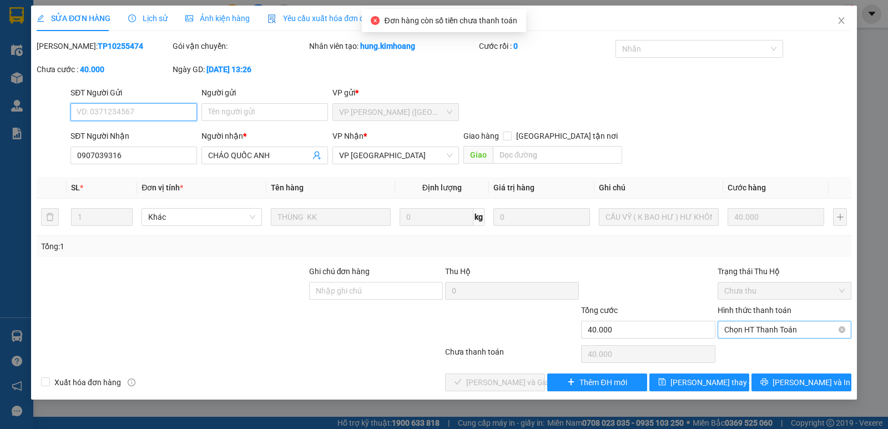
click at [745, 325] on span "Chọn HT Thanh Toán" at bounding box center [784, 329] width 120 height 17
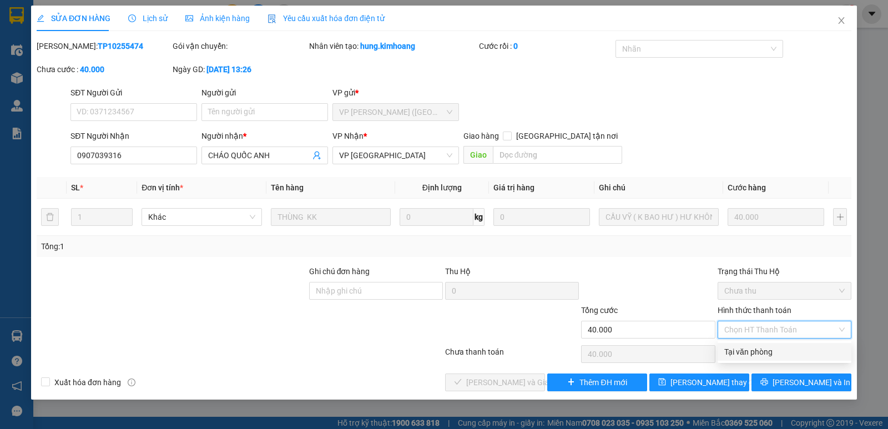
click at [750, 345] on div "Tại văn phòng" at bounding box center [785, 352] width 134 height 18
type input "0"
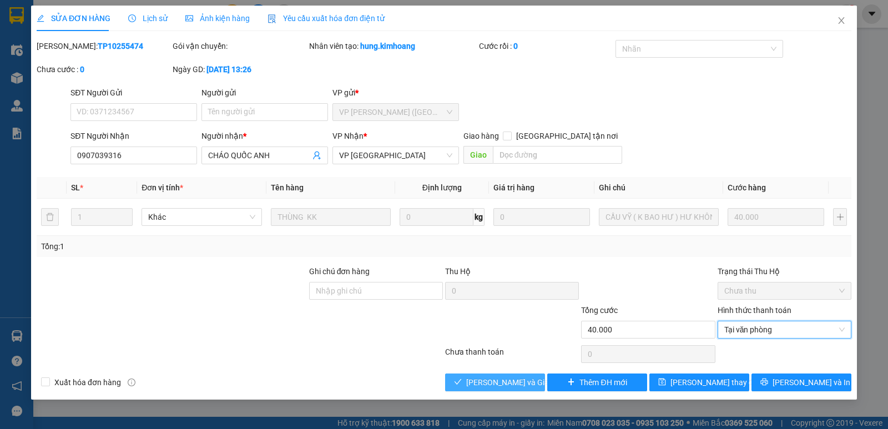
click at [497, 380] on span "[PERSON_NAME] và Giao hàng" at bounding box center [519, 382] width 107 height 12
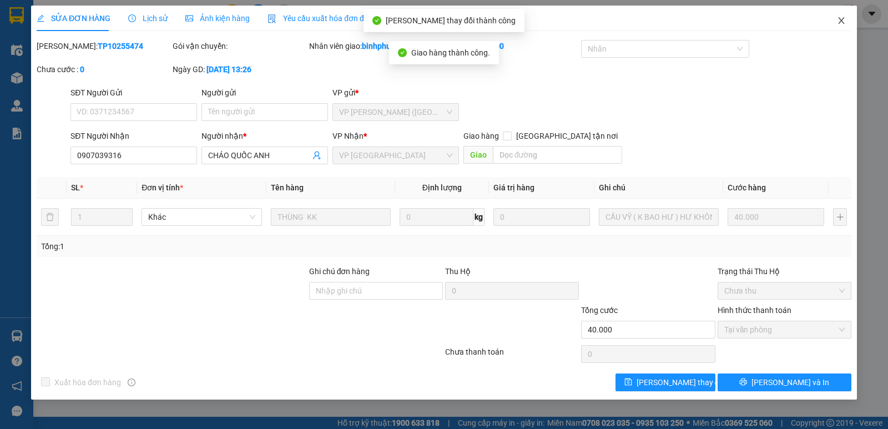
click at [839, 16] on span "Close" at bounding box center [841, 21] width 31 height 31
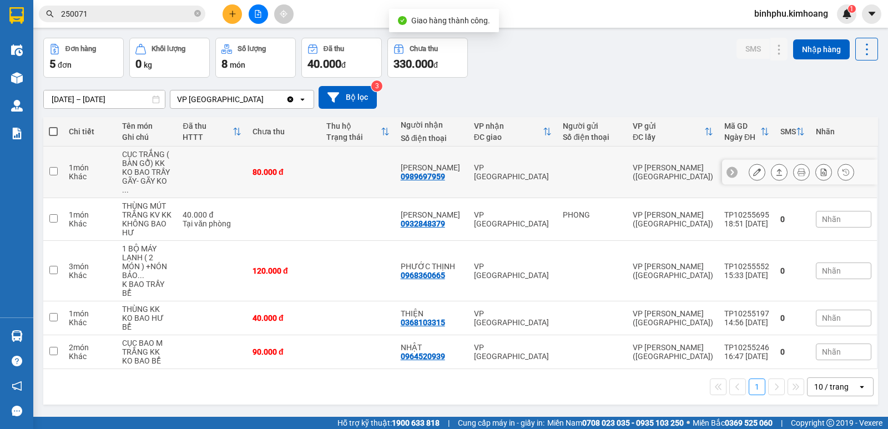
scroll to position [51, 0]
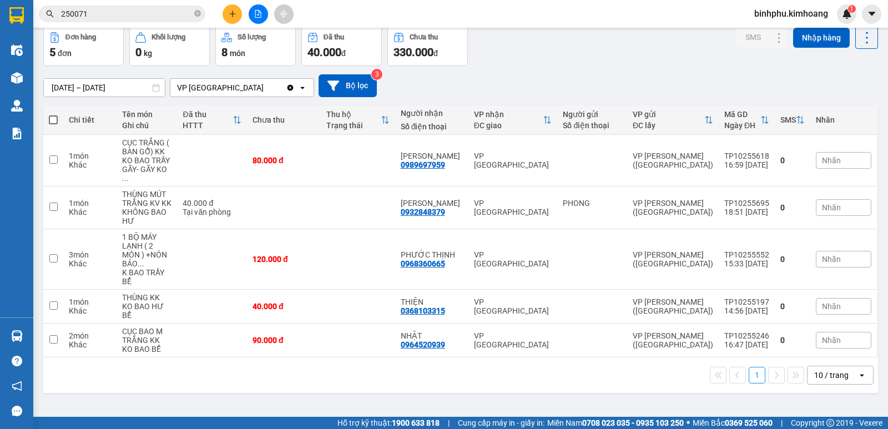
click at [178, 17] on input "250071" at bounding box center [126, 14] width 131 height 12
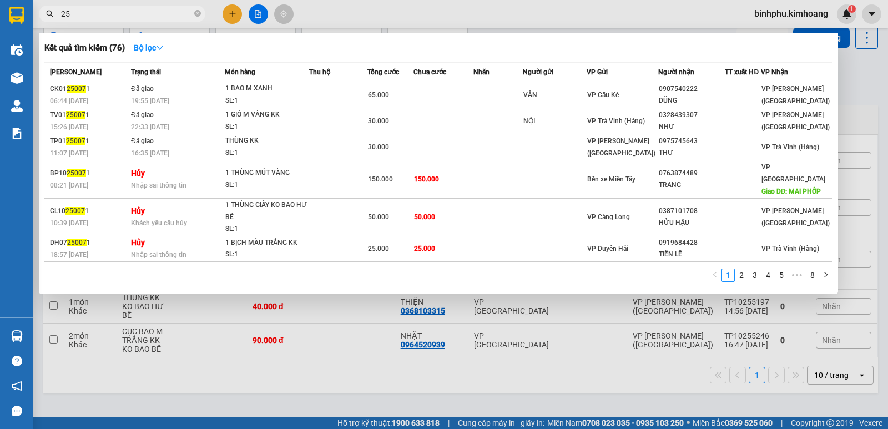
type input "2"
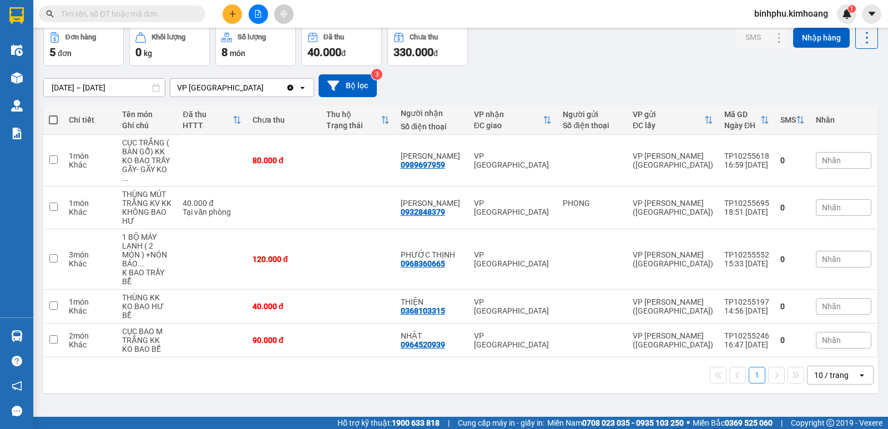
click at [183, 11] on input "text" at bounding box center [126, 14] width 131 height 12
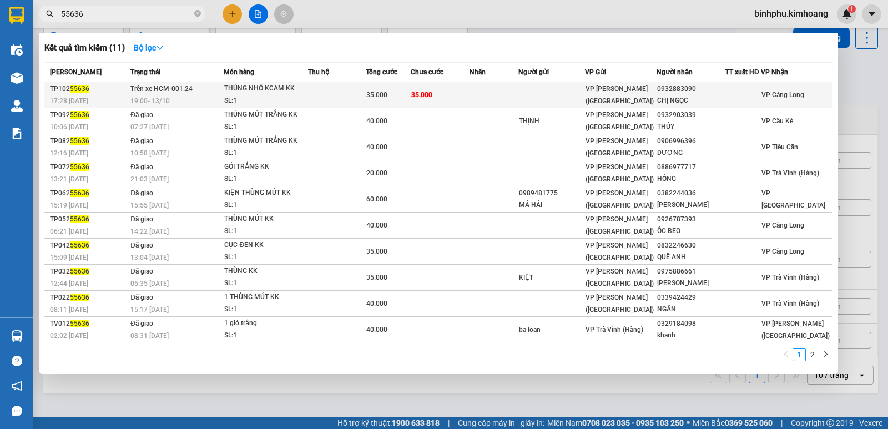
type input "55636"
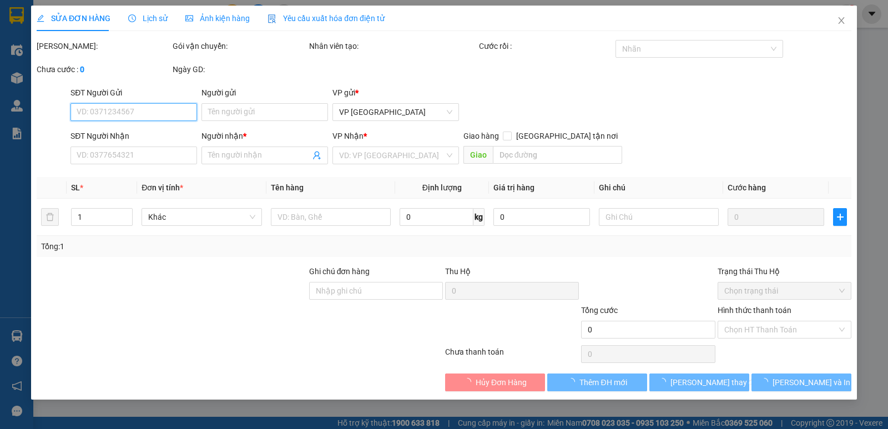
type input "0932883090"
type input "CHỊ NGỌC"
type input "35.000"
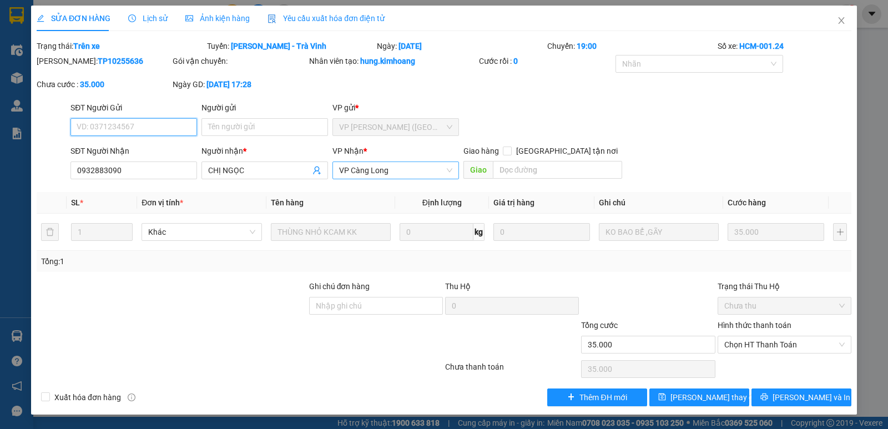
click at [422, 168] on span "VP Càng Long" at bounding box center [395, 170] width 113 height 17
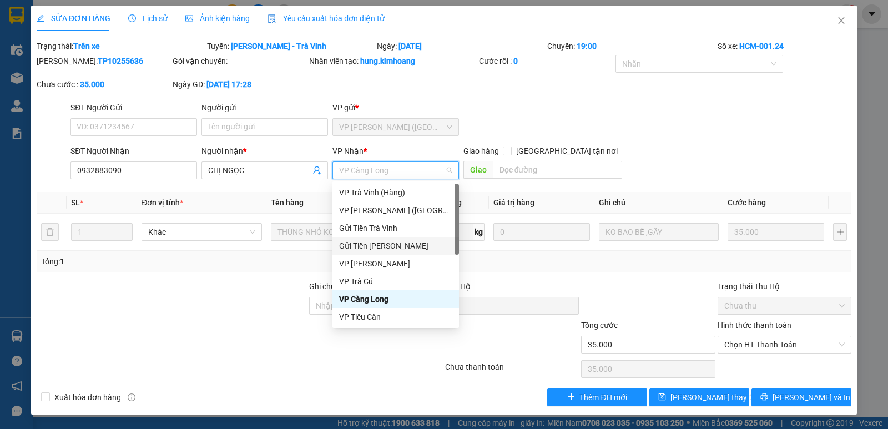
scroll to position [89, 0]
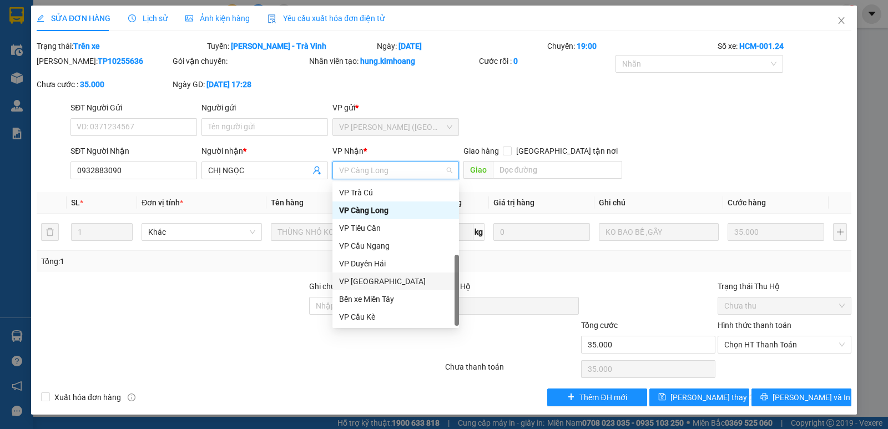
click at [365, 278] on div "VP [GEOGRAPHIC_DATA]" at bounding box center [395, 281] width 113 height 12
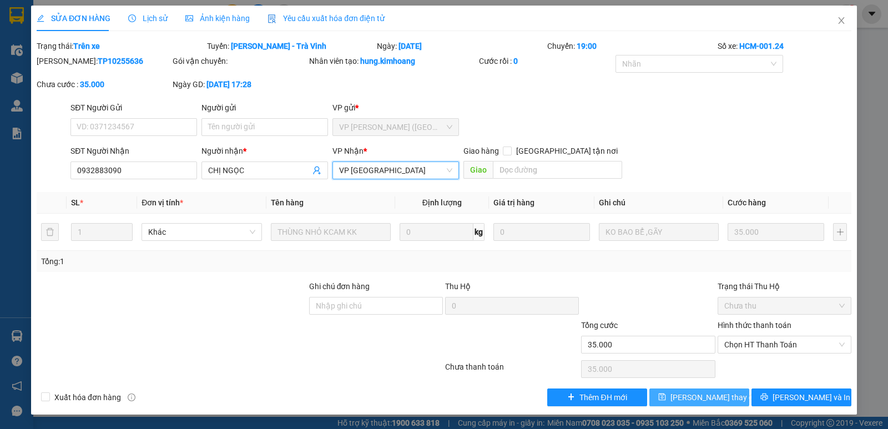
click at [691, 401] on span "[PERSON_NAME] thay đổi" at bounding box center [715, 397] width 89 height 12
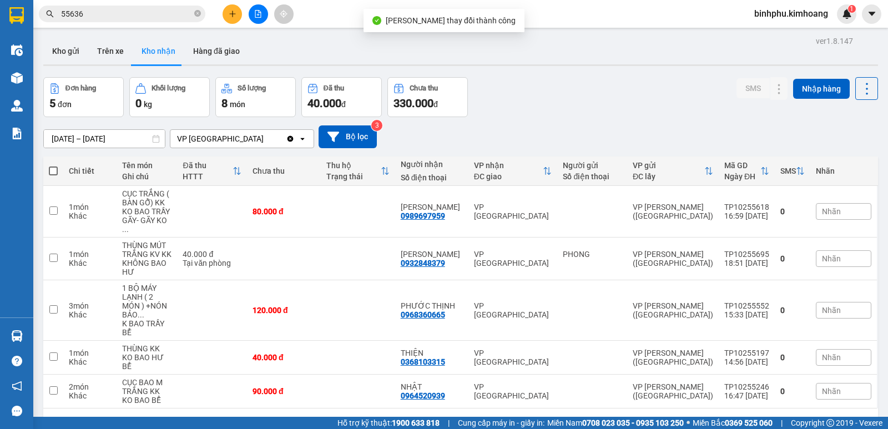
click at [39, 329] on div "ver 1.8.147 Kho gửi Trên xe Kho nhận Hàng đã giao Đơn hàng 5 đơn Khối lượng 0 k…" at bounding box center [461, 247] width 844 height 429
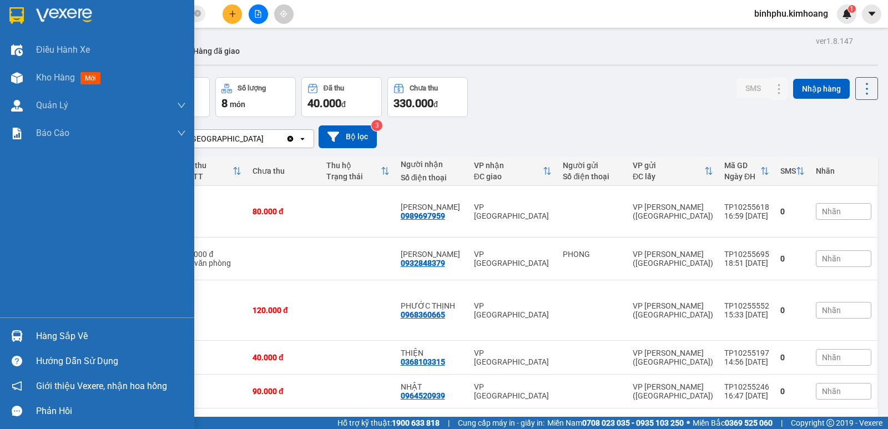
click at [30, 330] on div "Hàng sắp về" at bounding box center [97, 336] width 194 height 25
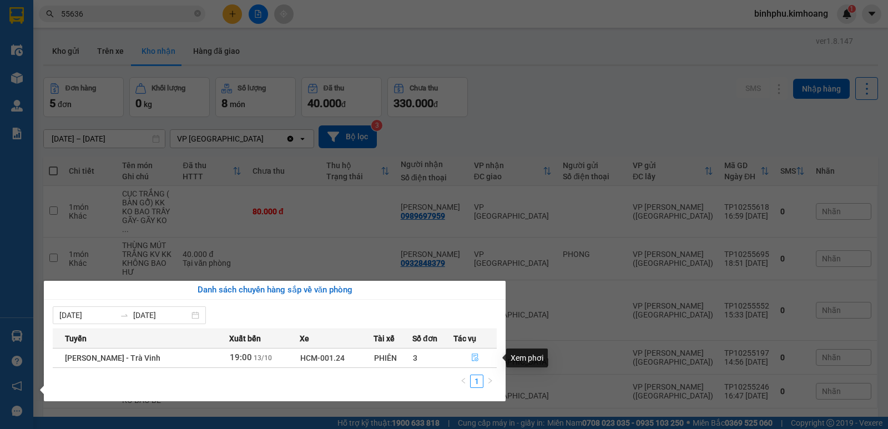
click at [471, 358] on icon "file-done" at bounding box center [475, 358] width 8 height 8
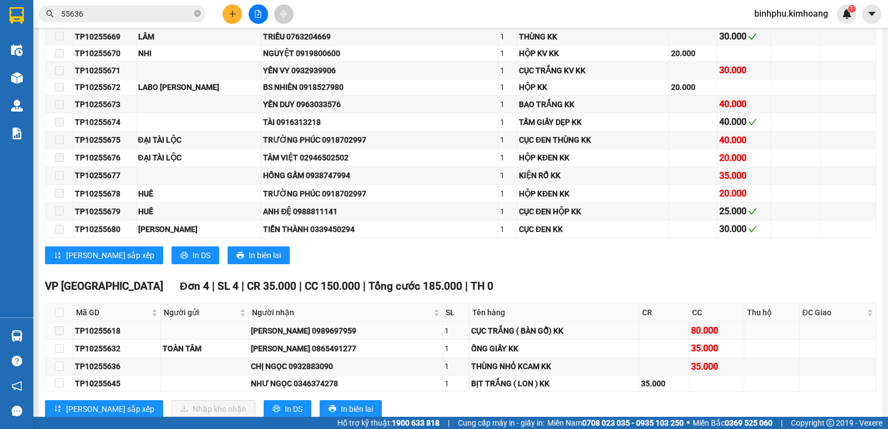
scroll to position [1388, 0]
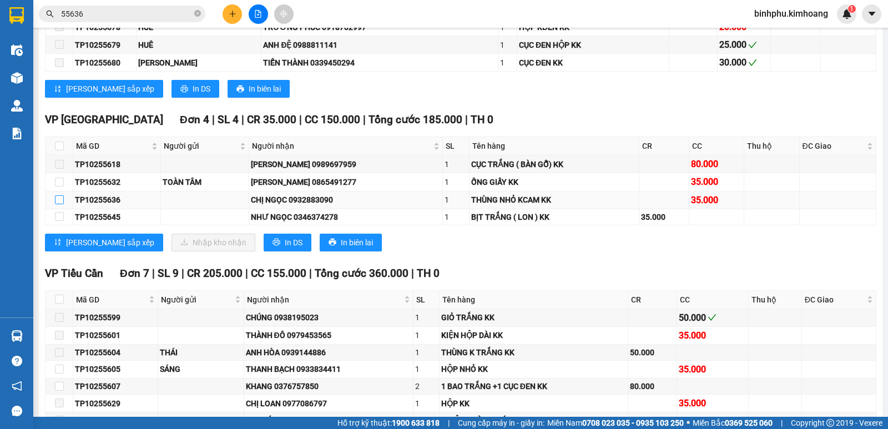
click at [57, 204] on input "checkbox" at bounding box center [59, 199] width 9 height 9
checkbox input "true"
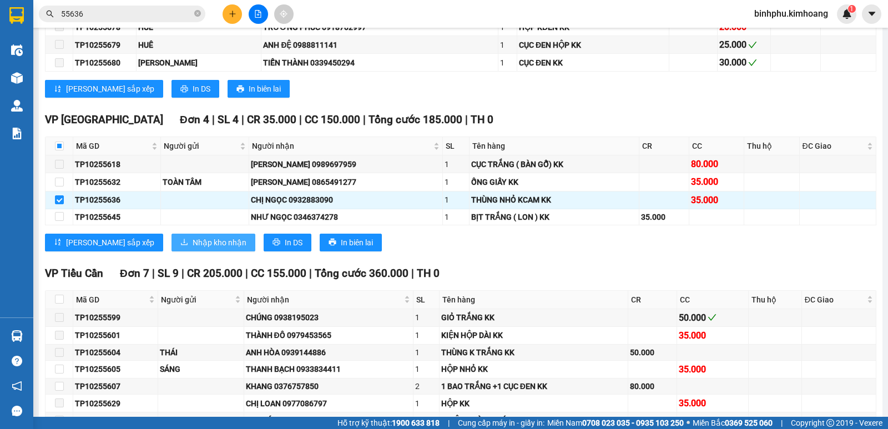
click at [193, 249] on span "Nhập kho nhận" at bounding box center [220, 242] width 54 height 12
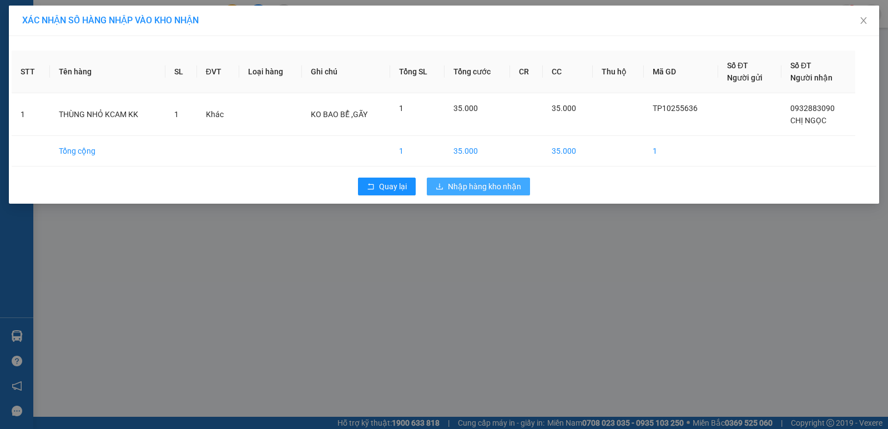
click at [497, 181] on span "Nhập hàng kho nhận" at bounding box center [484, 186] width 73 height 12
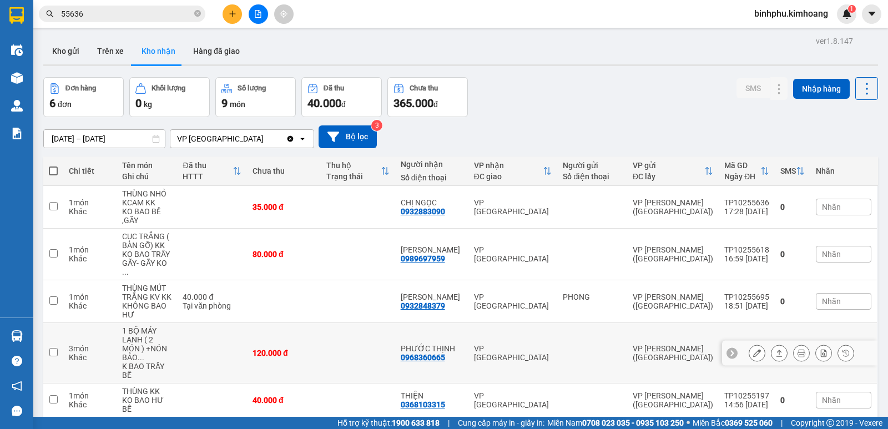
scroll to position [53, 0]
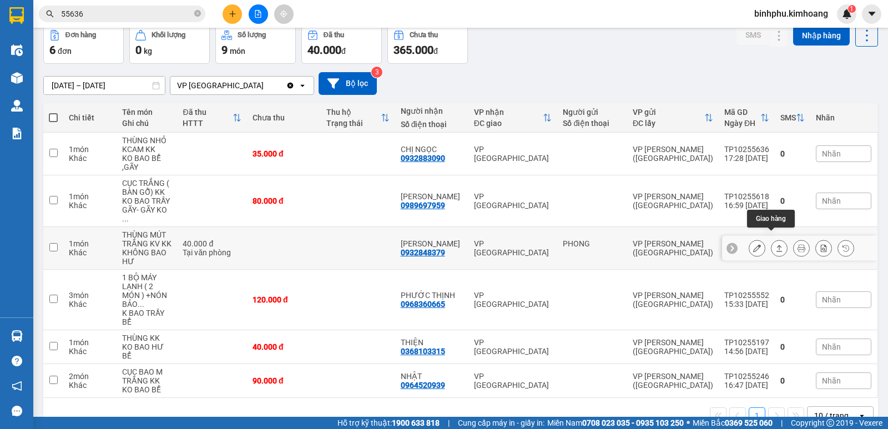
click at [772, 239] on button at bounding box center [780, 248] width 16 height 19
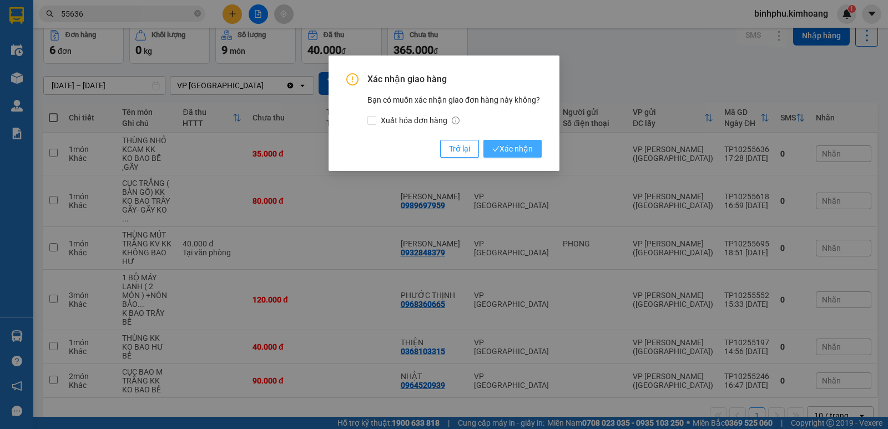
click at [504, 144] on span "Xác nhận" at bounding box center [512, 149] width 41 height 12
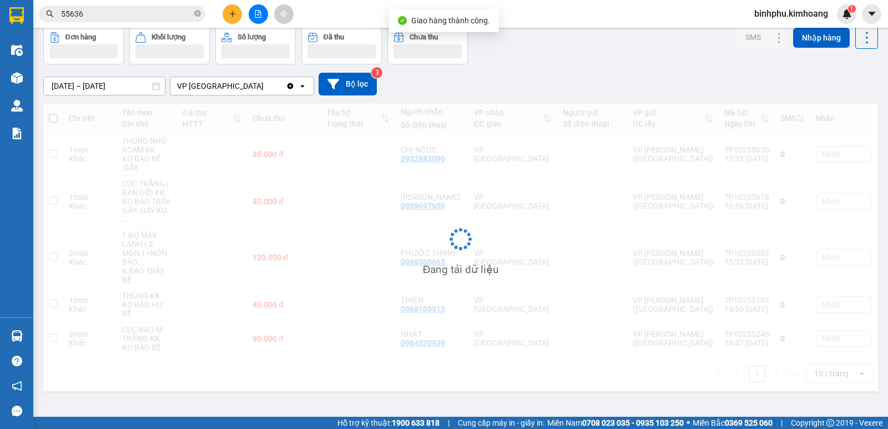
scroll to position [51, 0]
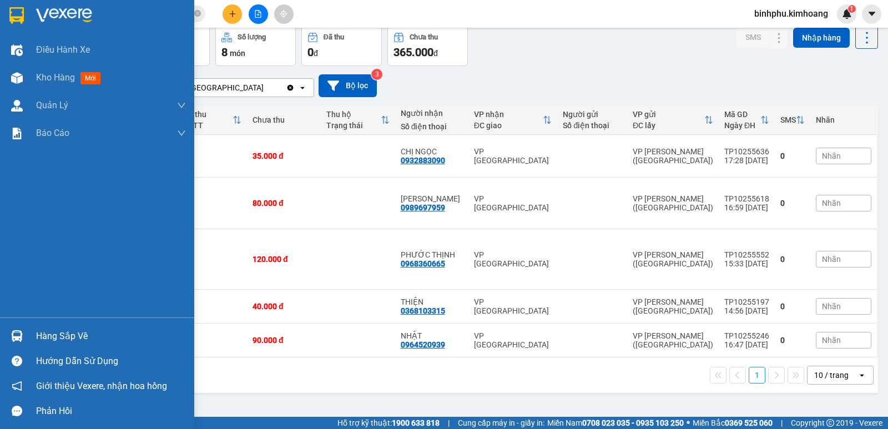
click at [23, 332] on div at bounding box center [16, 335] width 19 height 19
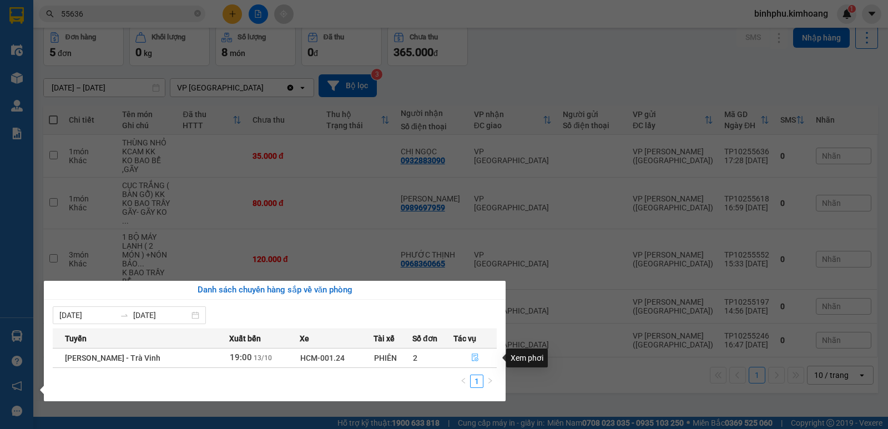
click at [468, 354] on button "button" at bounding box center [475, 358] width 42 height 18
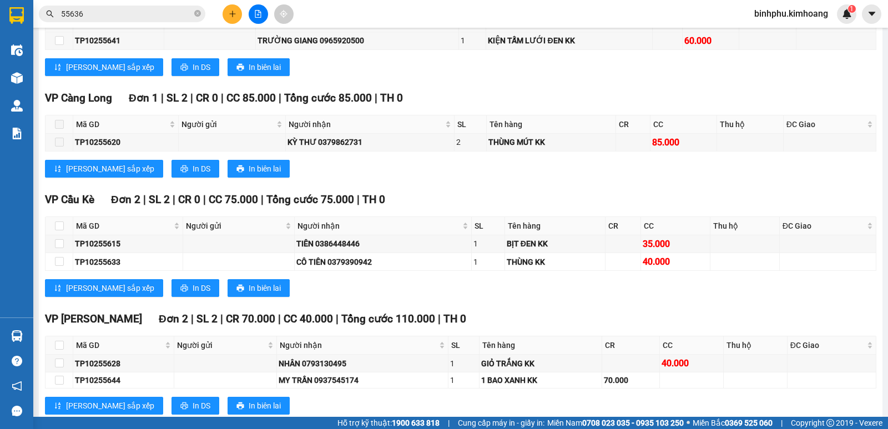
scroll to position [1887, 0]
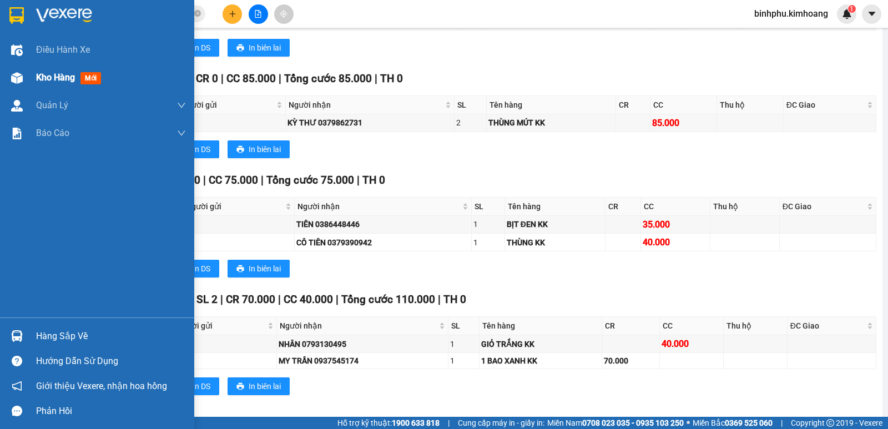
click at [13, 77] on img at bounding box center [17, 78] width 12 height 12
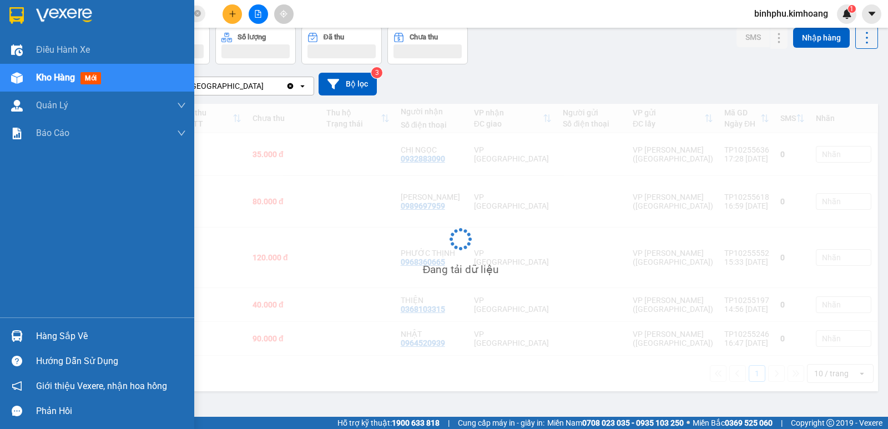
scroll to position [51, 0]
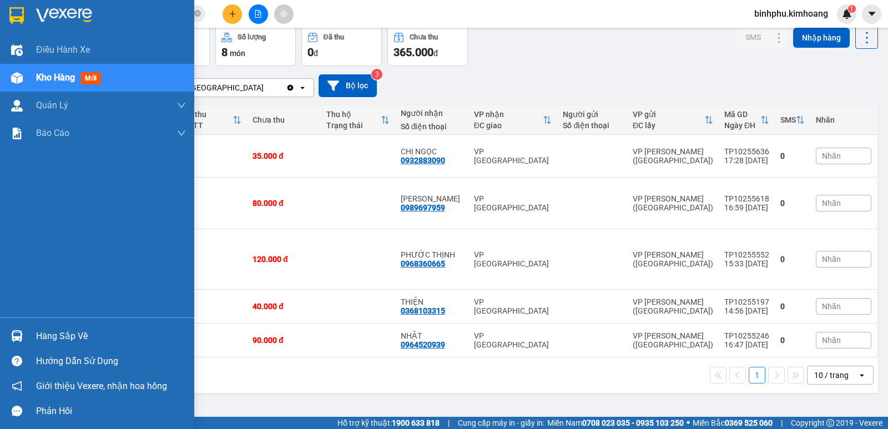
click at [18, 331] on img at bounding box center [17, 336] width 12 height 12
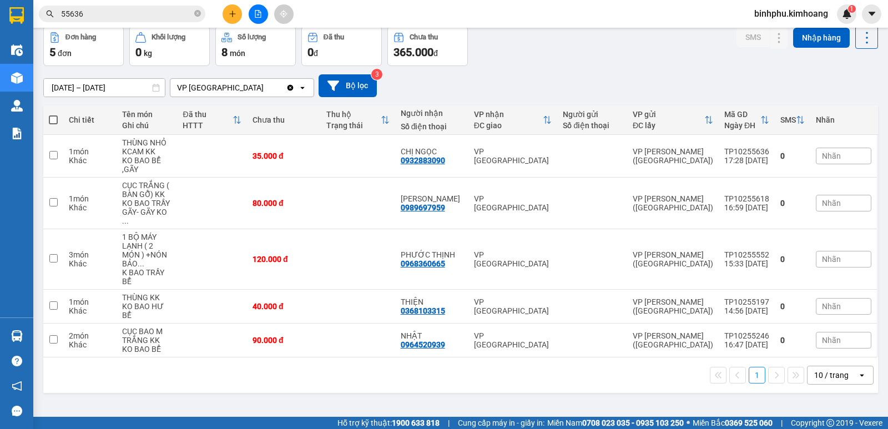
click at [640, 380] on section "Kết quả tìm kiếm ( 11 ) Bộ lọc Mã ĐH Trạng thái Món hàng Thu hộ Tổng cước Chưa …" at bounding box center [444, 214] width 888 height 429
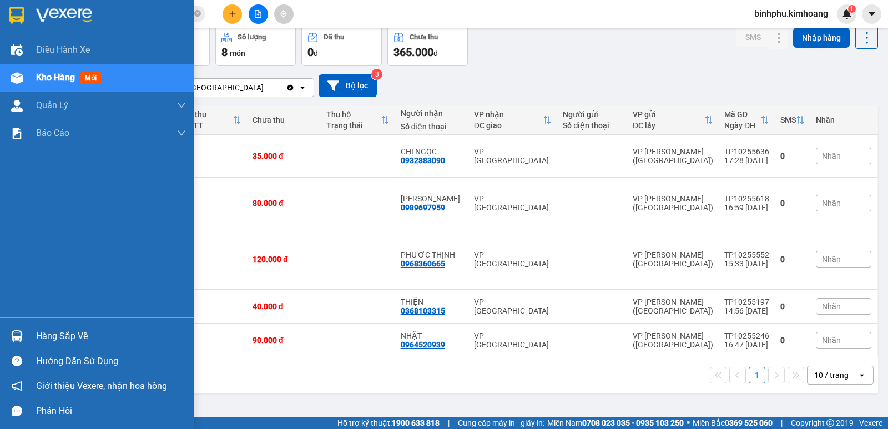
click at [10, 333] on div at bounding box center [16, 335] width 19 height 19
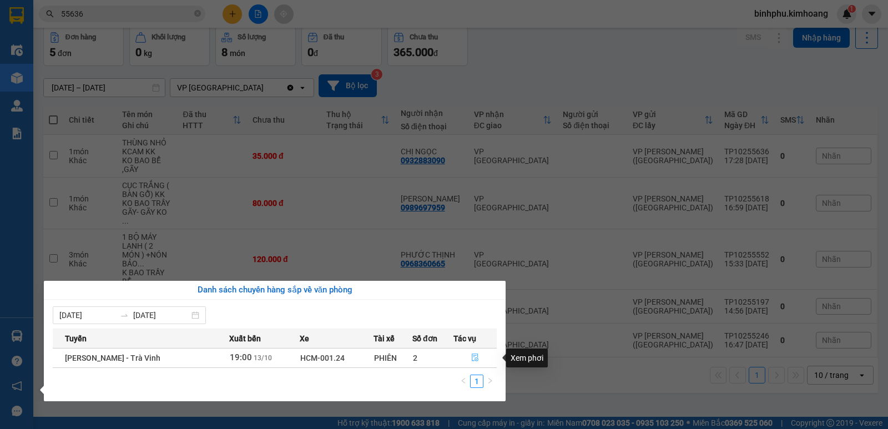
click at [471, 356] on icon "file-done" at bounding box center [475, 358] width 8 height 8
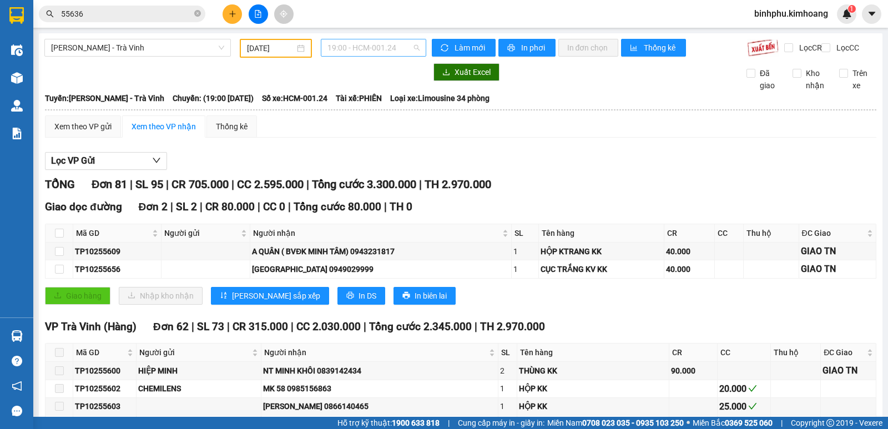
click at [400, 46] on span "19:00 - HCM-001.24" at bounding box center [373, 47] width 92 height 17
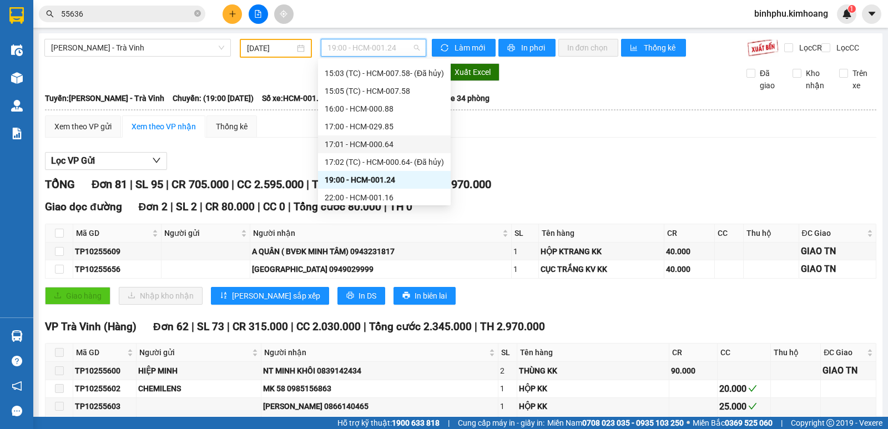
scroll to position [302, 0]
click at [368, 196] on div "22:00 - HCM-001.16" at bounding box center [384, 194] width 119 height 12
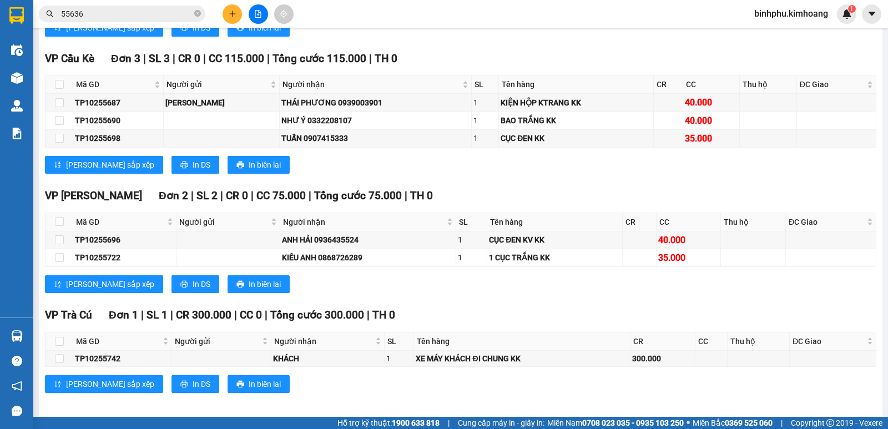
scroll to position [1765, 0]
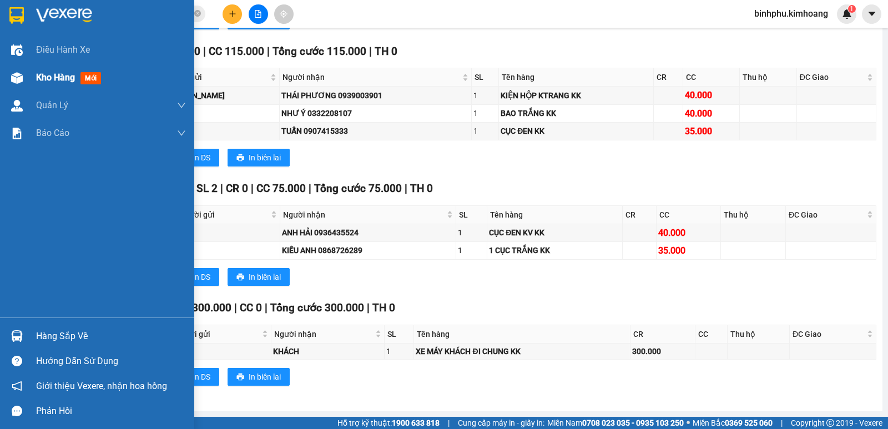
click at [12, 80] on img at bounding box center [17, 78] width 12 height 12
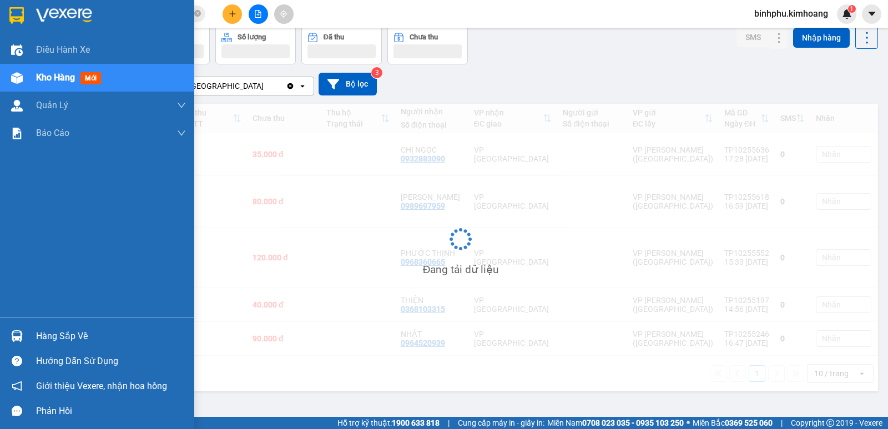
scroll to position [51, 0]
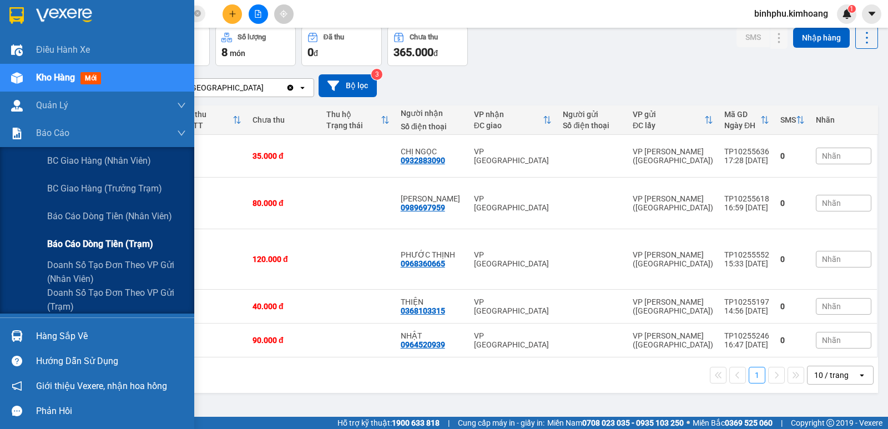
click at [70, 238] on span "Báo cáo dòng tiền (trạm)" at bounding box center [100, 244] width 106 height 14
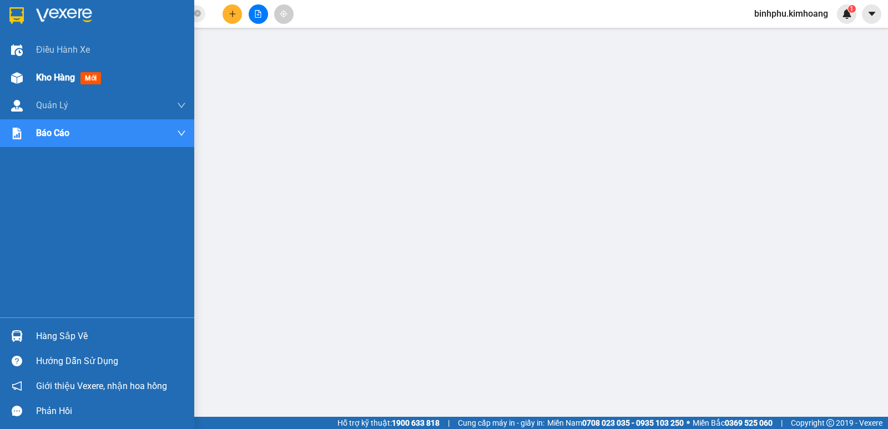
click at [27, 73] on div "Kho hàng mới" at bounding box center [97, 78] width 194 height 28
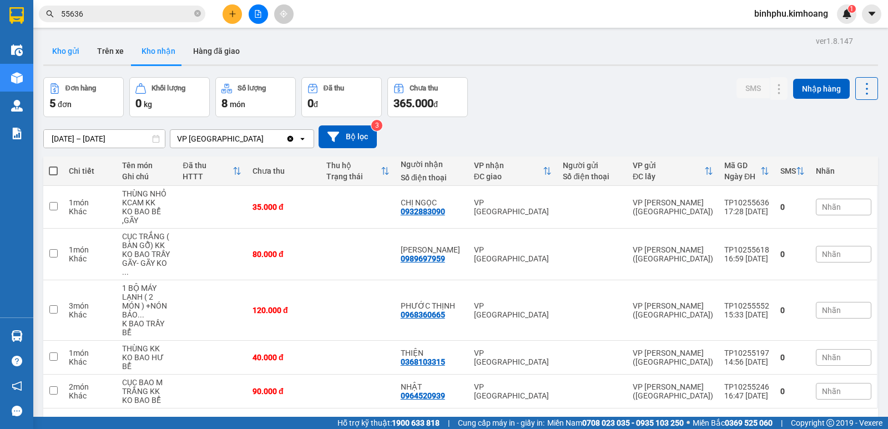
click at [63, 55] on button "Kho gửi" at bounding box center [65, 51] width 45 height 27
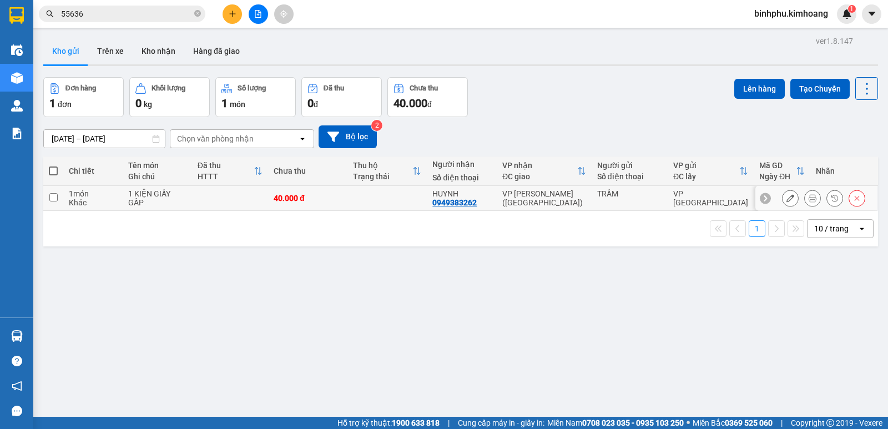
click at [387, 198] on td at bounding box center [386, 198] width 79 height 25
checkbox input "true"
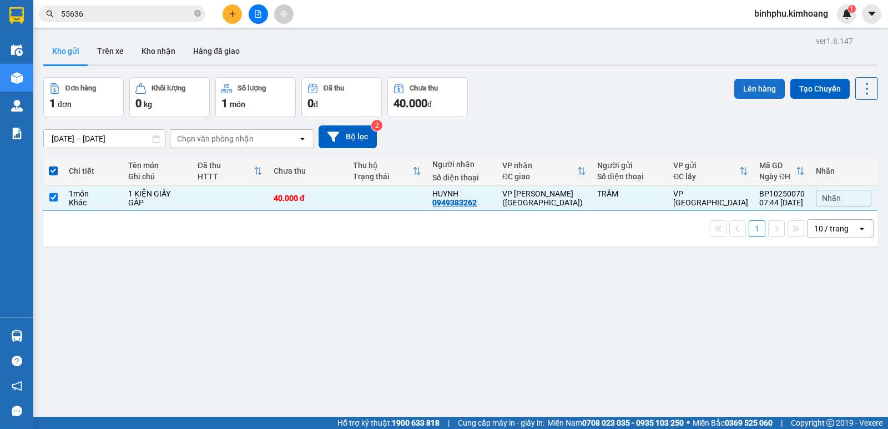
click at [753, 85] on button "Lên hàng" at bounding box center [759, 89] width 51 height 20
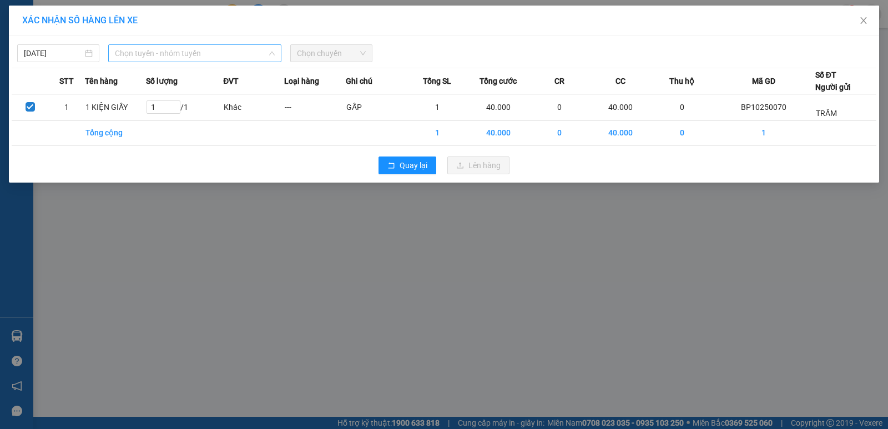
click at [257, 51] on span "Chọn tuyến - nhóm tuyến" at bounding box center [195, 53] width 160 height 17
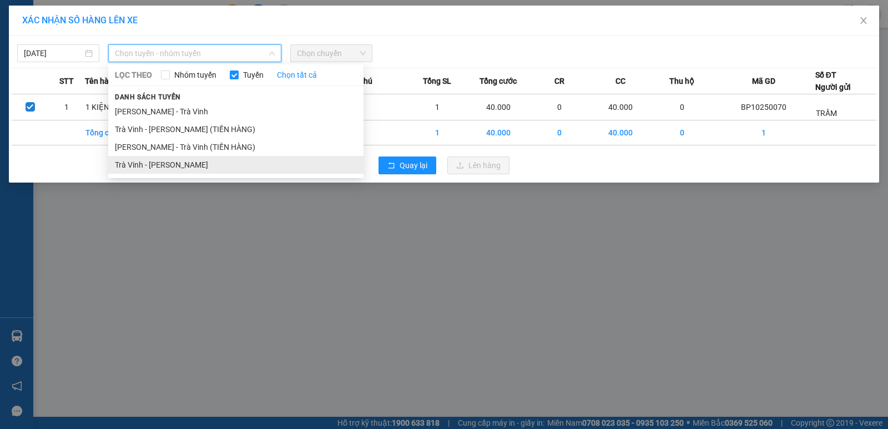
click at [229, 165] on li "Trà Vinh - [PERSON_NAME]" at bounding box center [235, 165] width 255 height 18
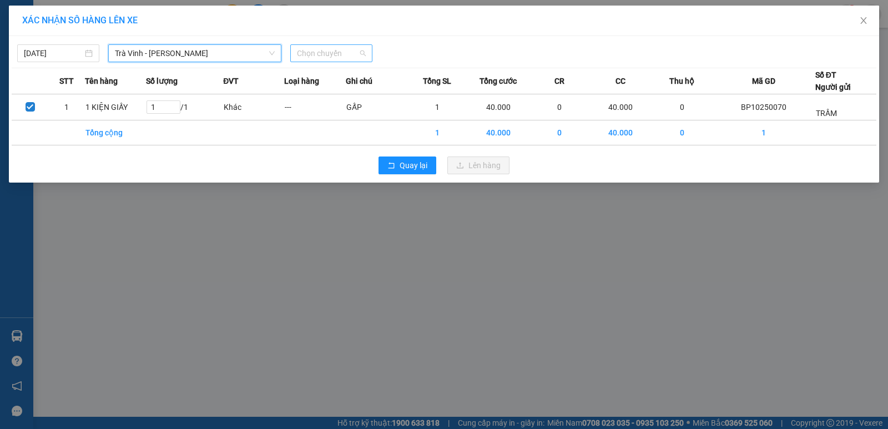
click at [346, 55] on span "Chọn chuyến" at bounding box center [331, 53] width 69 height 17
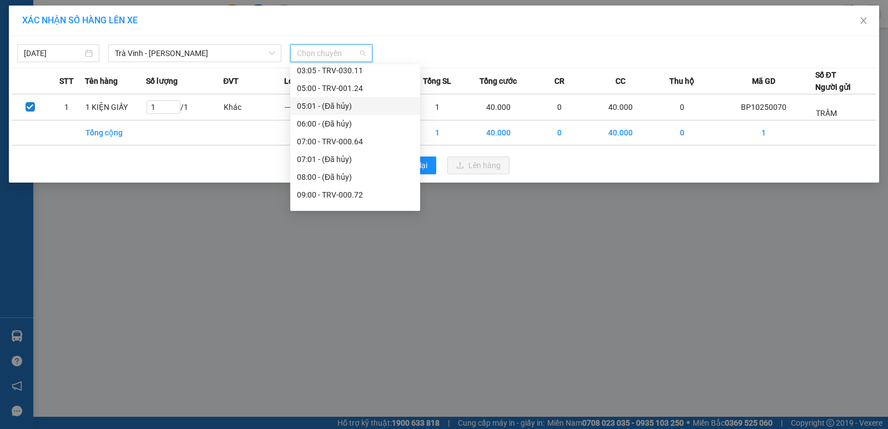
scroll to position [167, 0]
click at [329, 175] on div "09:00 - TRV-000.72" at bounding box center [355, 175] width 117 height 12
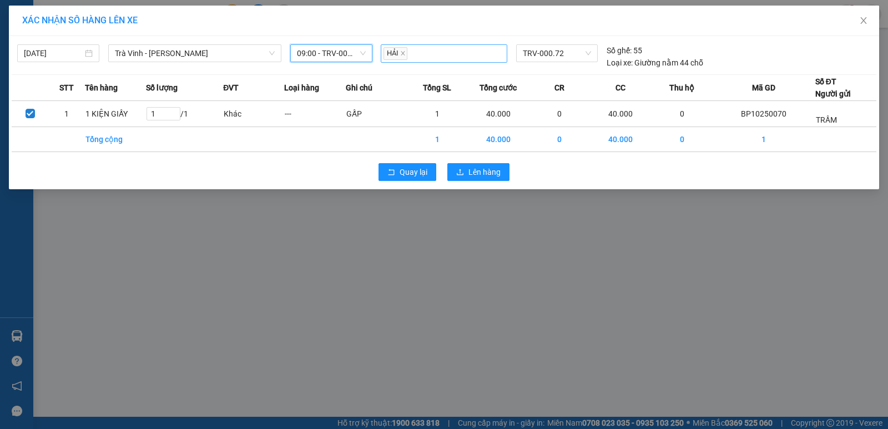
click at [476, 56] on div "HẢI" at bounding box center [444, 54] width 121 height 16
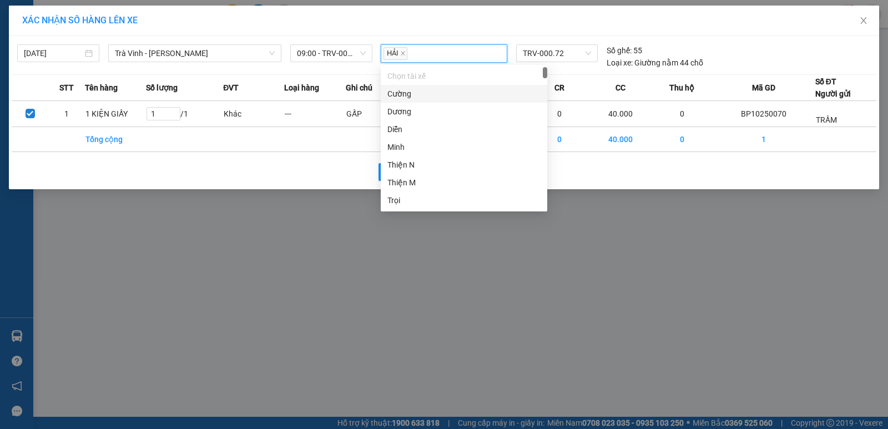
click at [462, 47] on div "HẢI" at bounding box center [444, 54] width 121 height 16
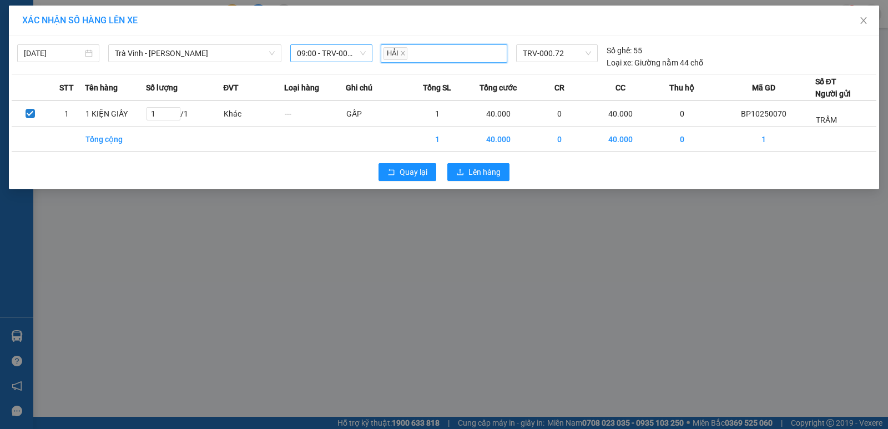
click at [346, 54] on span "09:00 - TRV-000.72" at bounding box center [331, 53] width 69 height 17
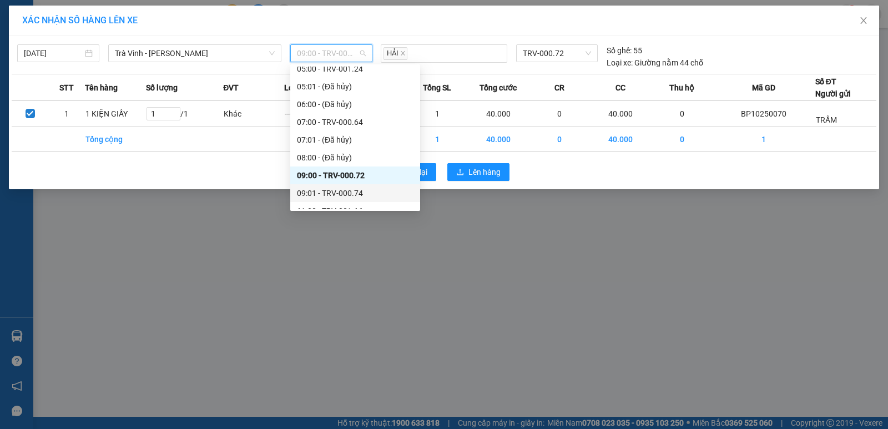
click at [333, 188] on div "09:01 - TRV-000.74" at bounding box center [355, 193] width 117 height 12
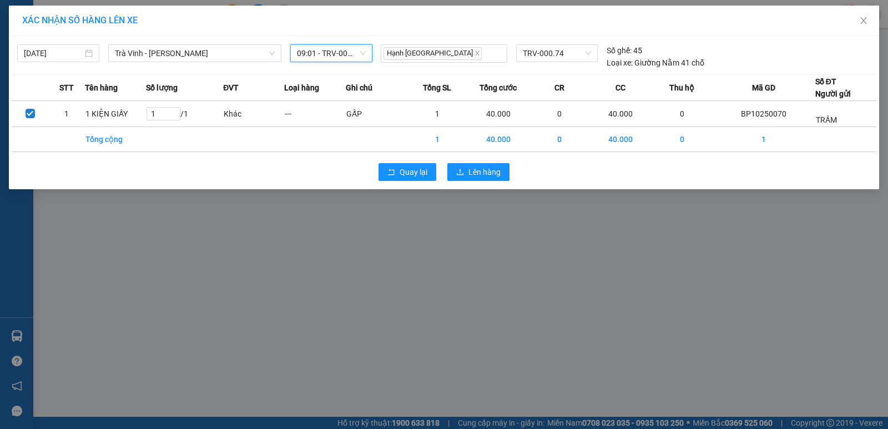
click at [357, 47] on span "09:01 - TRV-000.74" at bounding box center [331, 53] width 69 height 17
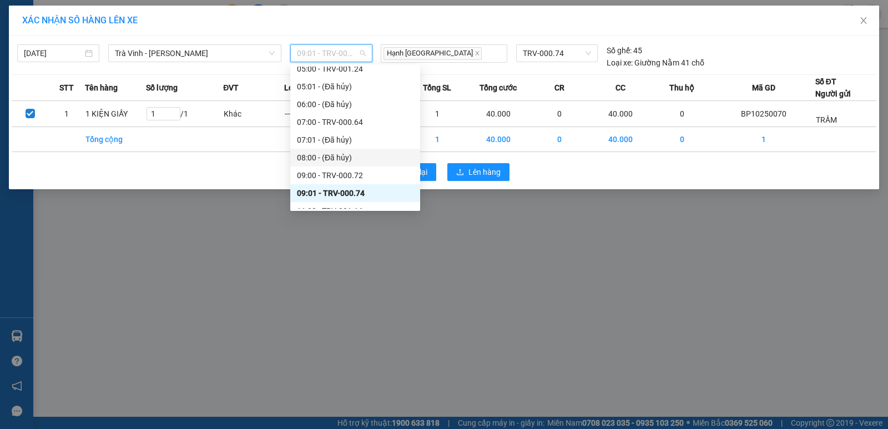
scroll to position [222, 0]
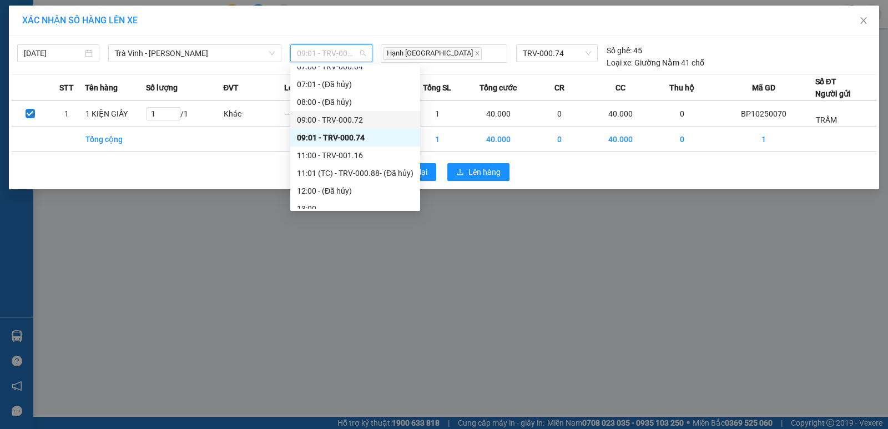
click at [320, 118] on div "09:00 - TRV-000.72" at bounding box center [355, 120] width 117 height 12
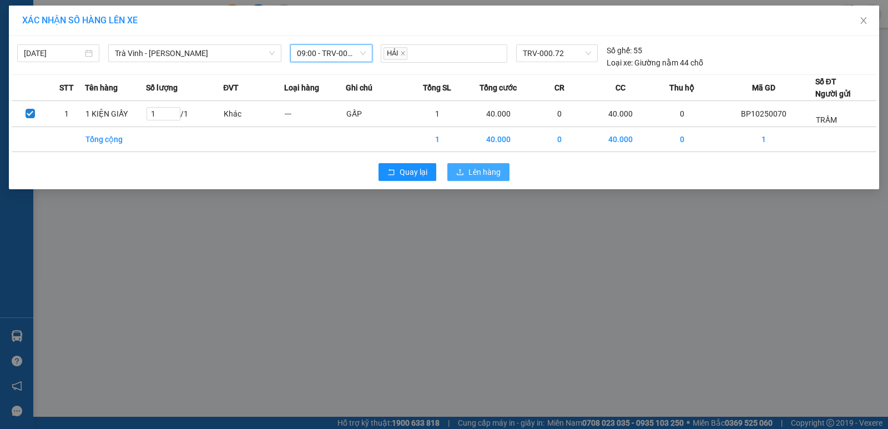
click at [483, 172] on span "Lên hàng" at bounding box center [484, 172] width 32 height 12
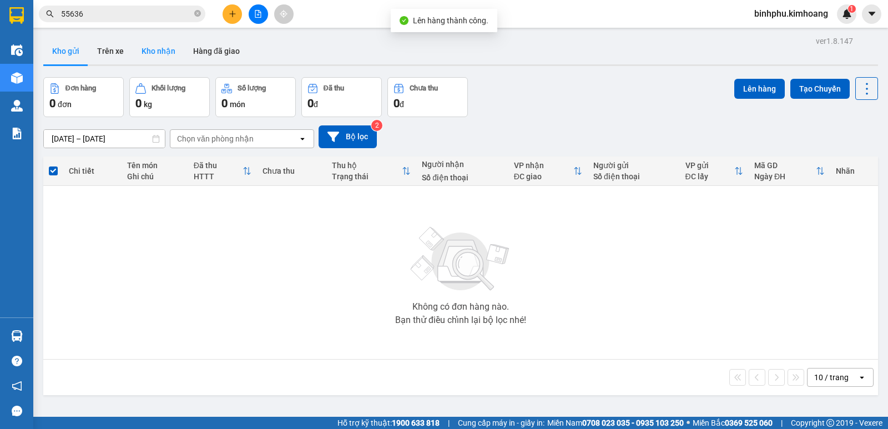
click at [167, 46] on button "Kho nhận" at bounding box center [159, 51] width 52 height 27
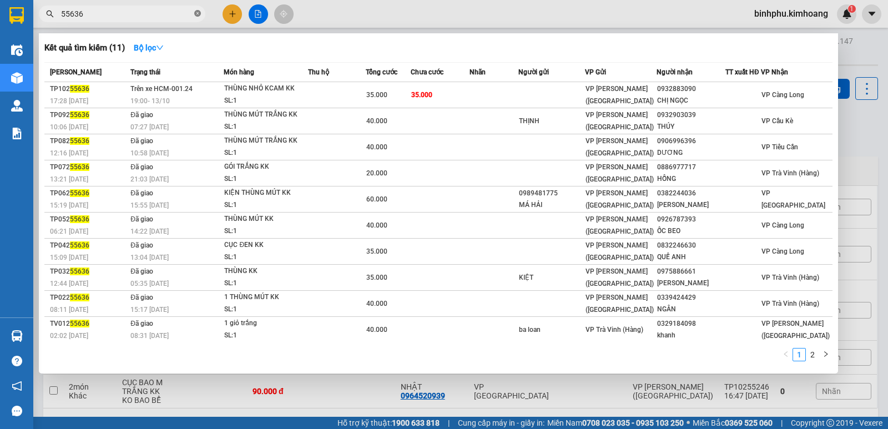
click at [195, 14] on icon "close-circle" at bounding box center [197, 13] width 7 height 7
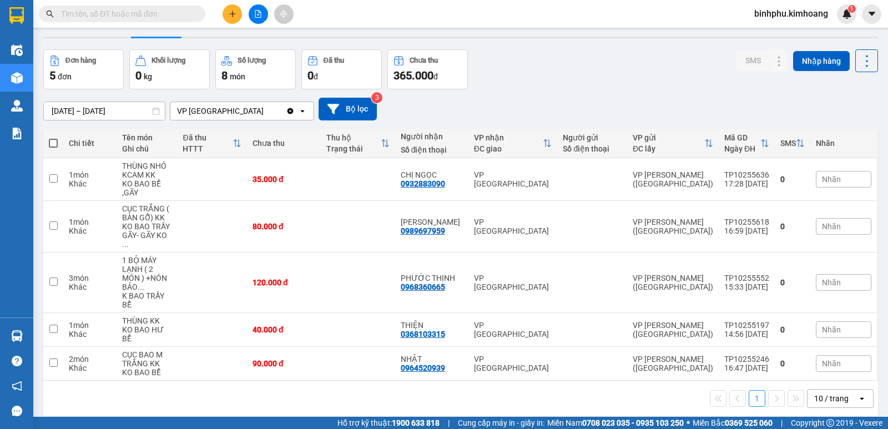
scroll to position [51, 0]
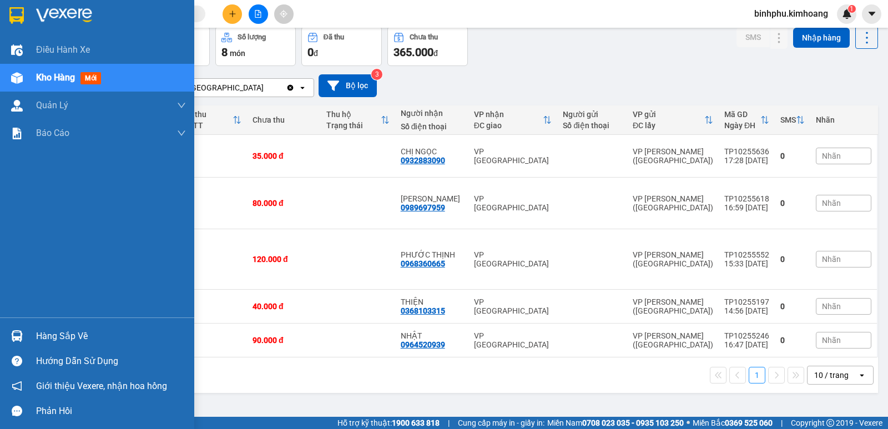
click at [24, 336] on div at bounding box center [16, 335] width 19 height 19
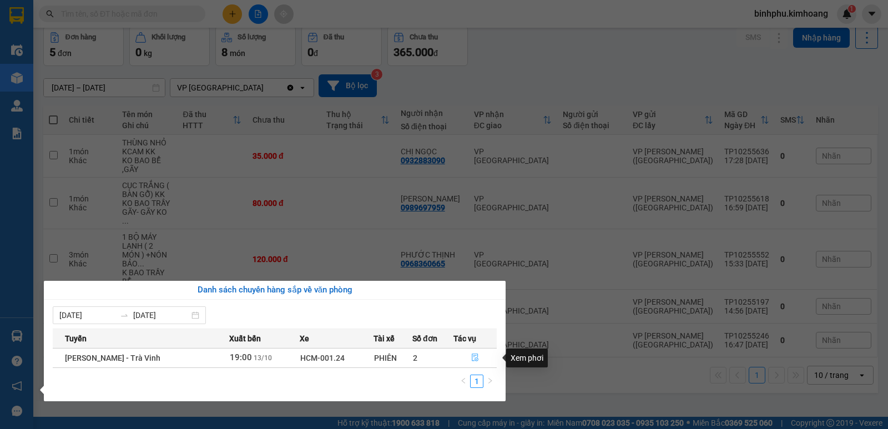
click at [471, 357] on icon "file-done" at bounding box center [475, 358] width 8 height 8
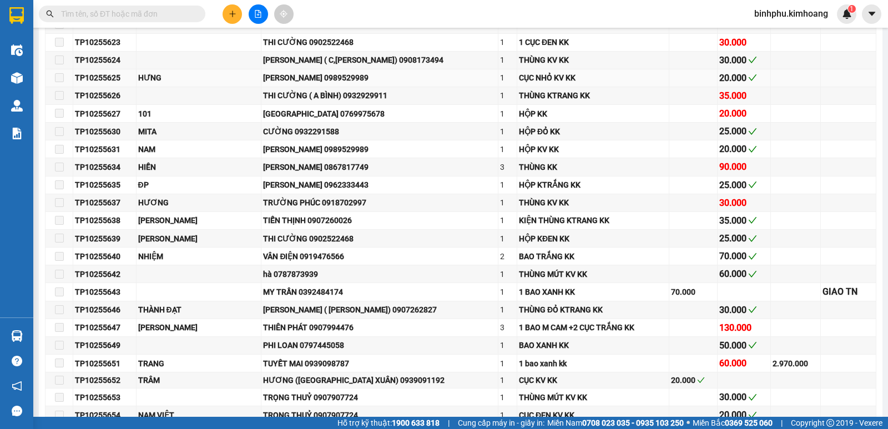
scroll to position [716, 0]
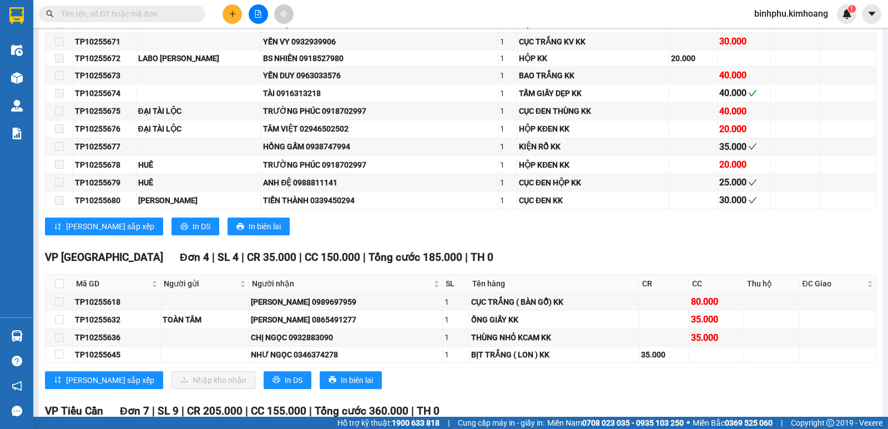
scroll to position [1277, 0]
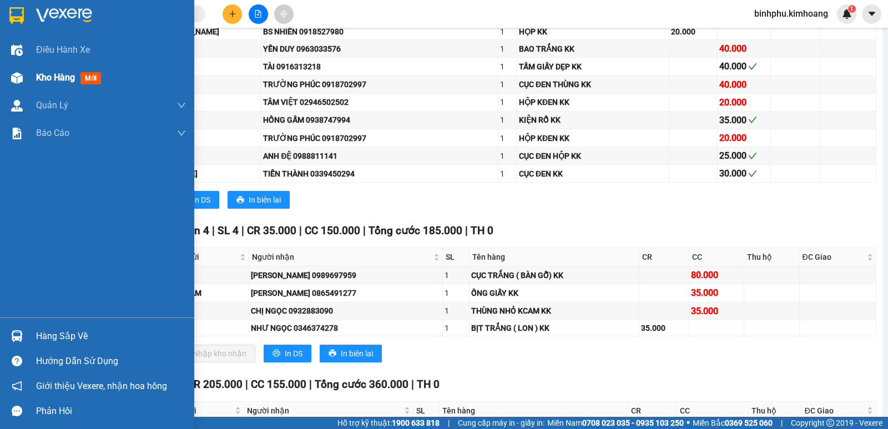
click at [25, 72] on div at bounding box center [16, 77] width 19 height 19
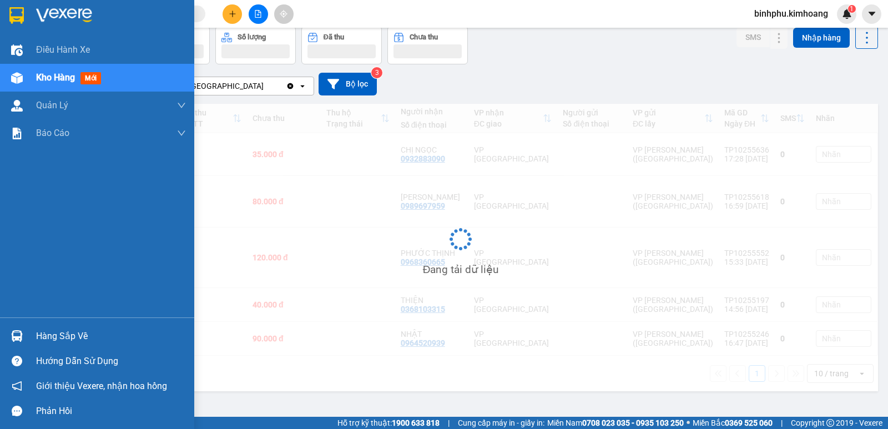
scroll to position [51, 0]
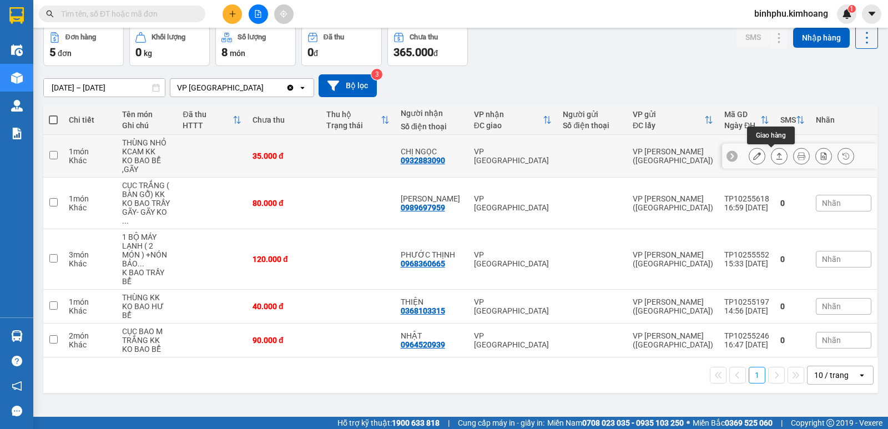
click at [775, 154] on icon at bounding box center [779, 156] width 8 height 8
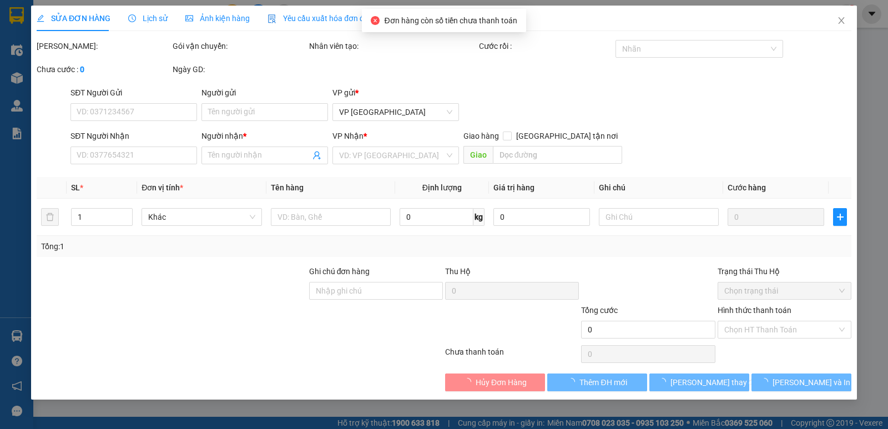
type input "0932883090"
type input "CHỊ NGỌC"
type input "35.000"
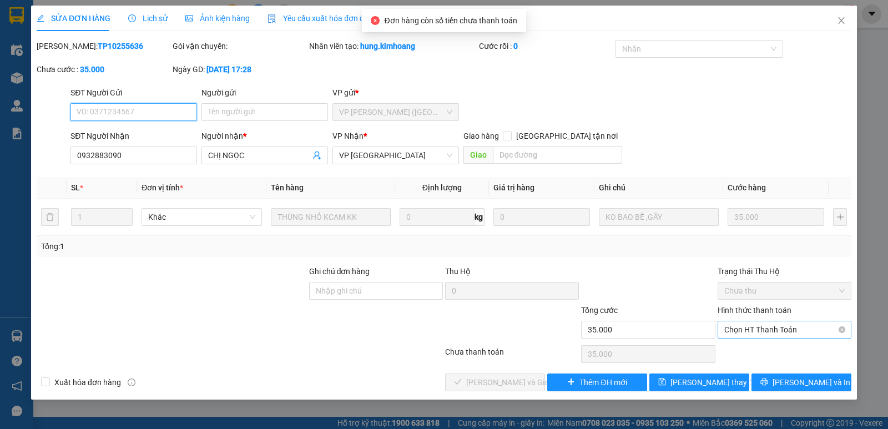
drag, startPoint x: 782, startPoint y: 324, endPoint x: 778, endPoint y: 328, distance: 5.9
click at [781, 324] on span "Chọn HT Thanh Toán" at bounding box center [784, 329] width 120 height 17
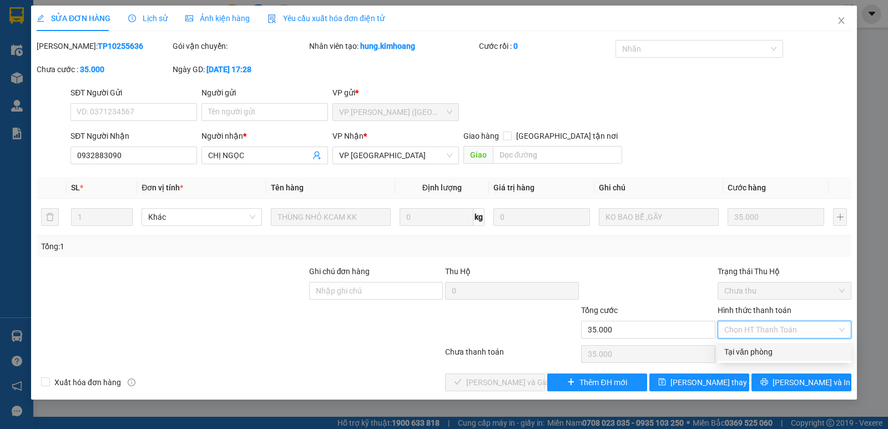
click at [764, 351] on div "Tại văn phòng" at bounding box center [784, 352] width 120 height 12
type input "0"
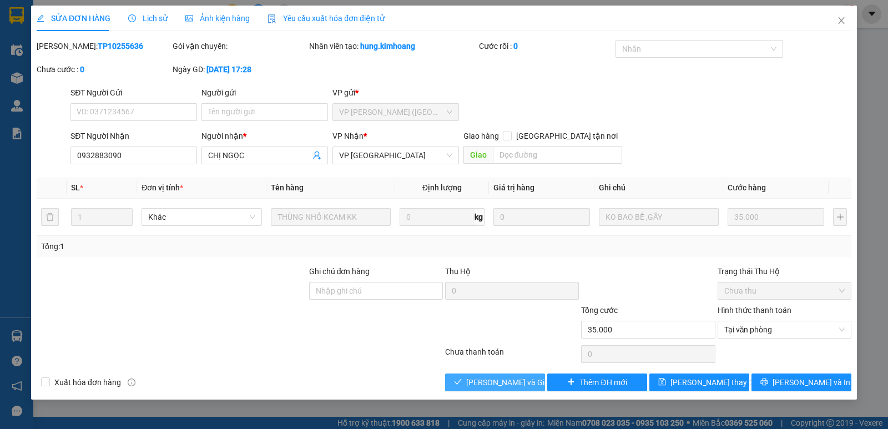
click at [523, 382] on span "[PERSON_NAME] và Giao hàng" at bounding box center [519, 382] width 107 height 12
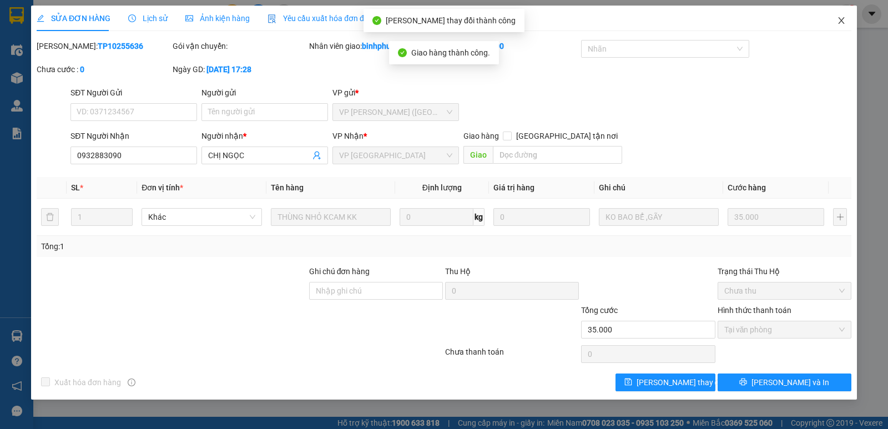
click at [834, 19] on span "Close" at bounding box center [841, 21] width 31 height 31
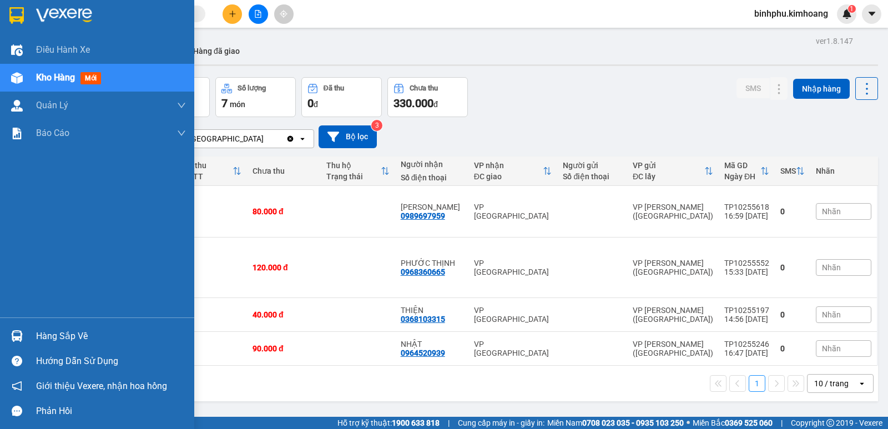
click at [76, 331] on div "Hàng sắp về" at bounding box center [111, 336] width 150 height 17
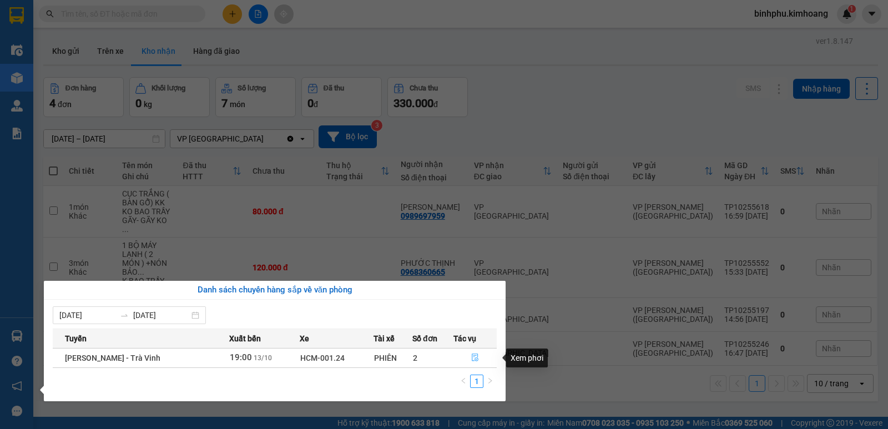
click at [467, 357] on button "button" at bounding box center [475, 358] width 42 height 18
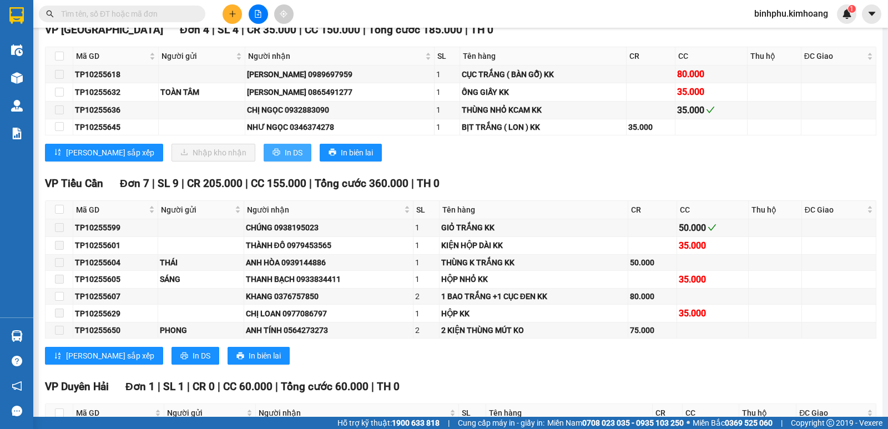
scroll to position [1499, 0]
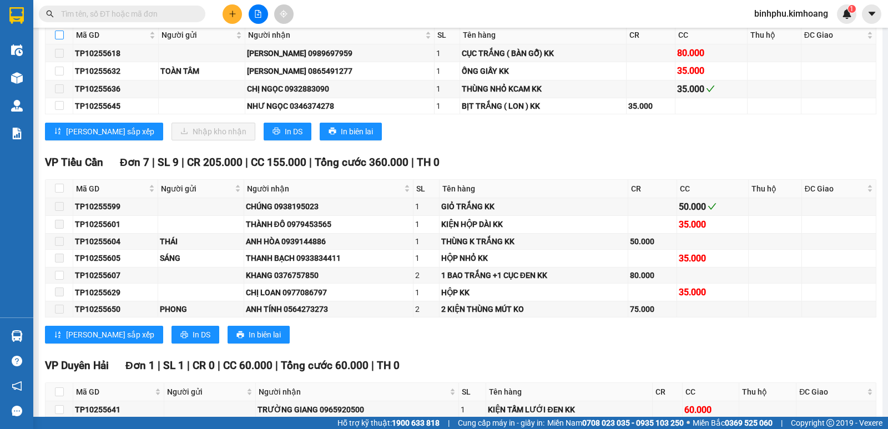
click at [55, 39] on input "checkbox" at bounding box center [59, 35] width 9 height 9
checkbox input "true"
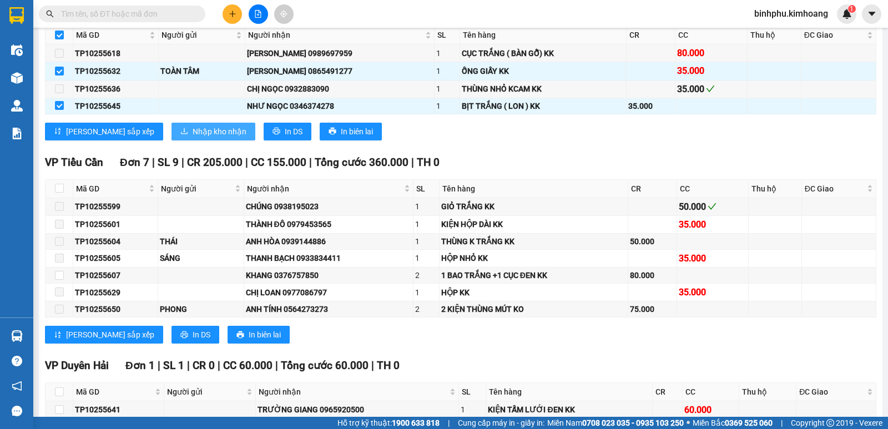
click at [193, 138] on span "Nhập kho nhận" at bounding box center [220, 131] width 54 height 12
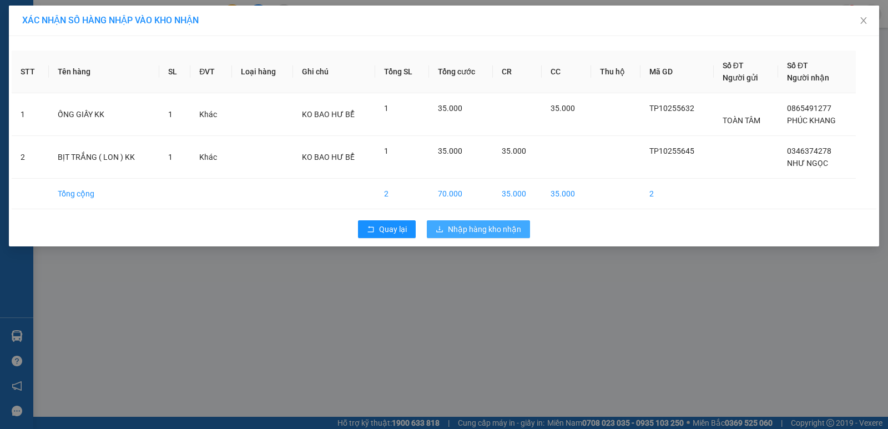
click at [499, 230] on span "Nhập hàng kho nhận" at bounding box center [484, 229] width 73 height 12
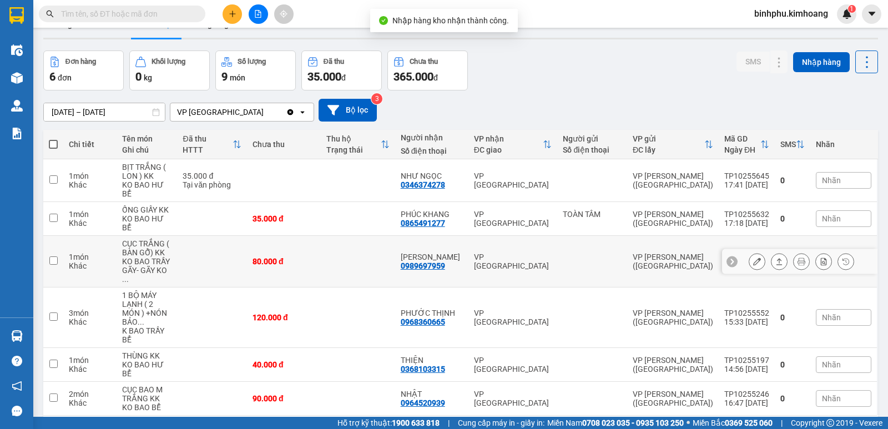
scroll to position [51, 0]
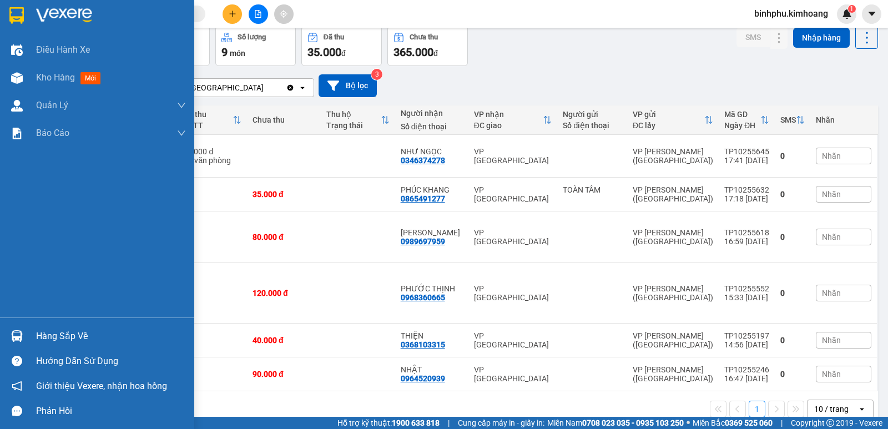
click at [8, 329] on div at bounding box center [16, 335] width 19 height 19
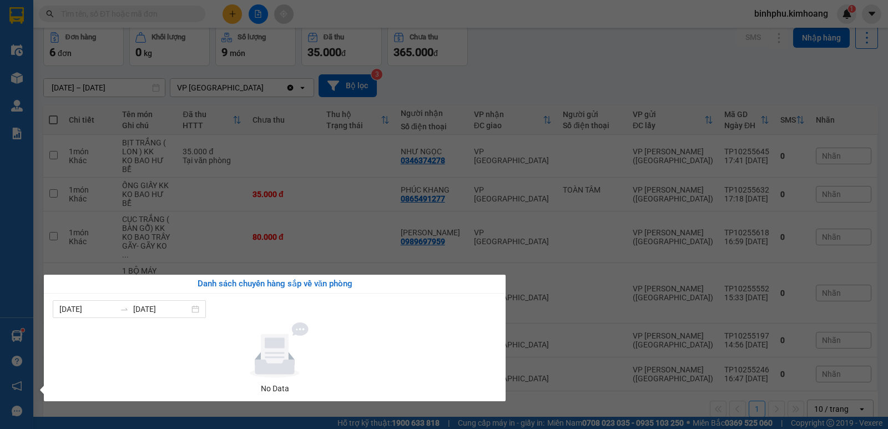
click at [0, 231] on div "Điều hành xe Kho hàng mới Quản Lý Quản lý chuyến Quản lý khách hàng mới Báo cáo…" at bounding box center [16, 214] width 33 height 429
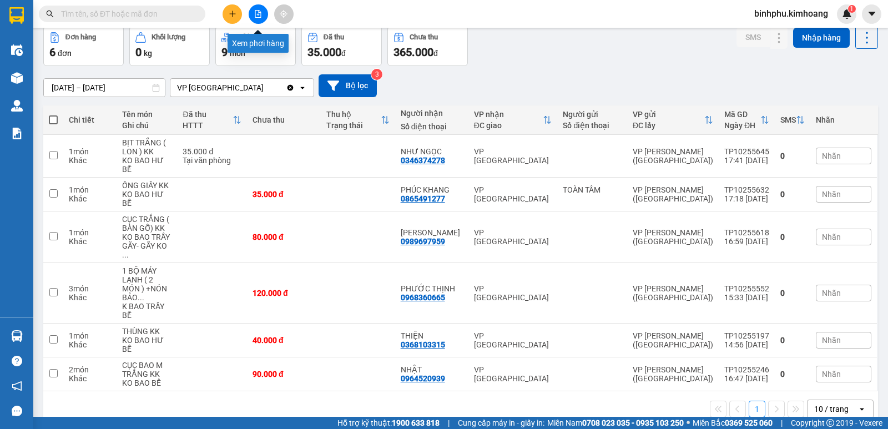
click at [253, 17] on button at bounding box center [258, 13] width 19 height 19
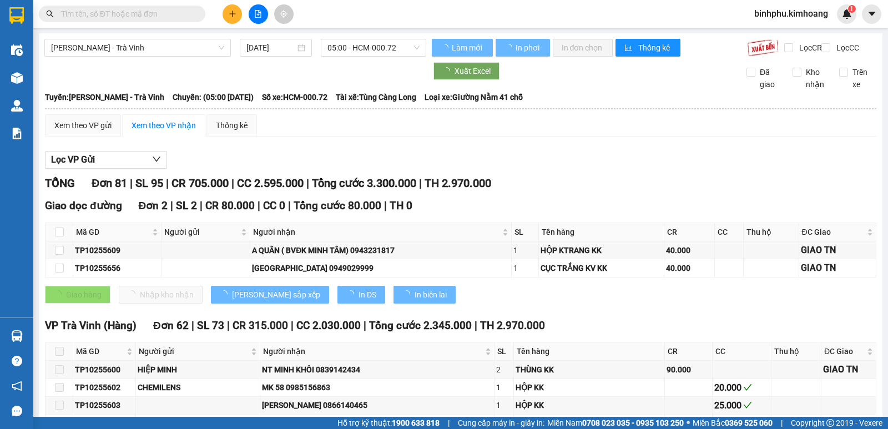
type input "[DATE]"
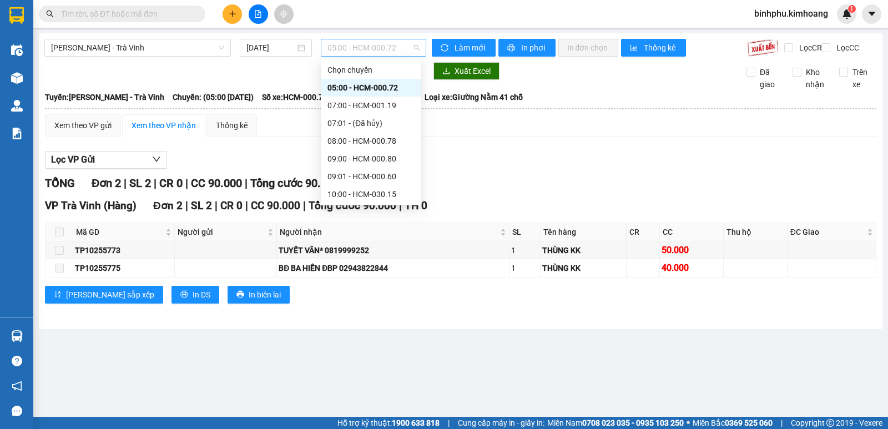
click at [397, 47] on span "05:00 - HCM-000.72" at bounding box center [373, 47] width 92 height 17
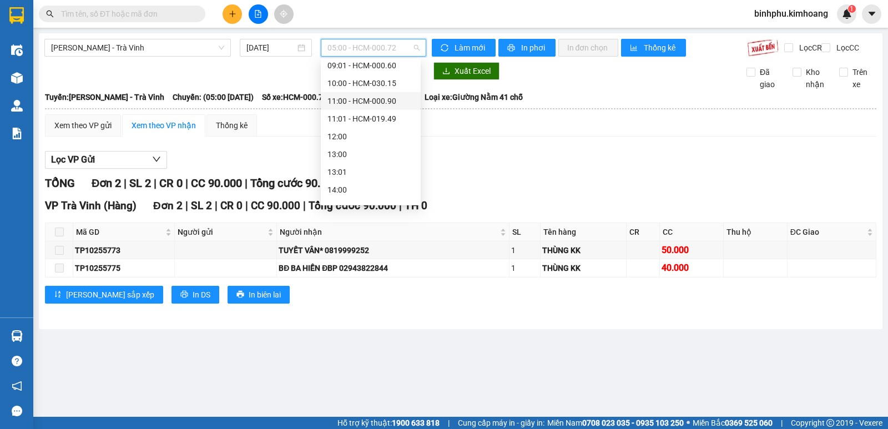
scroll to position [56, 0]
click at [359, 109] on div "09:00 - HCM-000.80" at bounding box center [371, 103] width 100 height 18
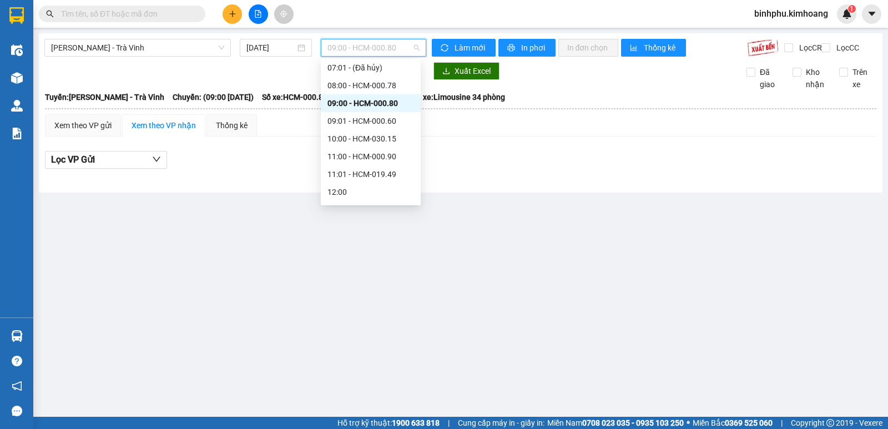
click at [395, 43] on span "09:00 - HCM-000.80" at bounding box center [373, 47] width 92 height 17
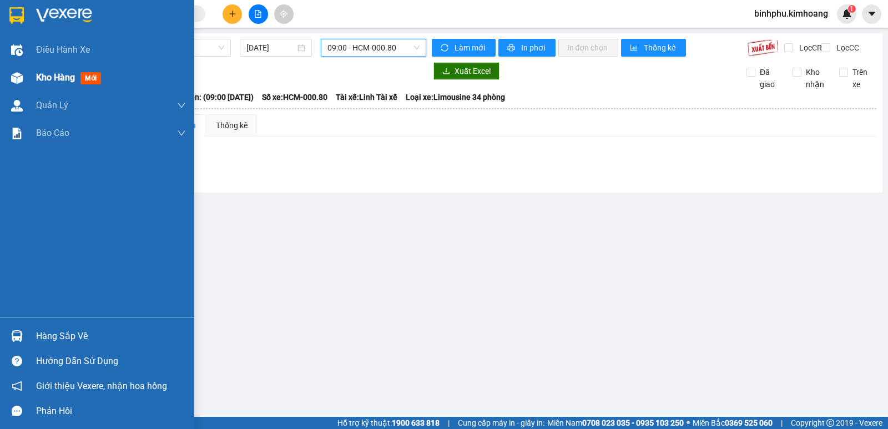
click at [22, 82] on img at bounding box center [17, 78] width 12 height 12
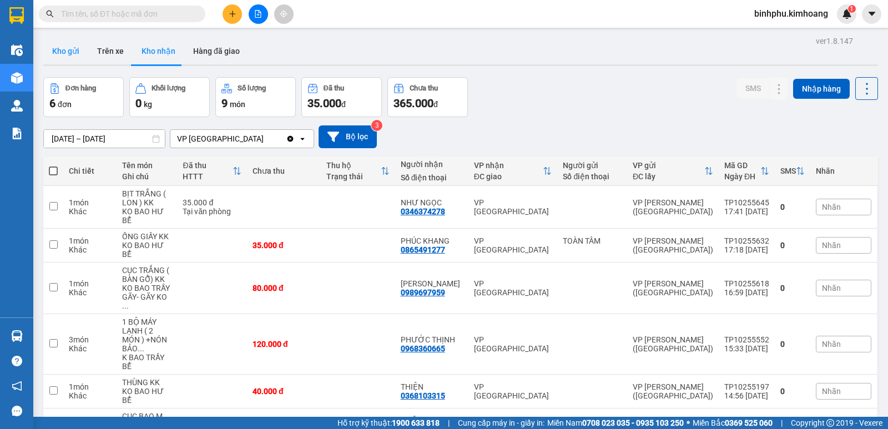
click at [74, 53] on button "Kho gửi" at bounding box center [65, 51] width 45 height 27
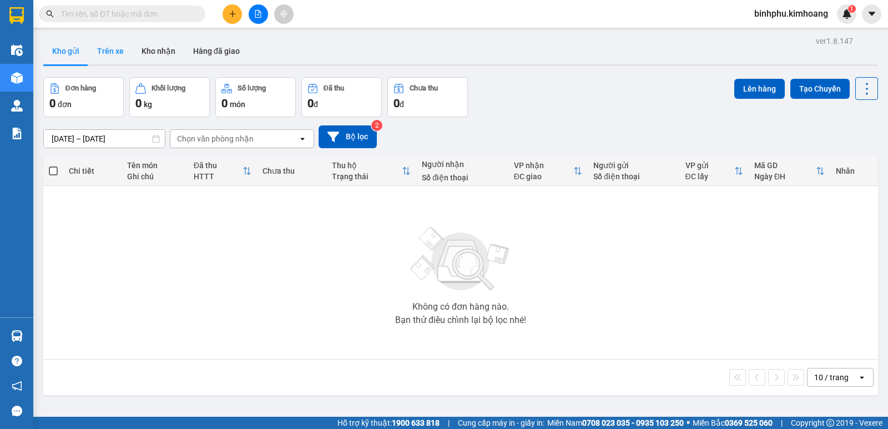
click at [115, 47] on button "Trên xe" at bounding box center [110, 51] width 44 height 27
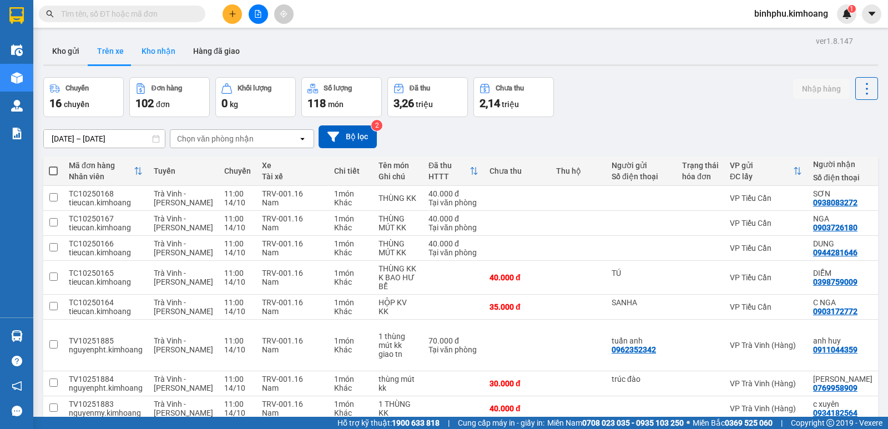
click at [172, 42] on button "Kho nhận" at bounding box center [159, 51] width 52 height 27
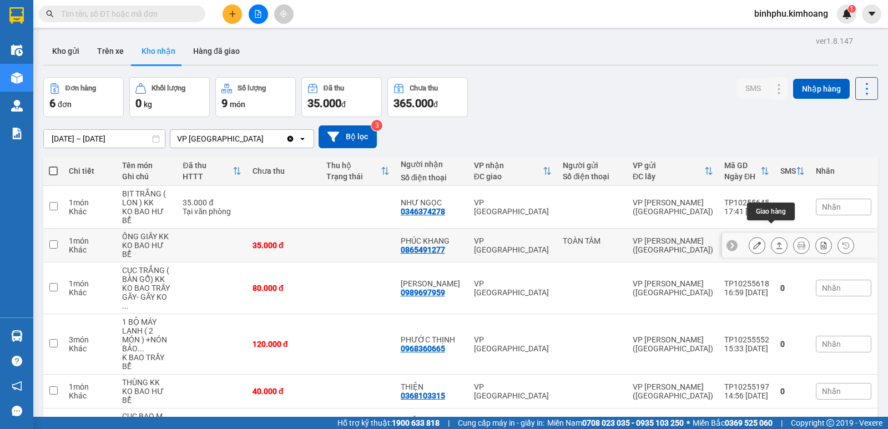
click at [772, 236] on button at bounding box center [780, 245] width 16 height 19
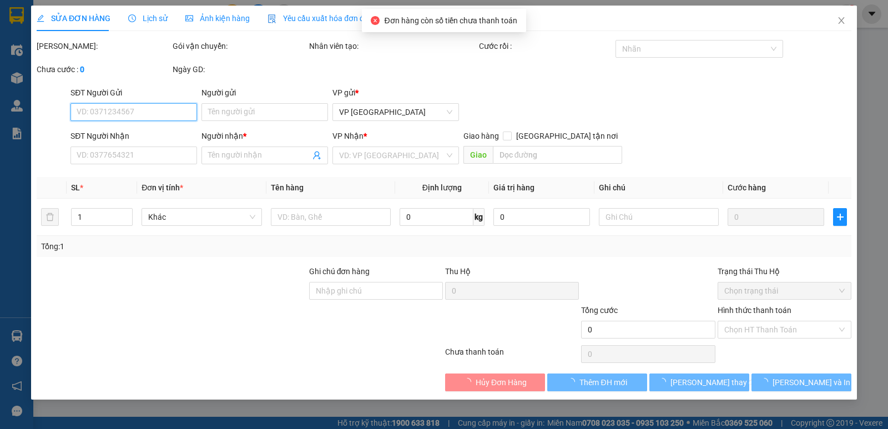
type input "TOÀN TÂM"
type input "0865491277"
type input "PHÚC KHANG"
type input "35.000"
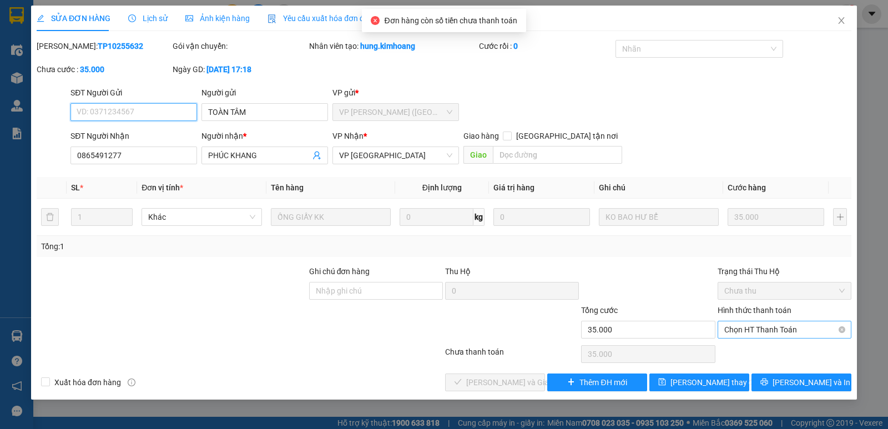
click at [752, 327] on span "Chọn HT Thanh Toán" at bounding box center [784, 329] width 120 height 17
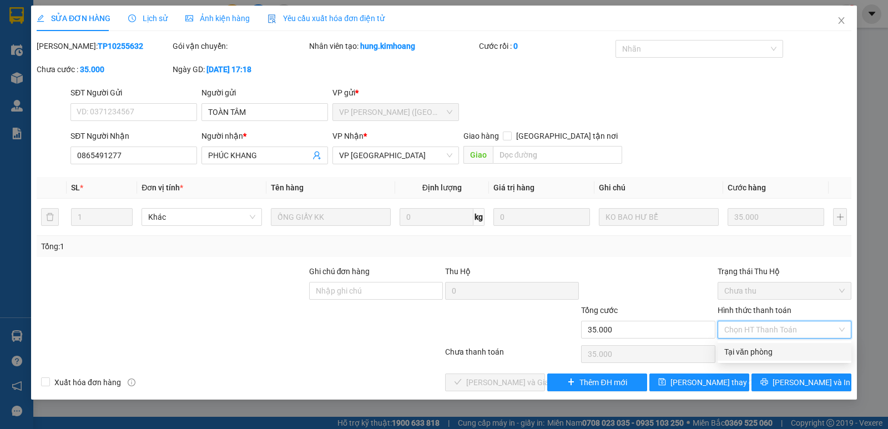
click at [765, 344] on div "Tại văn phòng" at bounding box center [785, 352] width 134 height 18
type input "0"
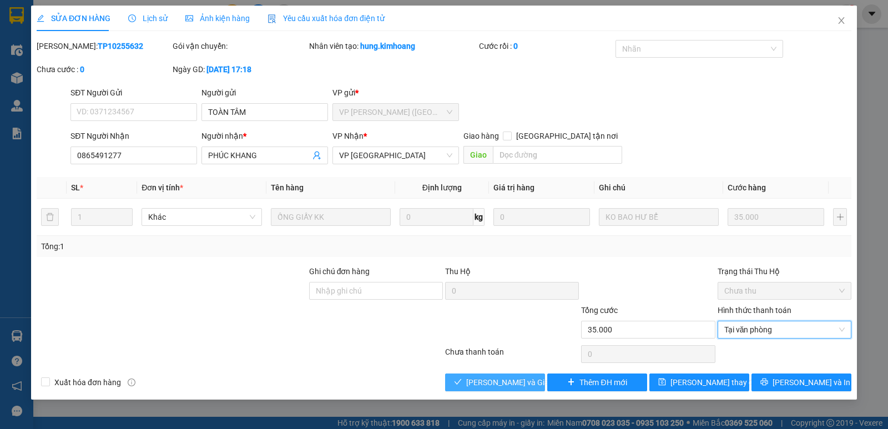
click at [507, 379] on span "[PERSON_NAME] và Giao hàng" at bounding box center [519, 382] width 107 height 12
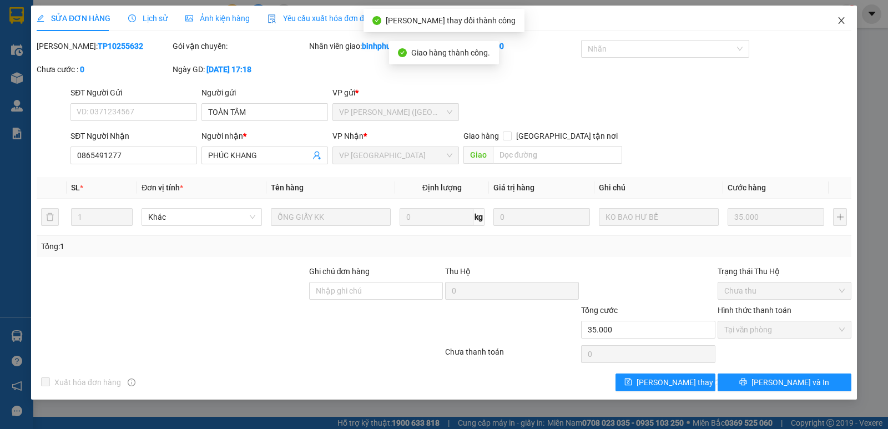
click at [838, 24] on icon "close" at bounding box center [841, 20] width 9 height 9
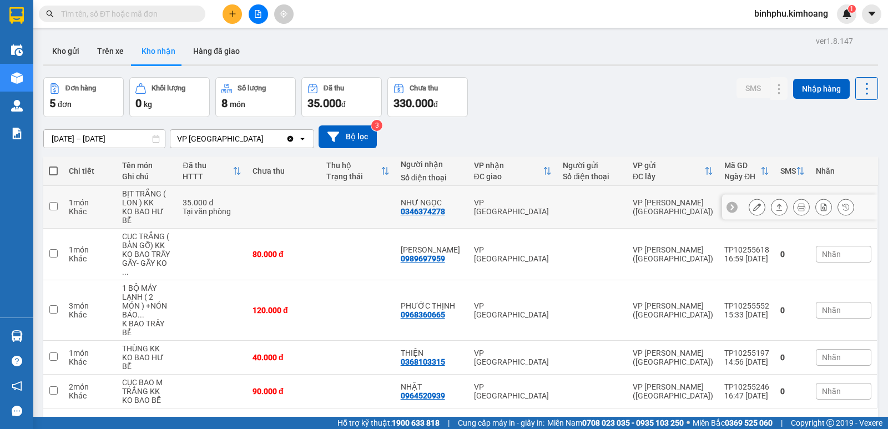
scroll to position [51, 0]
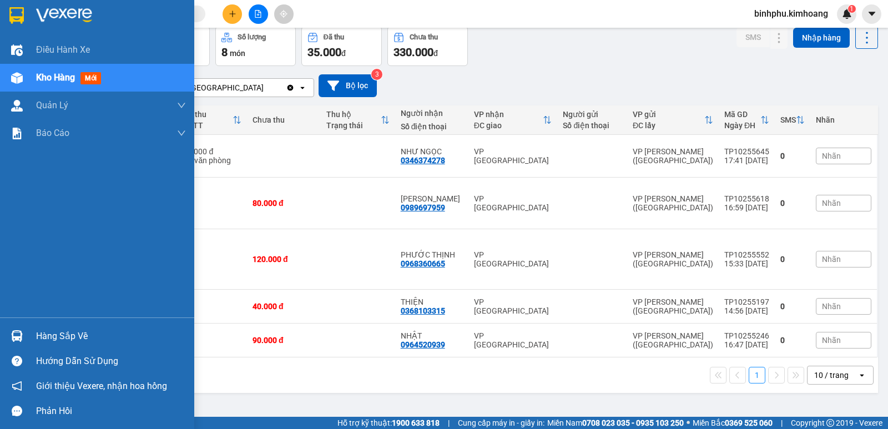
click at [18, 332] on img at bounding box center [17, 336] width 12 height 12
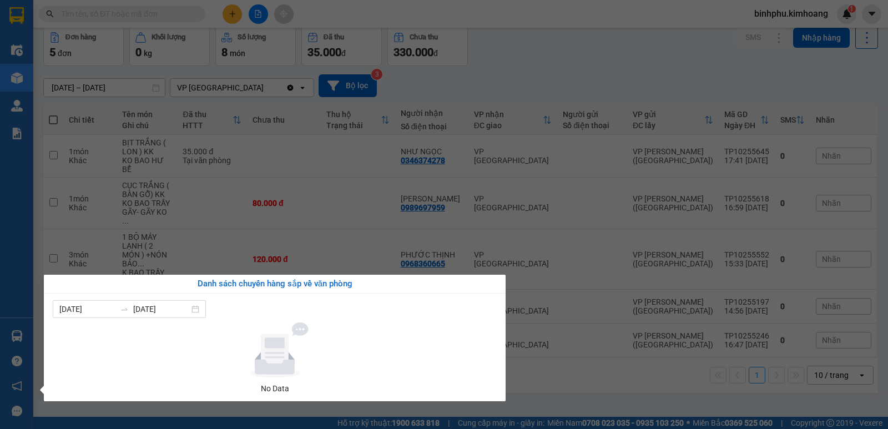
click at [3, 290] on div "Điều hành xe Kho hàng mới Quản Lý Quản lý chuyến Quản lý khách hàng mới Báo cáo…" at bounding box center [16, 214] width 33 height 429
